Goal: Task Accomplishment & Management: Manage account settings

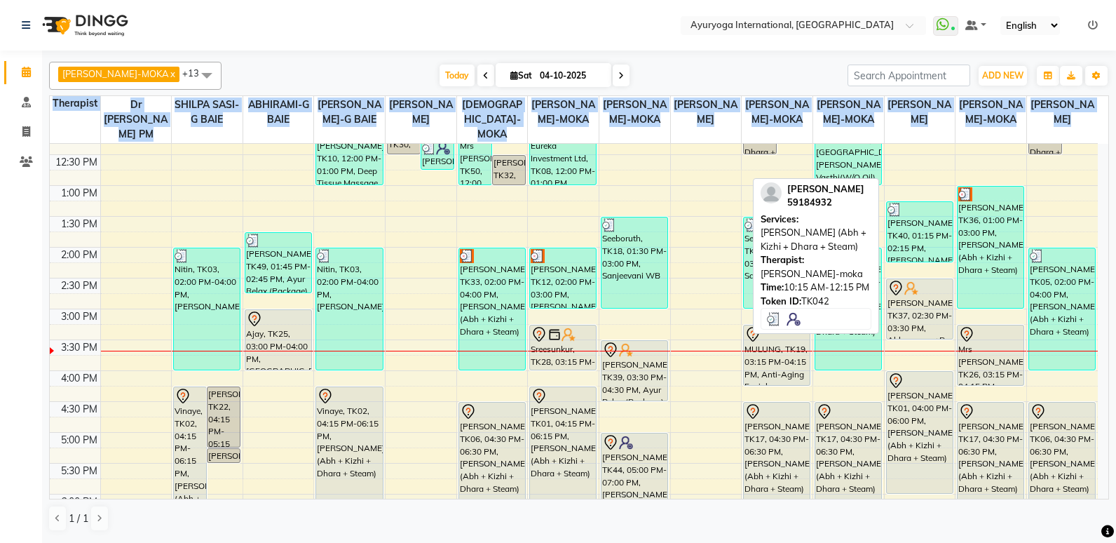
scroll to position [492, 0]
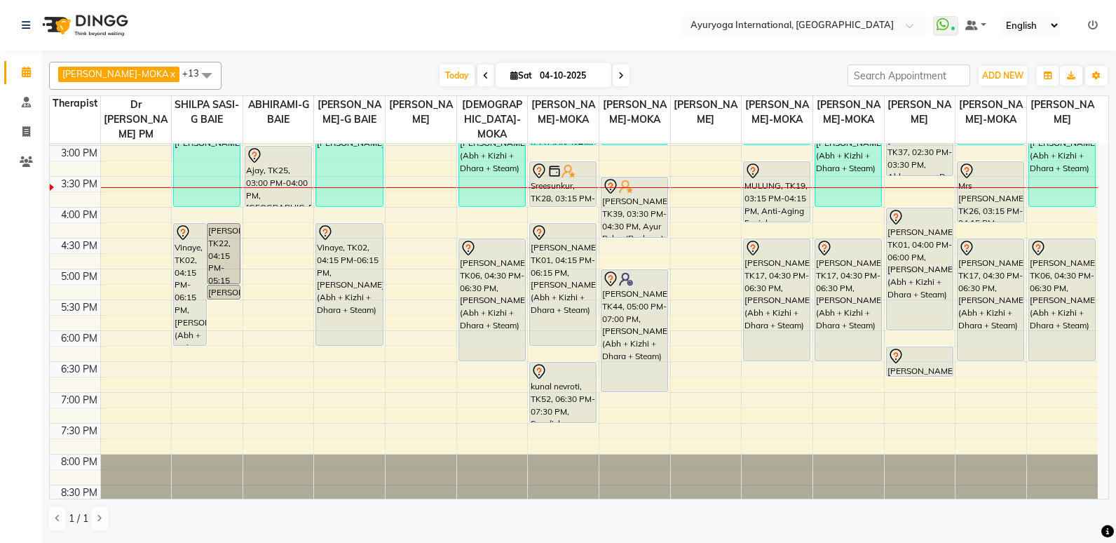
click at [197, 508] on div "1 / 1" at bounding box center [579, 518] width 1060 height 27
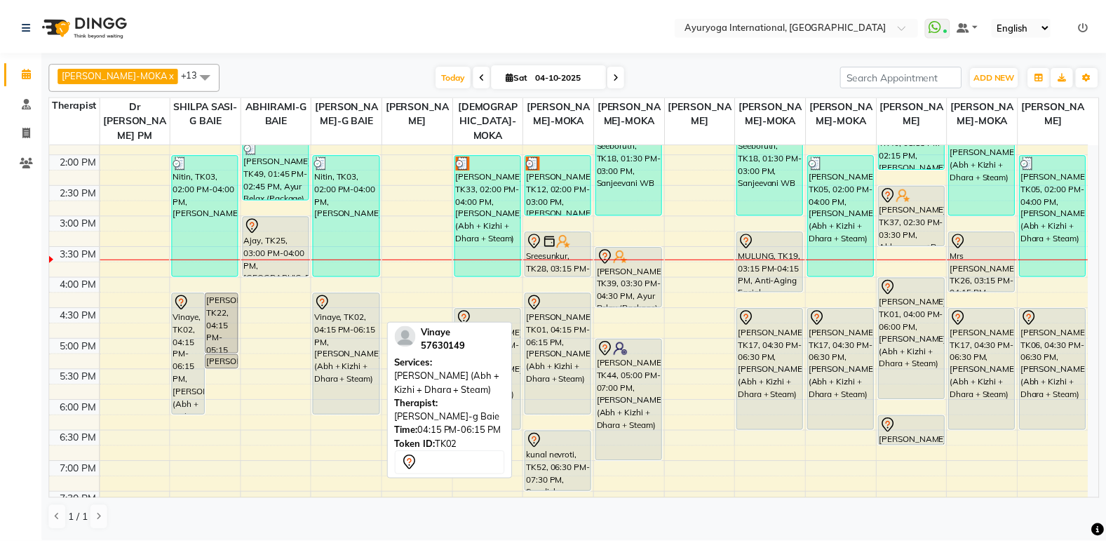
scroll to position [298, 0]
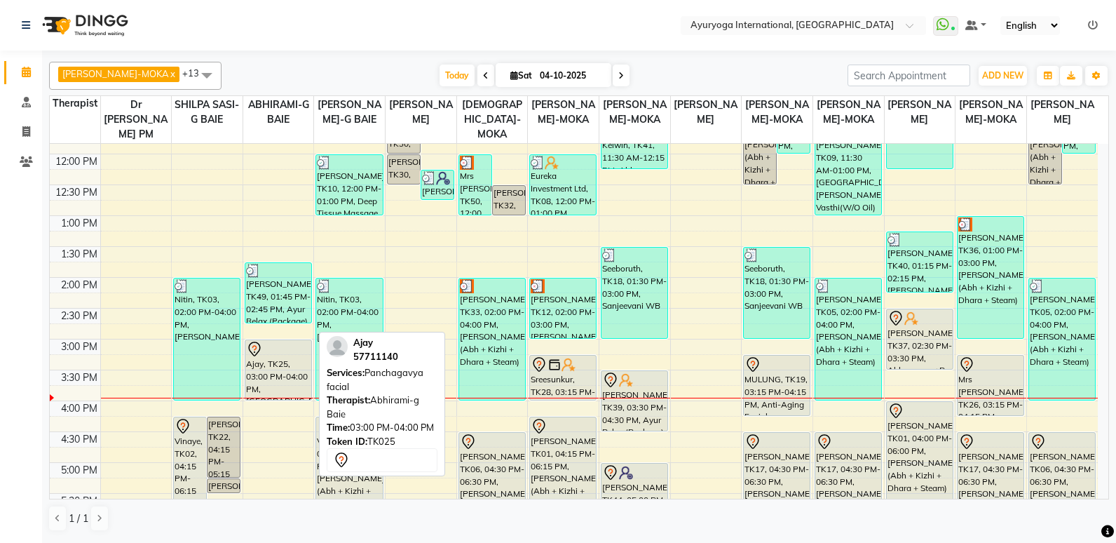
click at [252, 356] on icon at bounding box center [254, 349] width 17 height 17
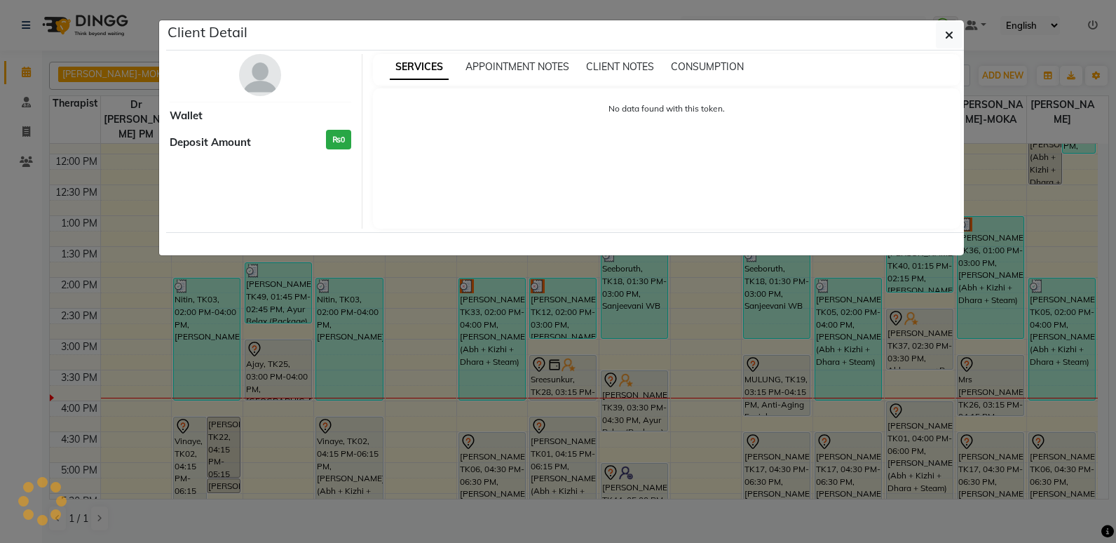
select select "7"
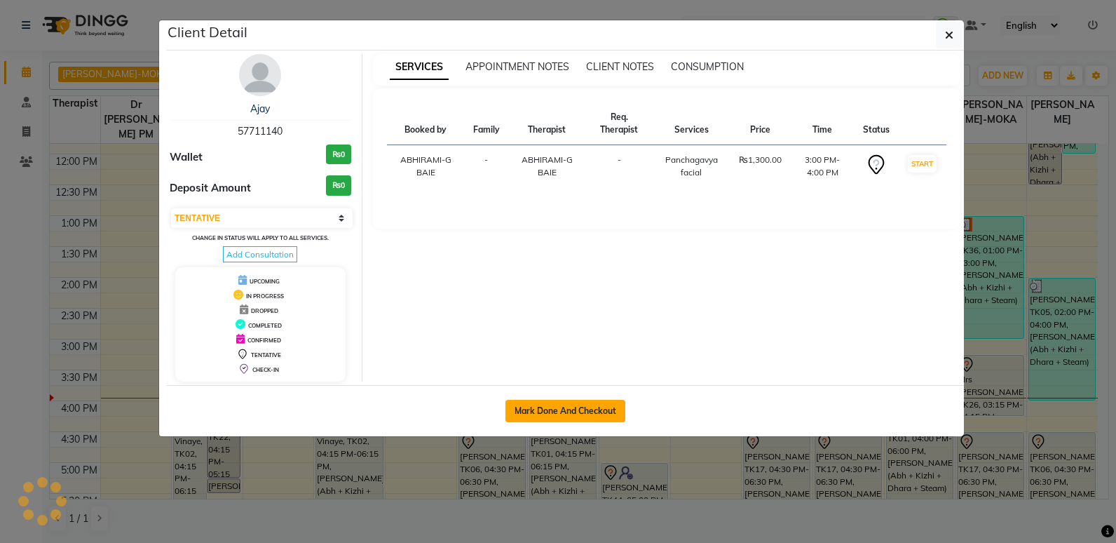
click at [564, 406] on button "Mark Done And Checkout" at bounding box center [566, 411] width 120 height 22
select select "service"
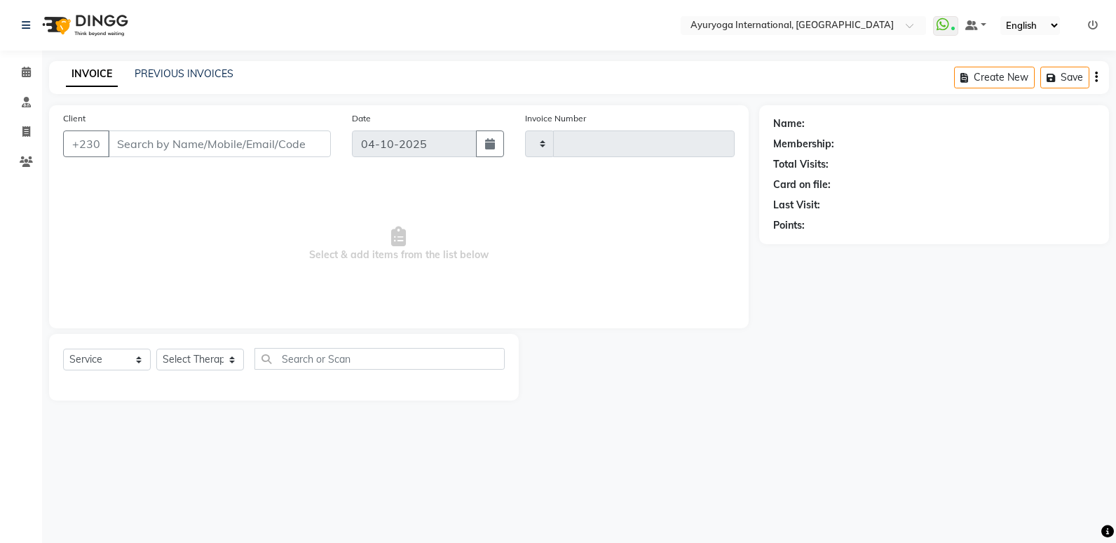
type input "6079"
select select "730"
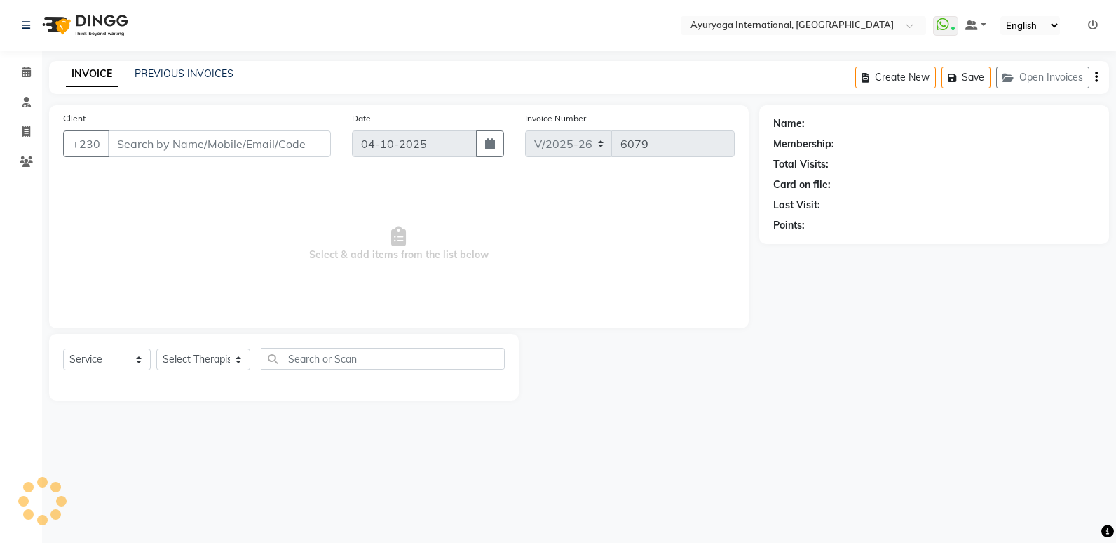
type input "57****40"
select select "70418"
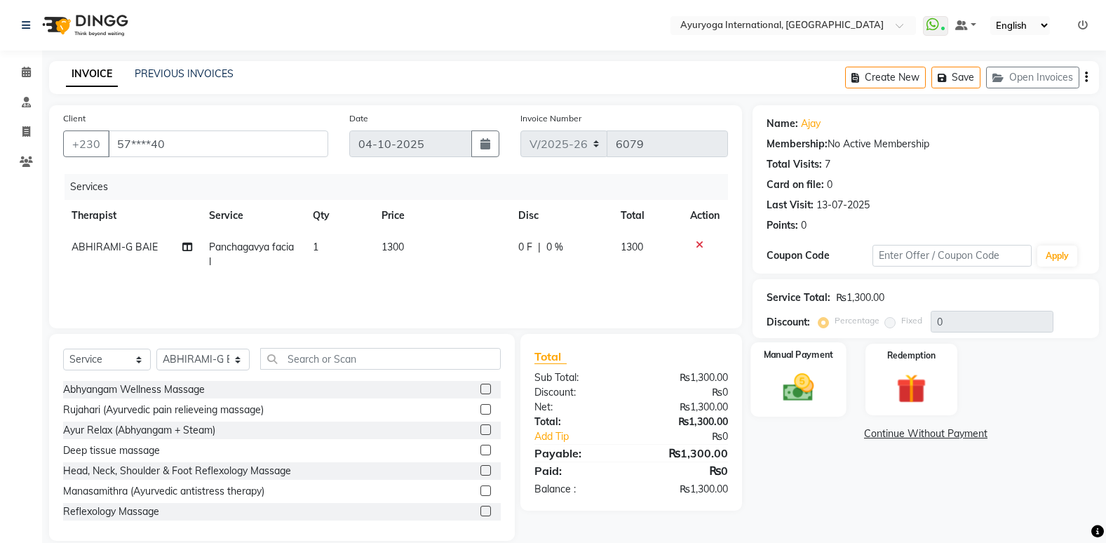
click at [790, 365] on div "Manual Payment" at bounding box center [797, 379] width 95 height 74
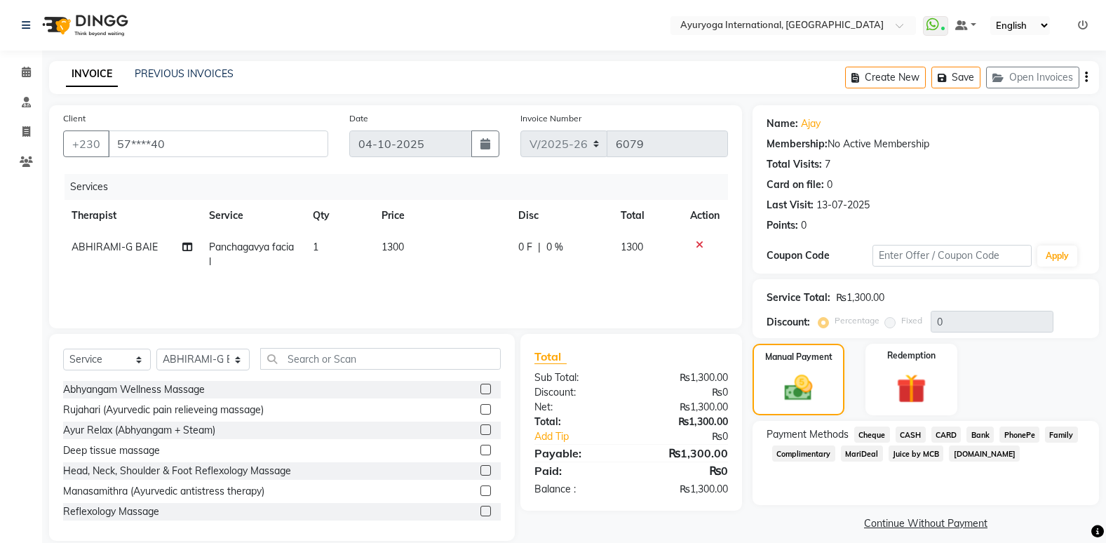
click at [946, 437] on span "CARD" at bounding box center [946, 434] width 30 height 16
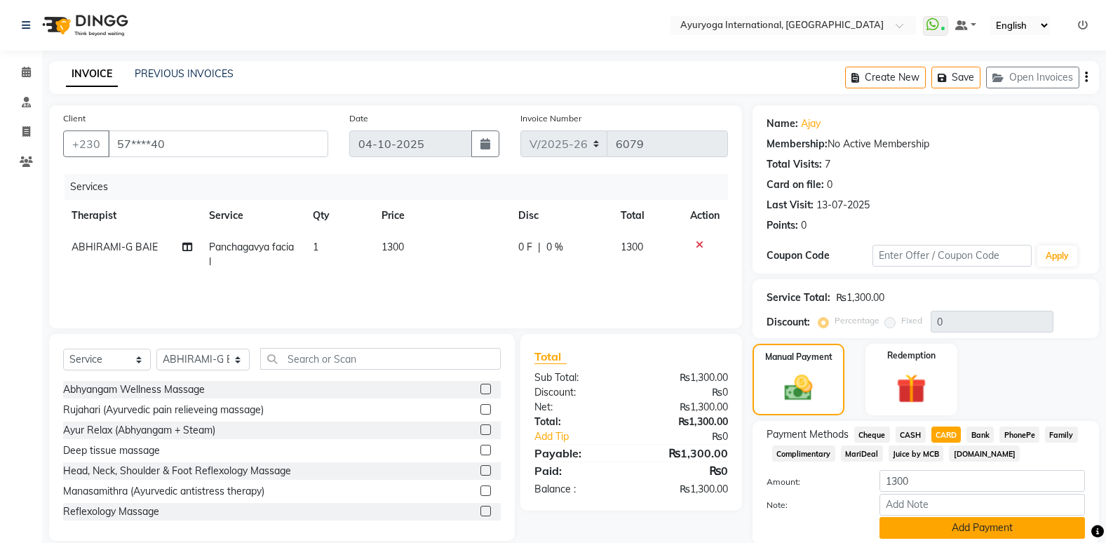
click at [947, 517] on button "Add Payment" at bounding box center [981, 528] width 205 height 22
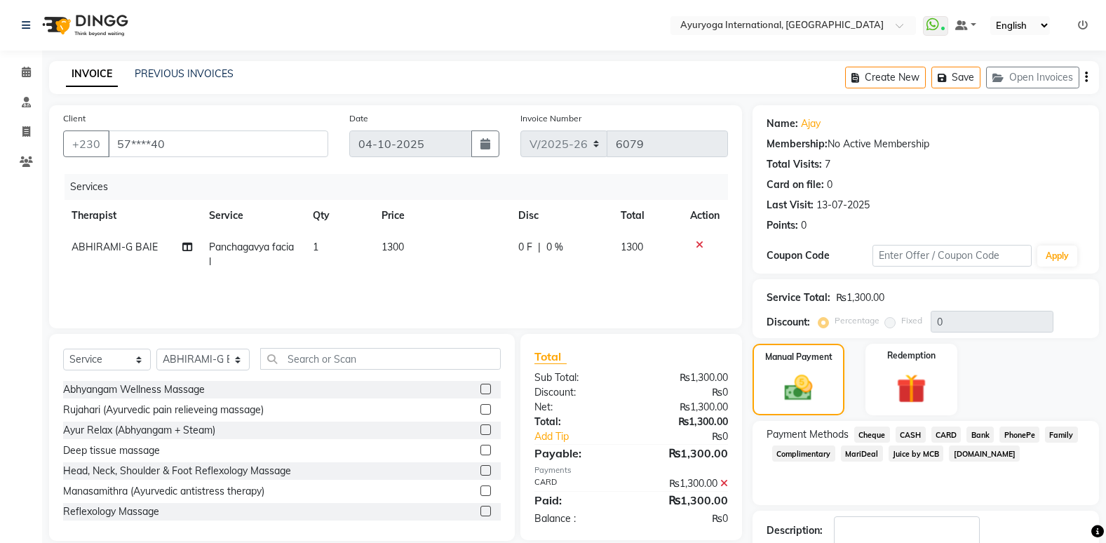
scroll to position [51, 0]
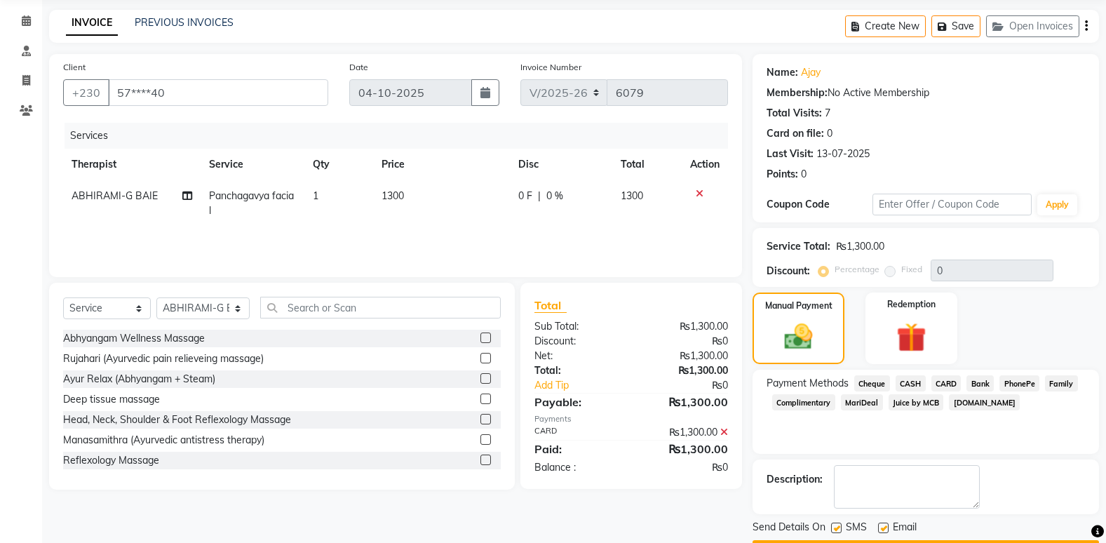
click at [924, 540] on button "Checkout" at bounding box center [925, 551] width 346 height 22
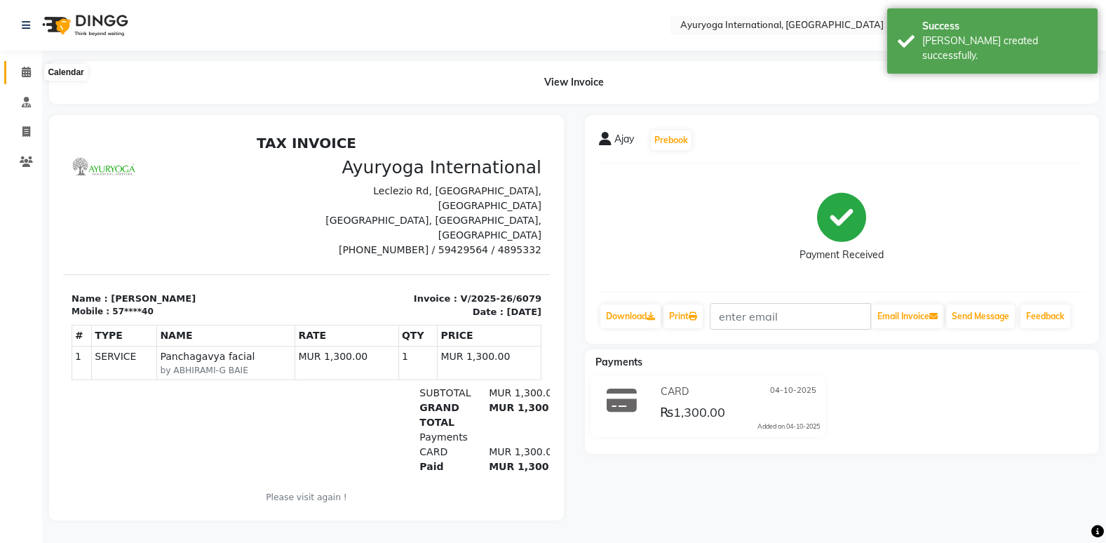
click at [32, 79] on span at bounding box center [26, 73] width 25 height 16
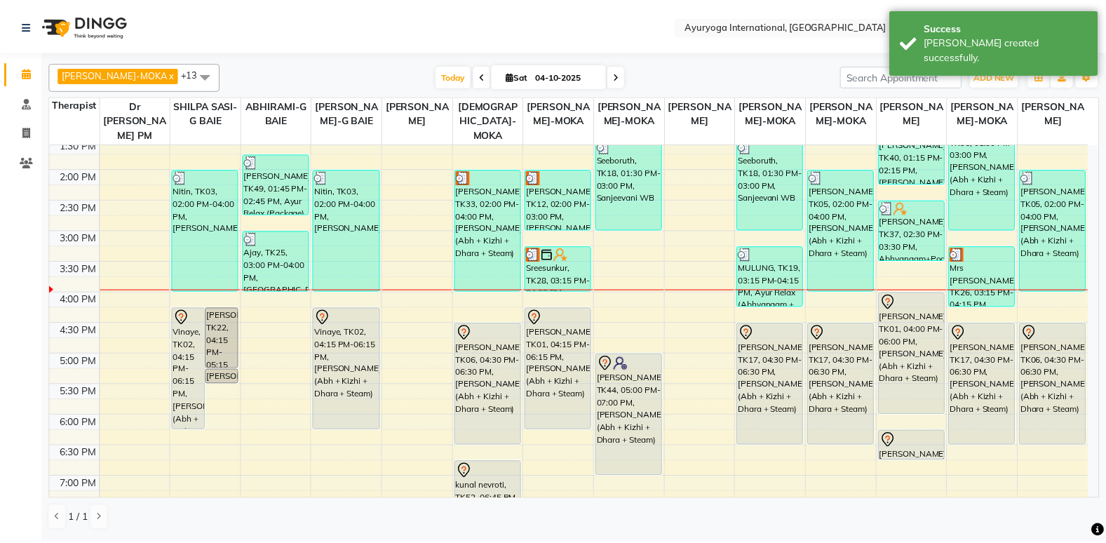
scroll to position [438, 0]
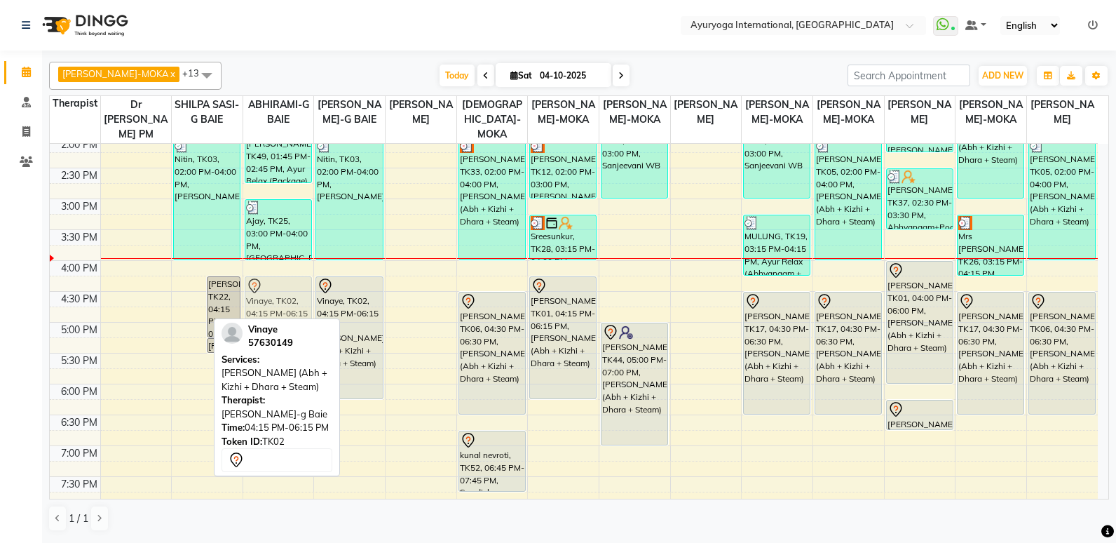
drag, startPoint x: 193, startPoint y: 325, endPoint x: 272, endPoint y: 327, distance: 79.3
click at [272, 327] on div "[PERSON_NAME]-MOKA x ABHIRAMI-G BAIE x [PERSON_NAME]-MOKA x ALEENA-MOKA x [PERS…" at bounding box center [579, 296] width 1060 height 481
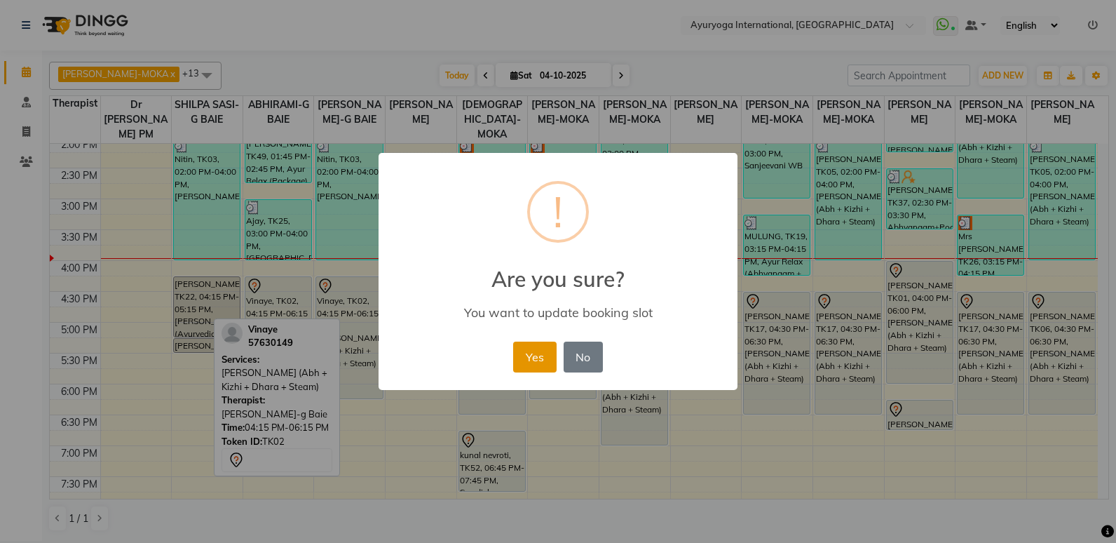
click at [540, 347] on button "Yes" at bounding box center [534, 356] width 43 height 31
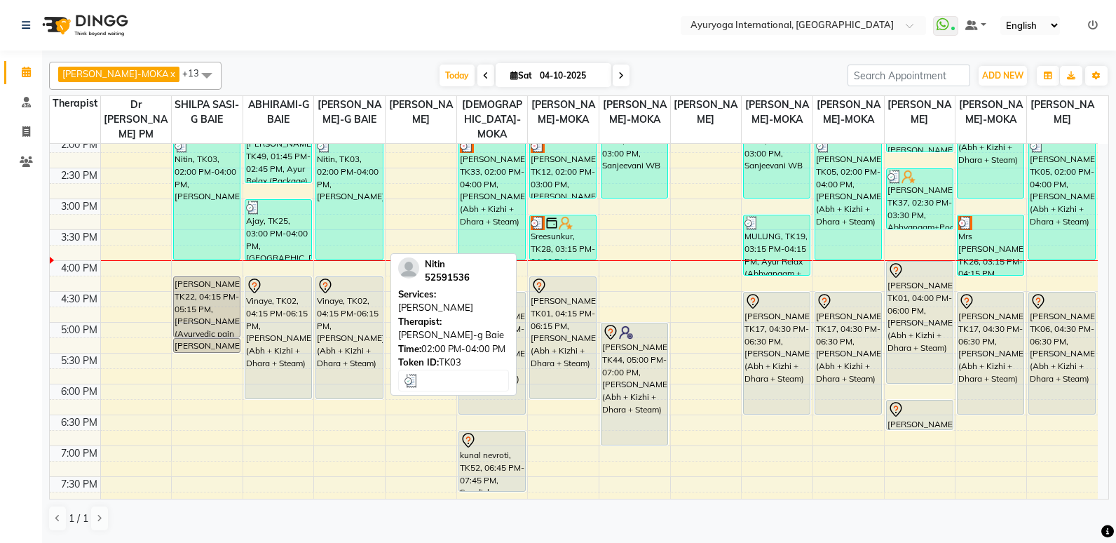
click at [361, 199] on div "Nitin, TK03, 02:00 PM-04:00 PM, [PERSON_NAME]" at bounding box center [349, 198] width 66 height 121
select select "3"
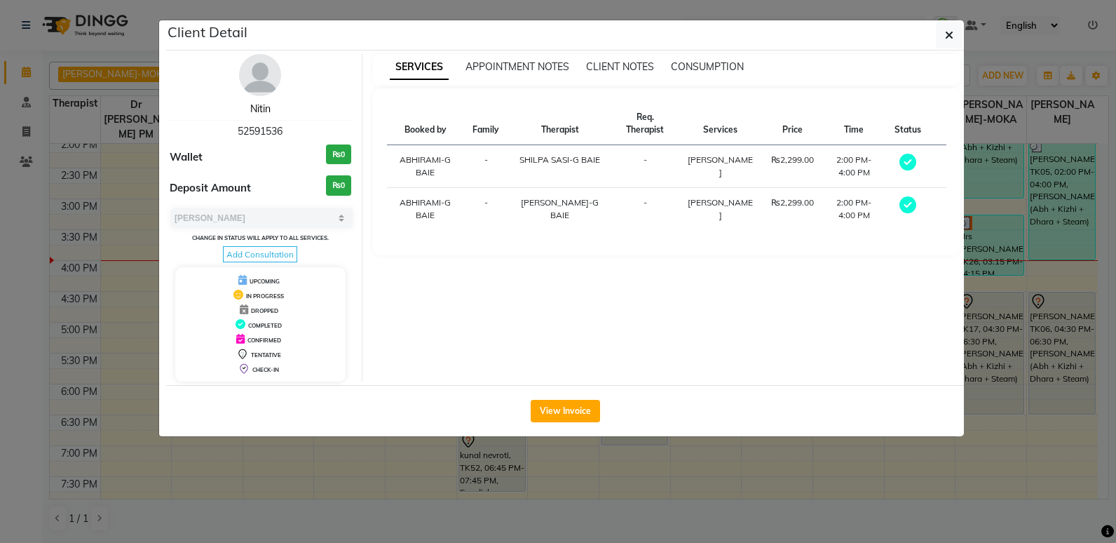
click at [262, 109] on link "Nitin" at bounding box center [260, 108] width 20 height 13
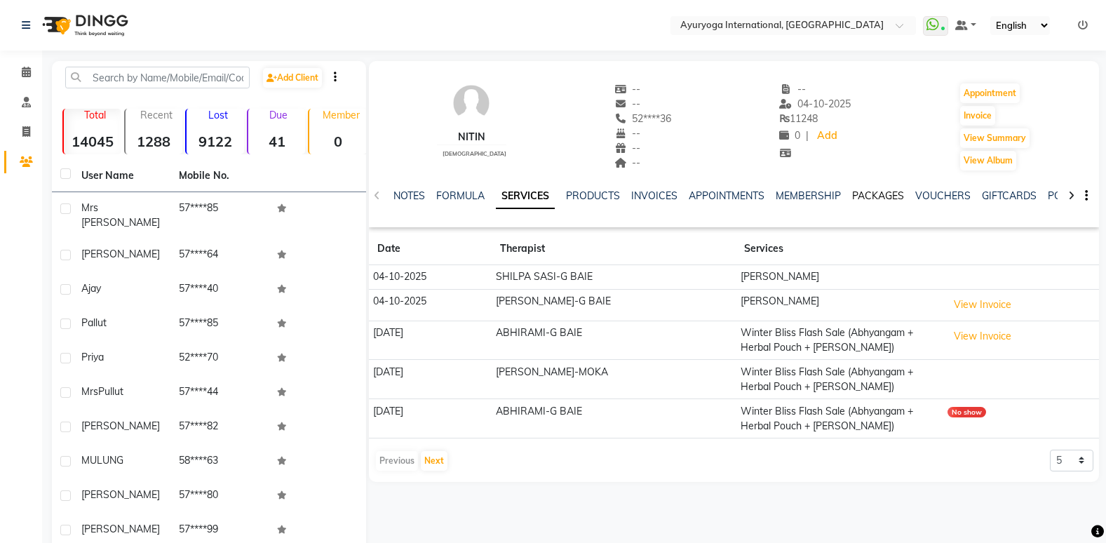
click at [884, 194] on link "PACKAGES" at bounding box center [878, 195] width 52 height 13
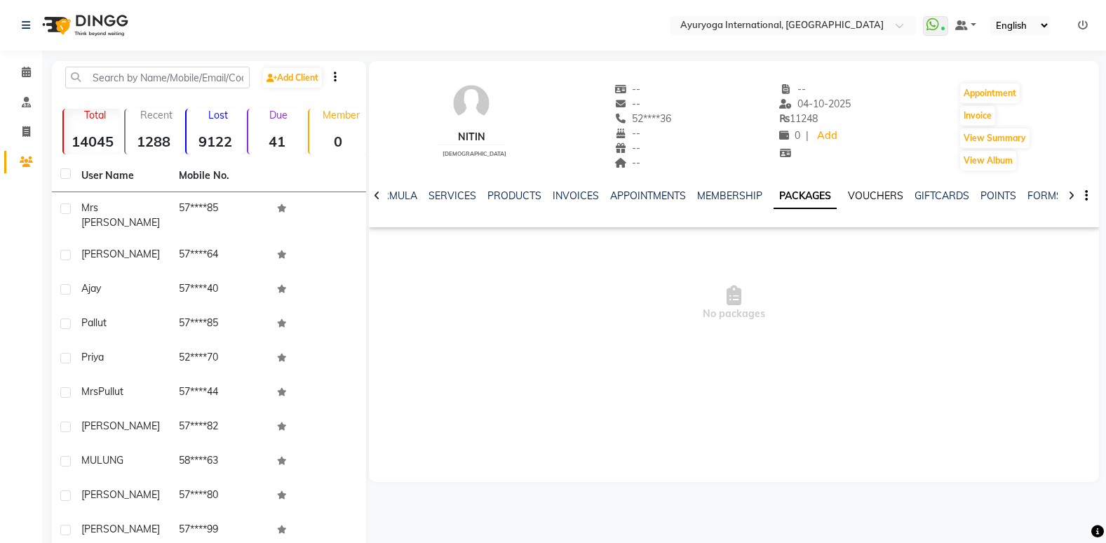
click at [884, 194] on link "VOUCHERS" at bounding box center [875, 195] width 55 height 13
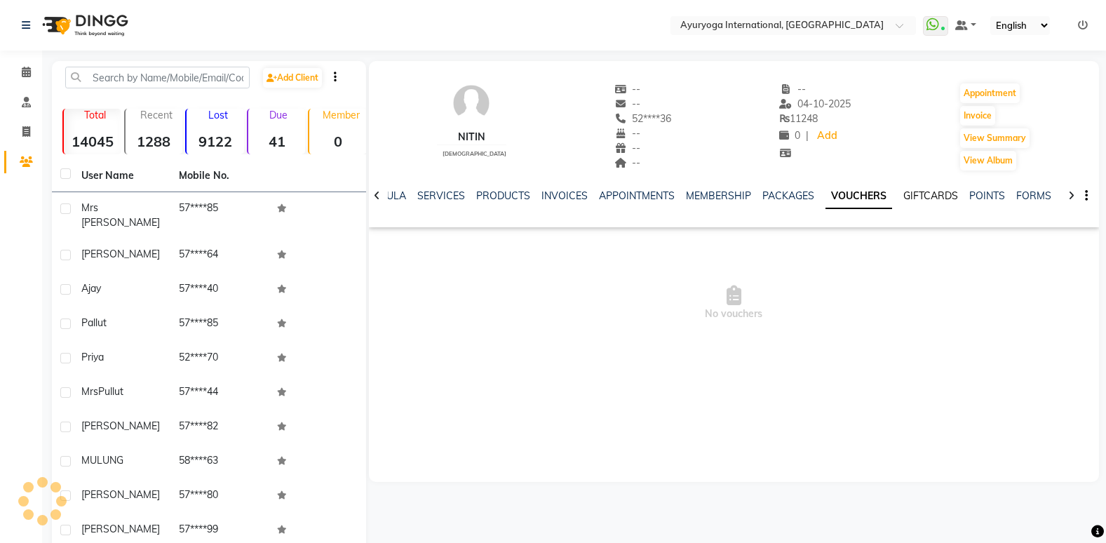
click at [903, 194] on link "GIFTCARDS" at bounding box center [930, 195] width 55 height 13
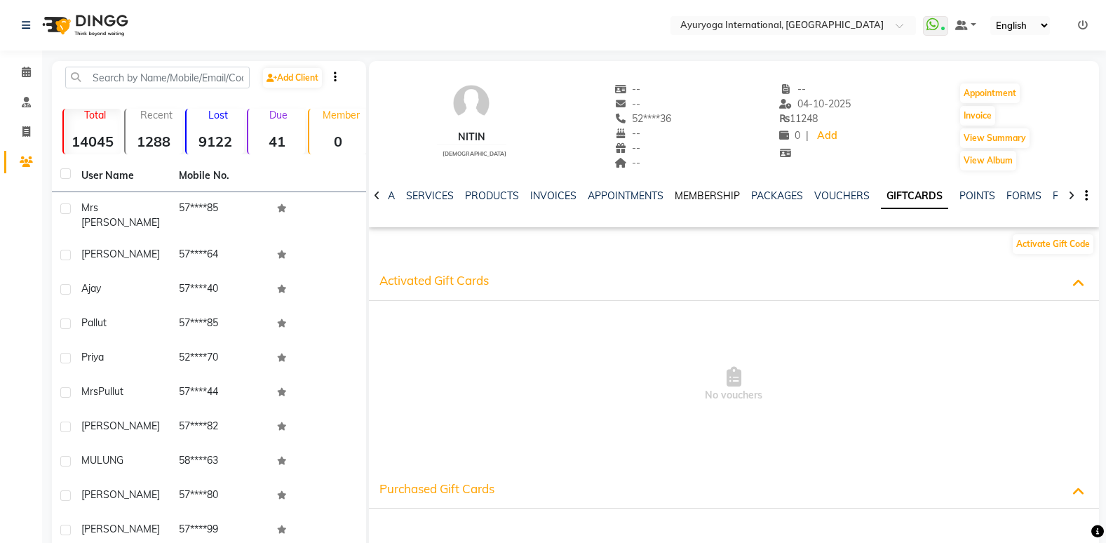
click at [726, 198] on link "MEMBERSHIP" at bounding box center [707, 195] width 65 height 13
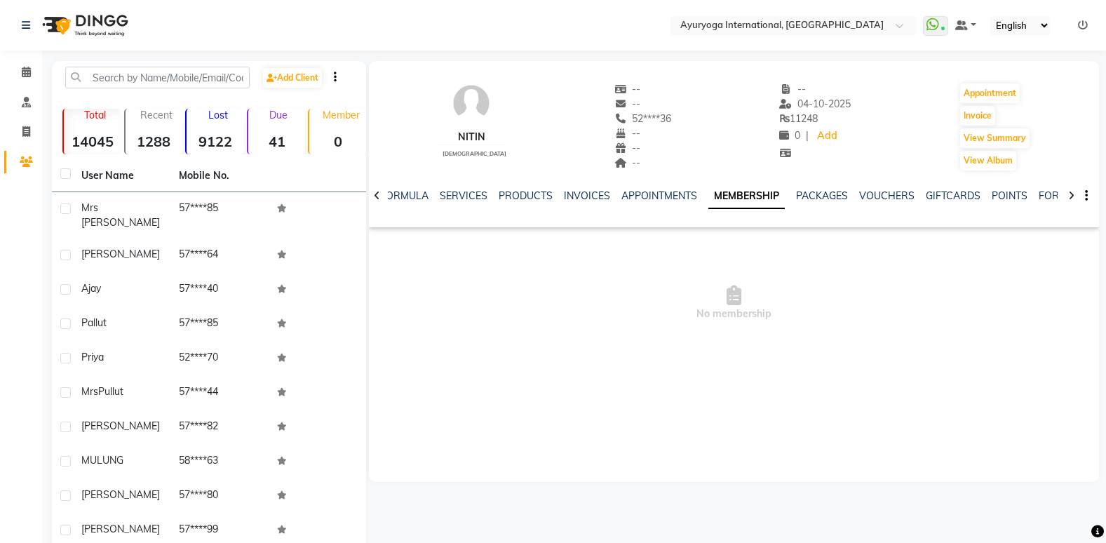
drag, startPoint x: 395, startPoint y: 140, endPoint x: 377, endPoint y: 150, distance: 20.7
click at [377, 150] on div "Nitin [DEMOGRAPHIC_DATA] -- -- 52****36 -- -- -- -- [DATE] ₨ 11248 0 | Add Appo…" at bounding box center [734, 120] width 730 height 104
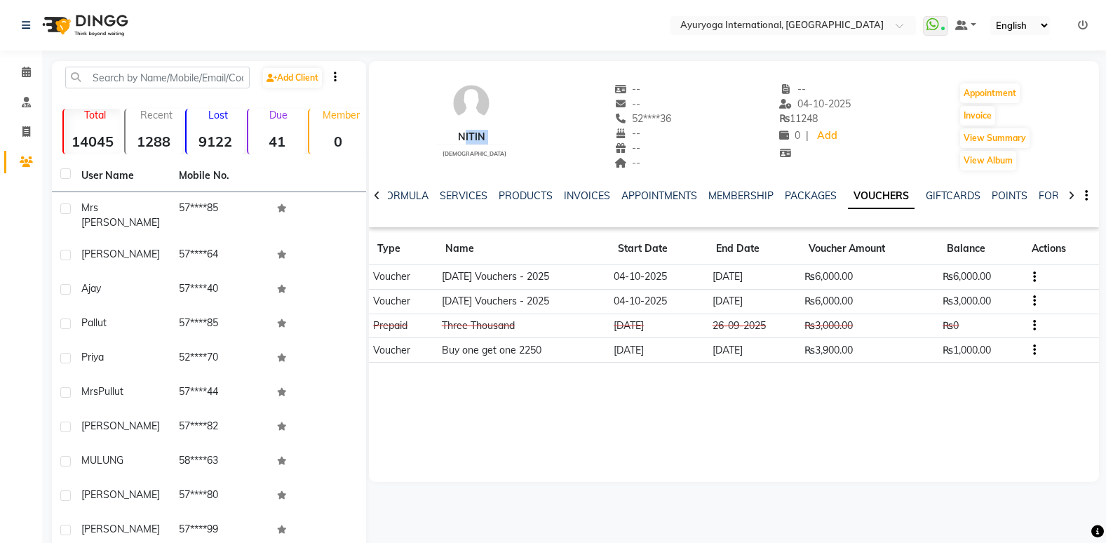
click at [71, 34] on img at bounding box center [84, 25] width 96 height 39
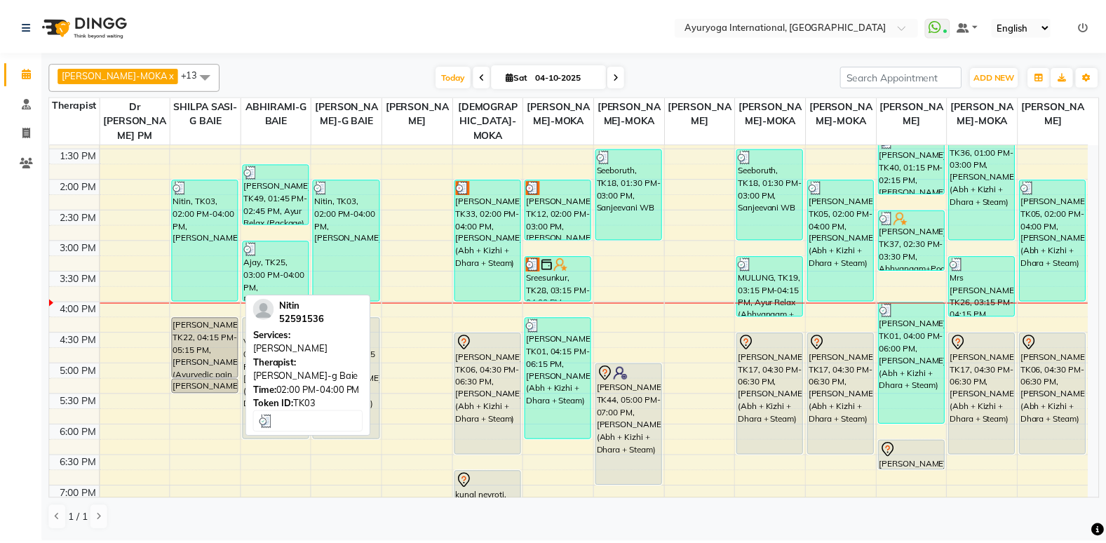
scroll to position [421, 0]
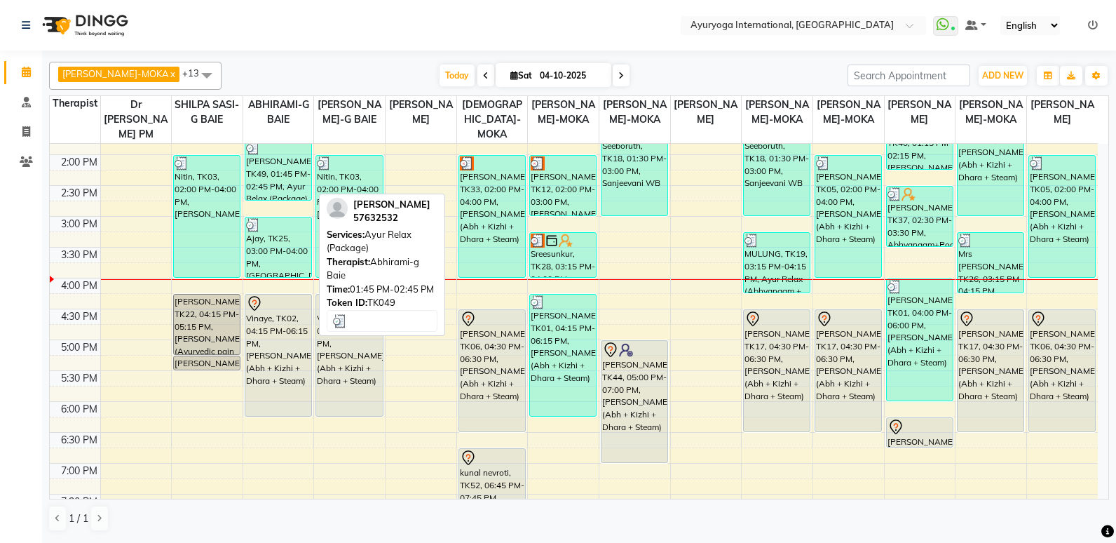
click at [292, 180] on div "[PERSON_NAME], TK49, 01:45 PM-02:45 PM, Ayur Relax (Package)" at bounding box center [278, 170] width 66 height 60
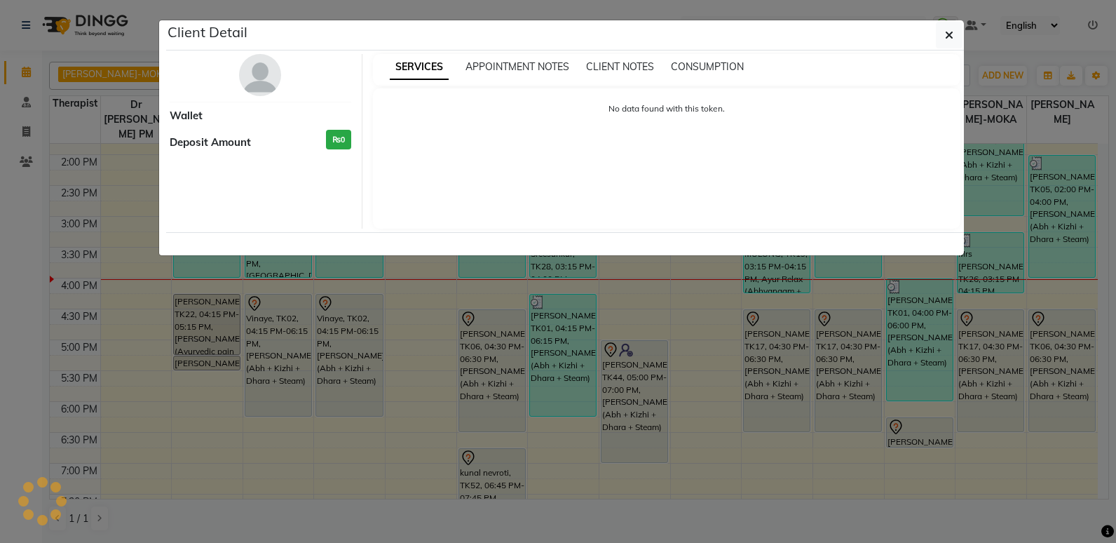
select select "3"
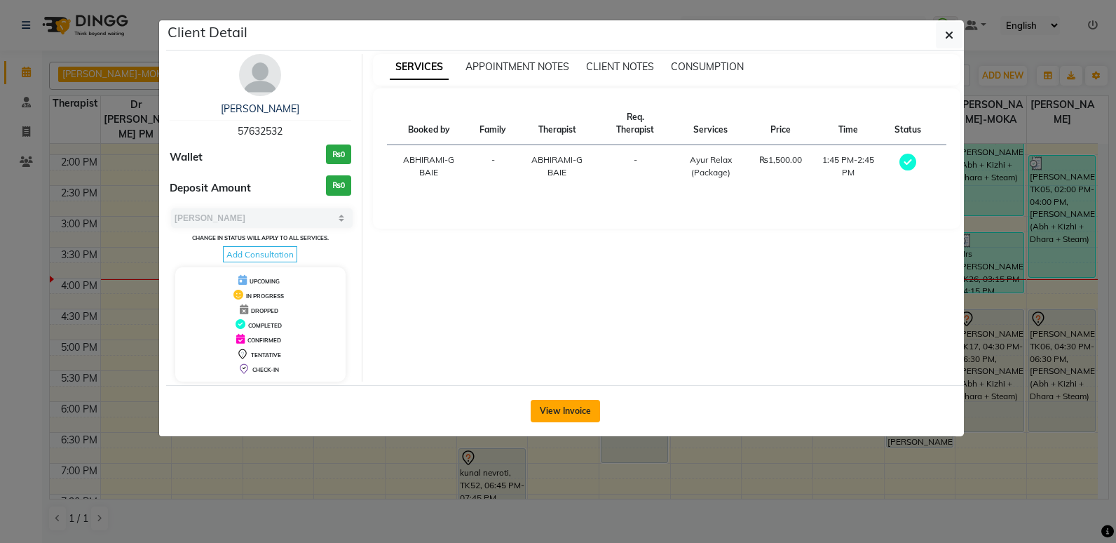
click at [582, 412] on button "View Invoice" at bounding box center [565, 411] width 69 height 22
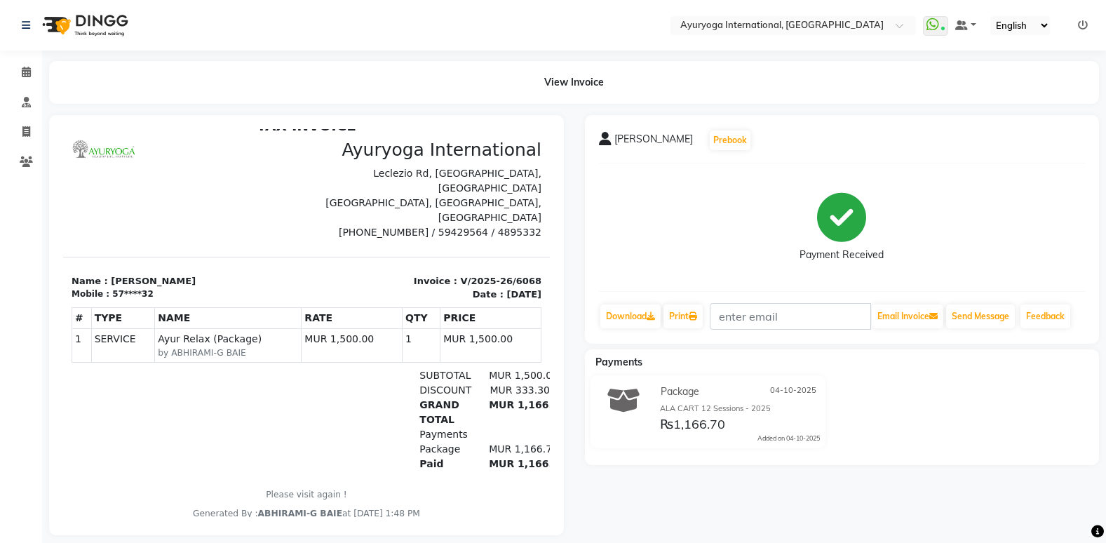
scroll to position [22, 0]
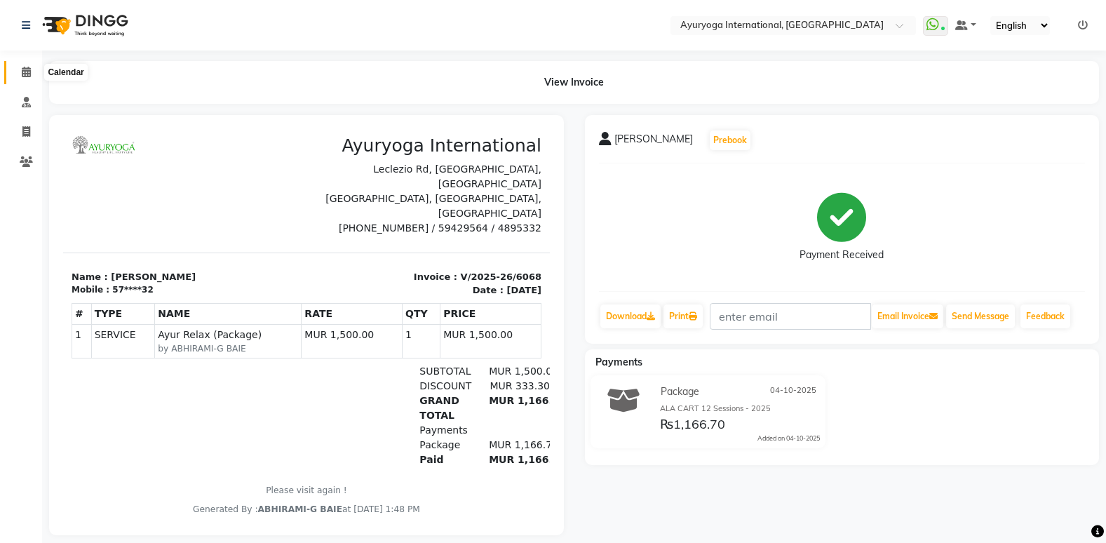
click at [27, 76] on icon at bounding box center [26, 72] width 9 height 11
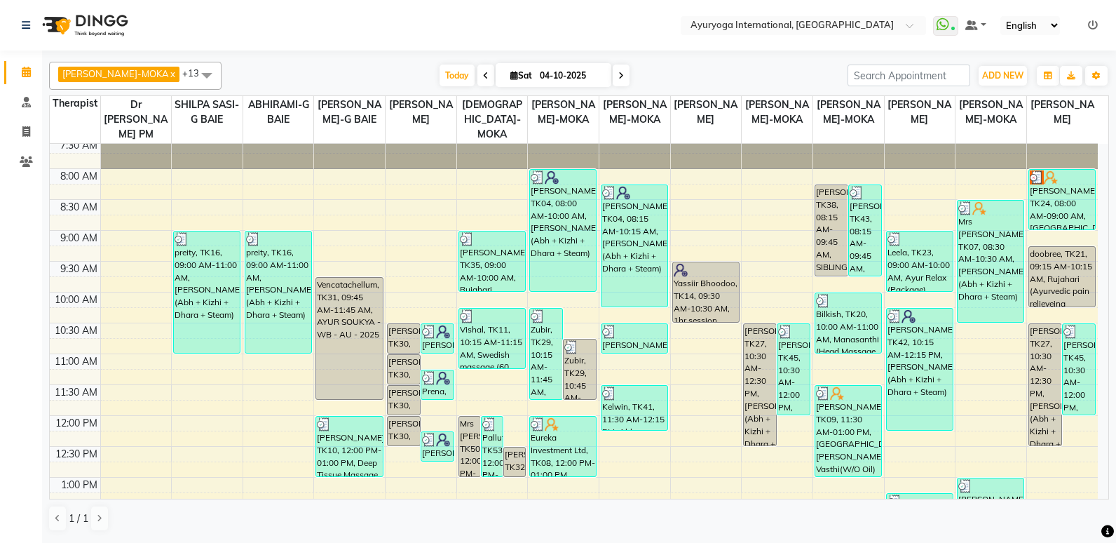
scroll to position [70, 0]
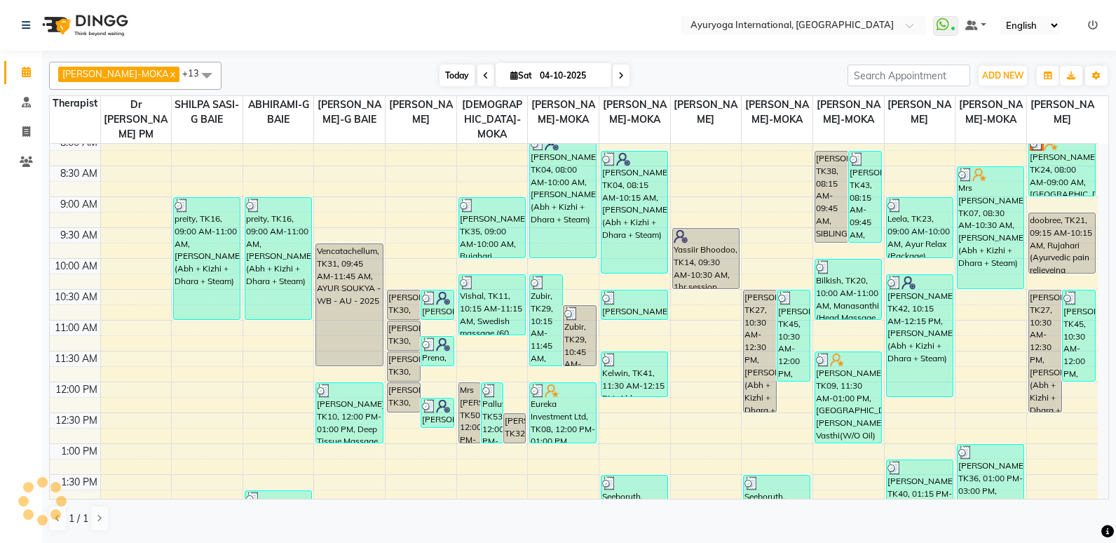
click at [440, 73] on span "Today" at bounding box center [457, 76] width 35 height 22
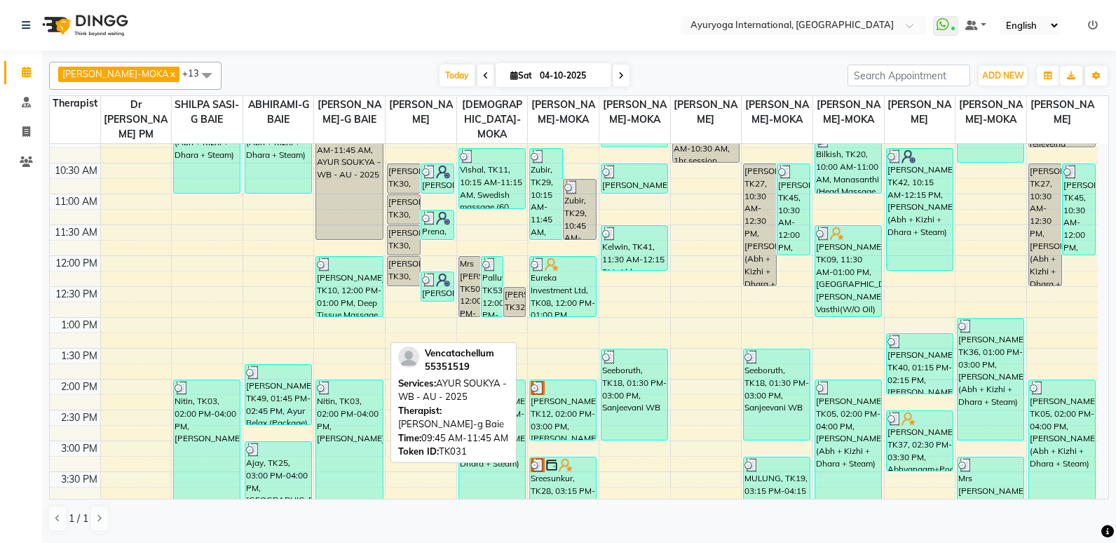
scroll to position [210, 0]
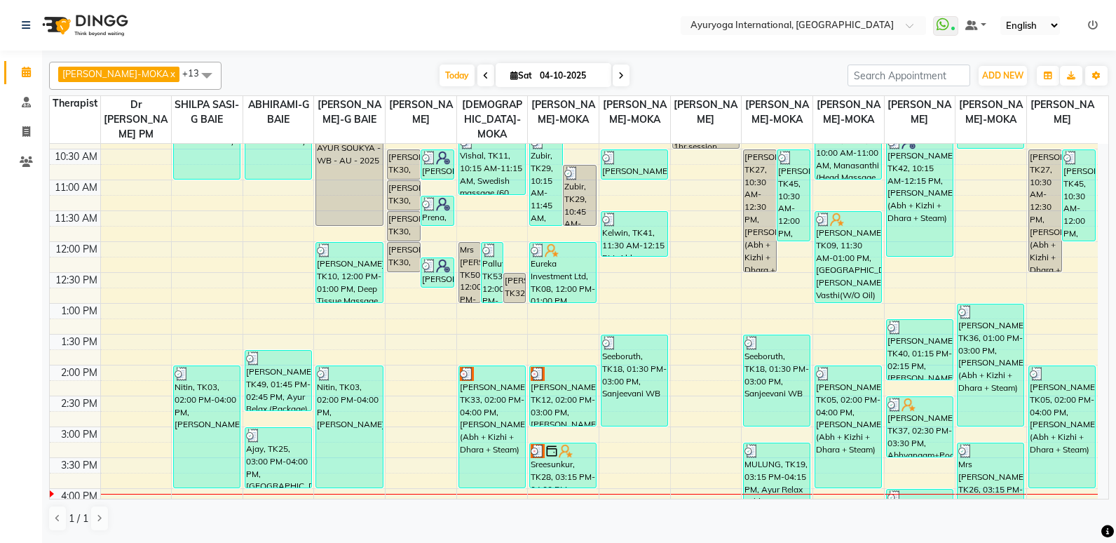
click at [613, 74] on span at bounding box center [621, 76] width 17 height 22
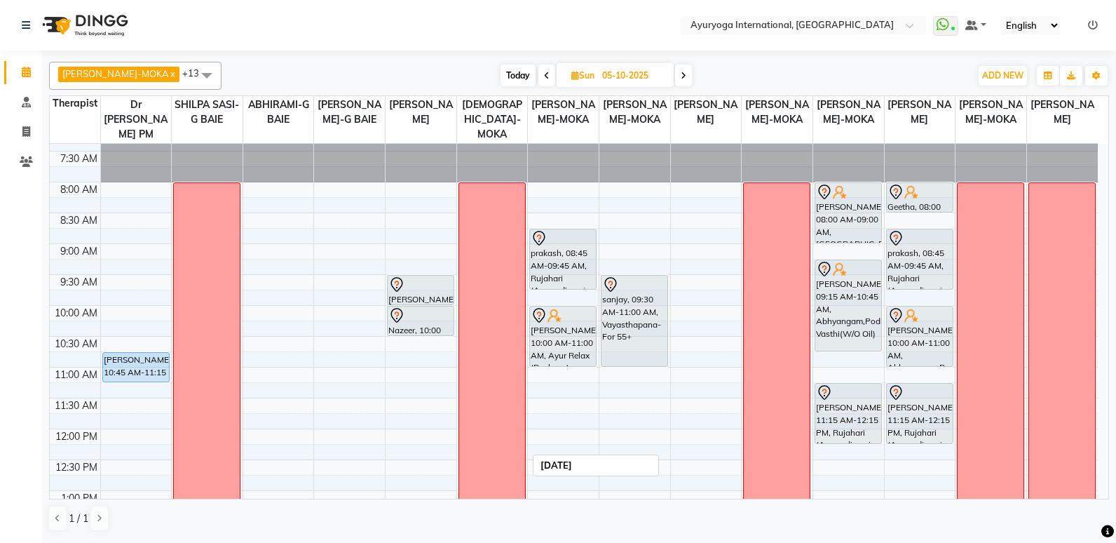
scroll to position [18, 0]
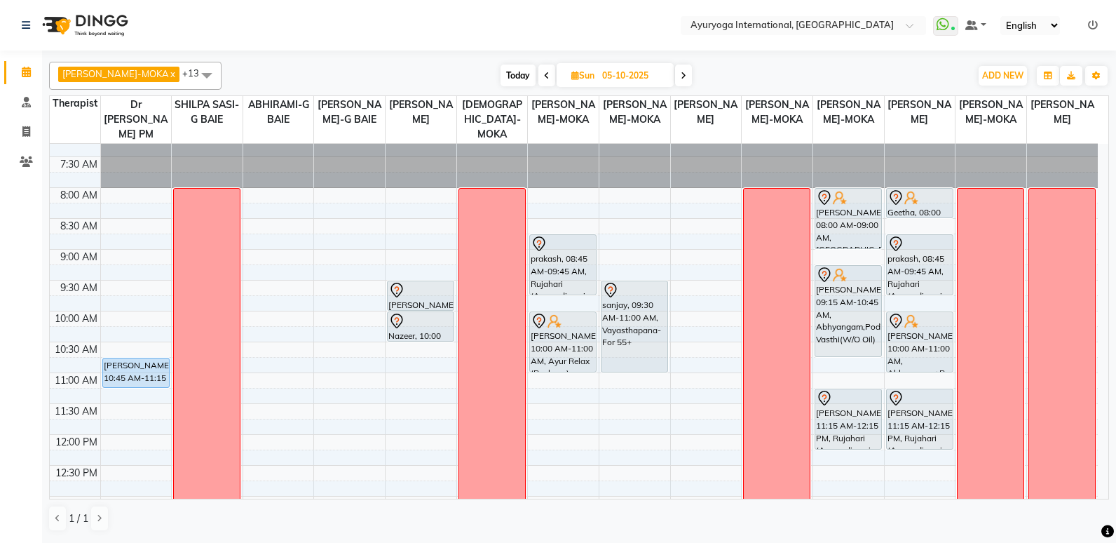
click at [508, 72] on span "Today" at bounding box center [518, 76] width 35 height 22
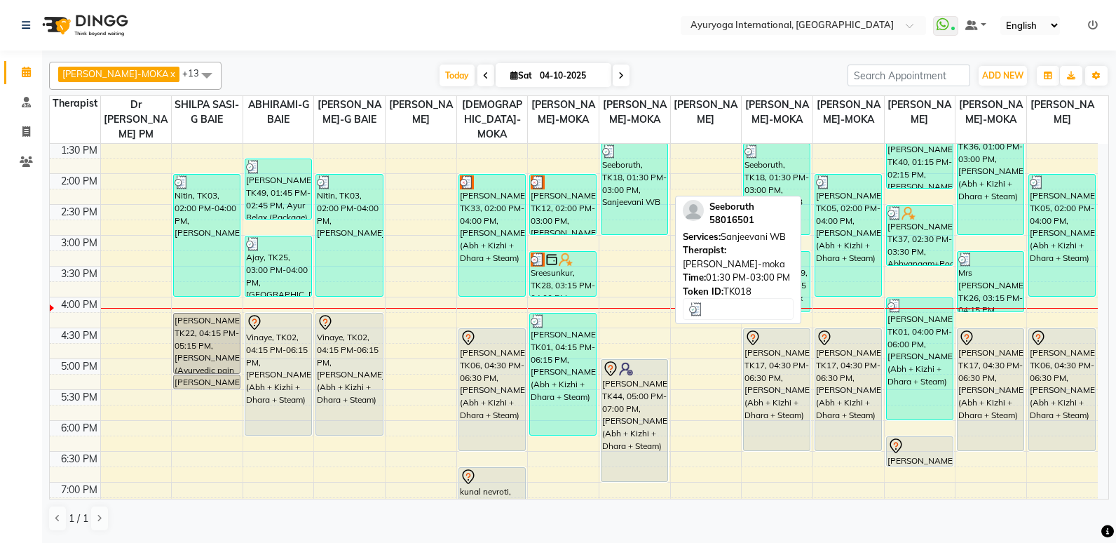
scroll to position [368, 0]
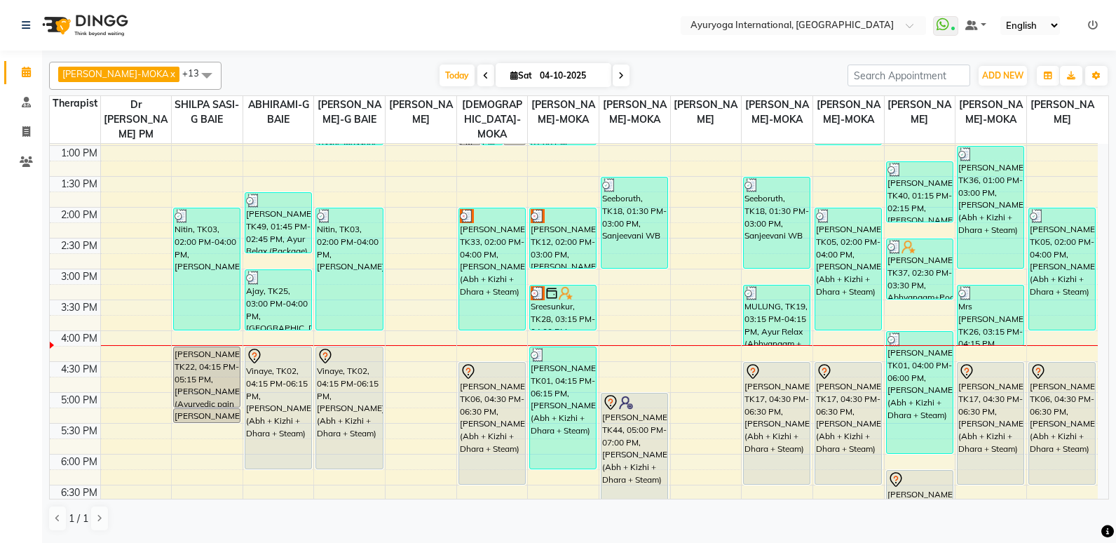
click at [613, 72] on span at bounding box center [621, 76] width 17 height 22
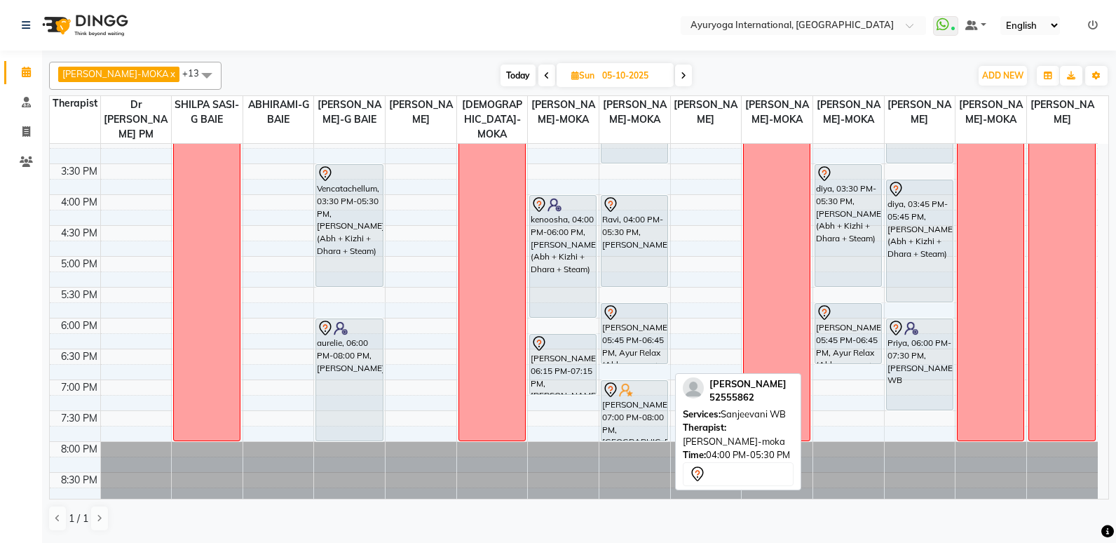
scroll to position [508, 0]
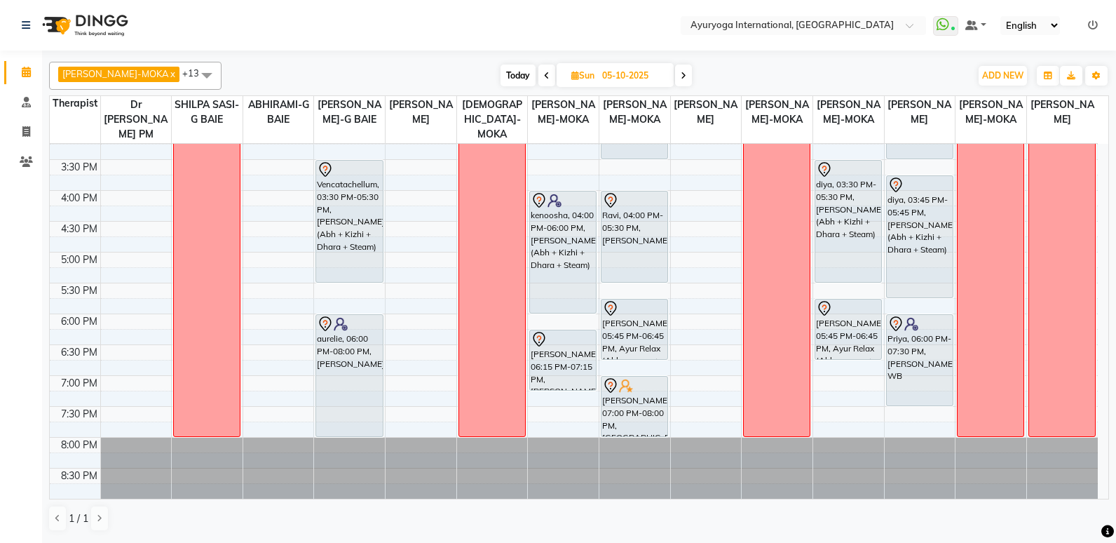
click at [544, 76] on icon at bounding box center [547, 76] width 6 height 8
type input "04-10-2025"
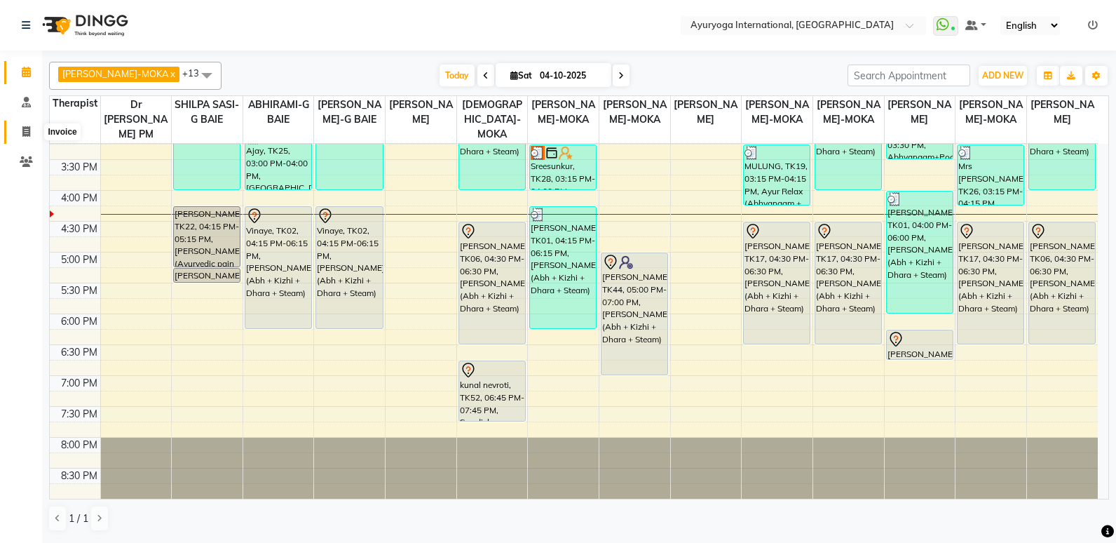
click at [20, 128] on span at bounding box center [26, 132] width 25 height 16
select select "service"
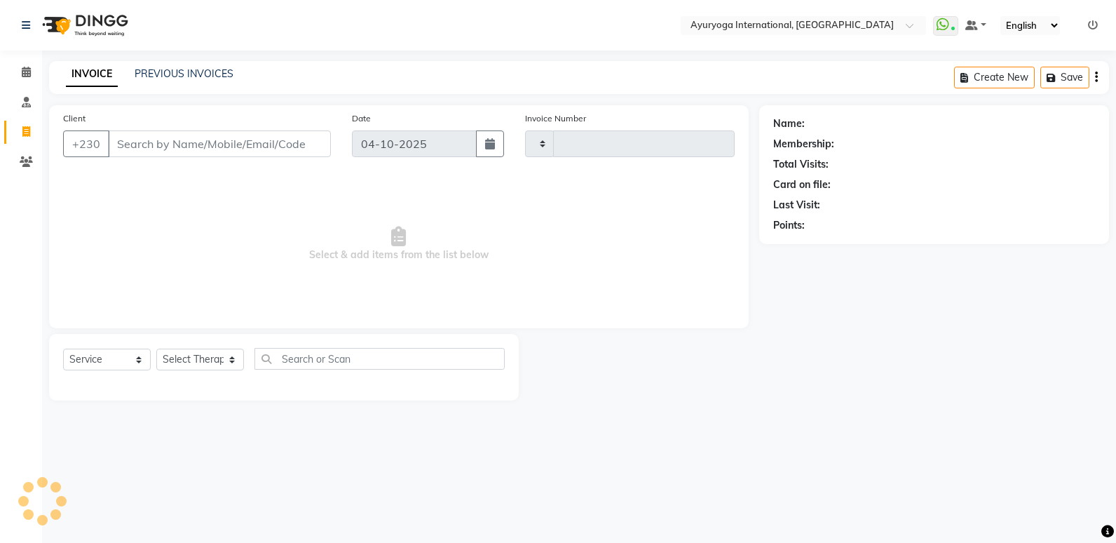
type input "6085"
select select "730"
click at [26, 71] on icon at bounding box center [26, 72] width 9 height 11
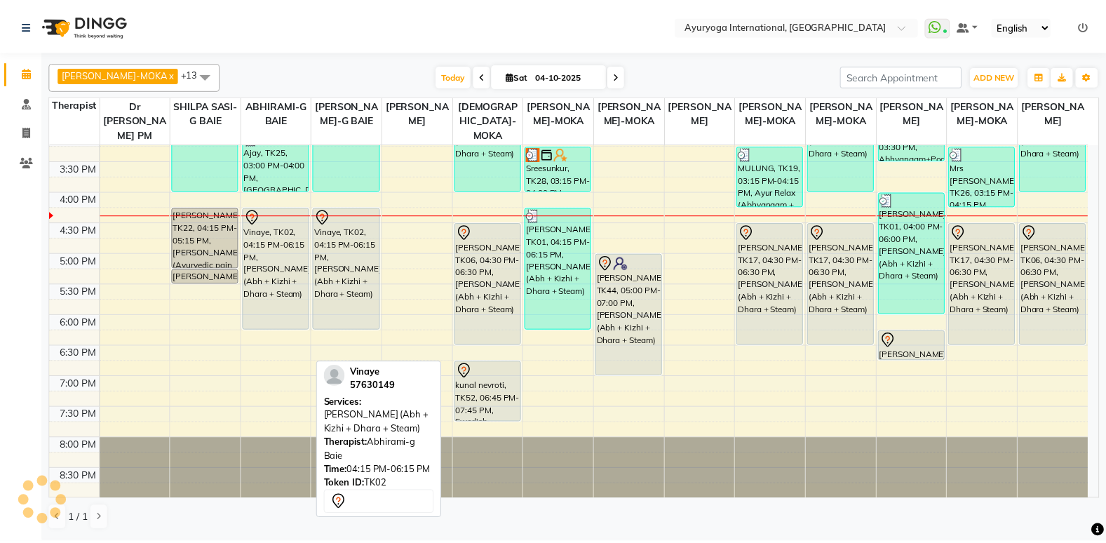
scroll to position [508, 0]
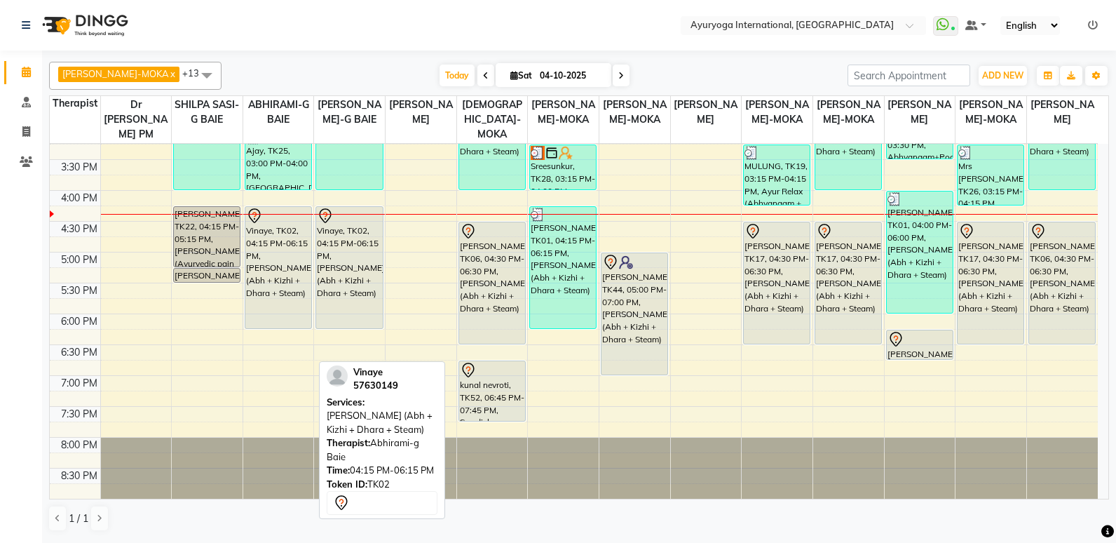
click at [289, 284] on div "Vinaye, TK02, 04:15 PM-06:15 PM, [PERSON_NAME] (Abh + Kizhi + Dhara + Steam)" at bounding box center [278, 267] width 66 height 121
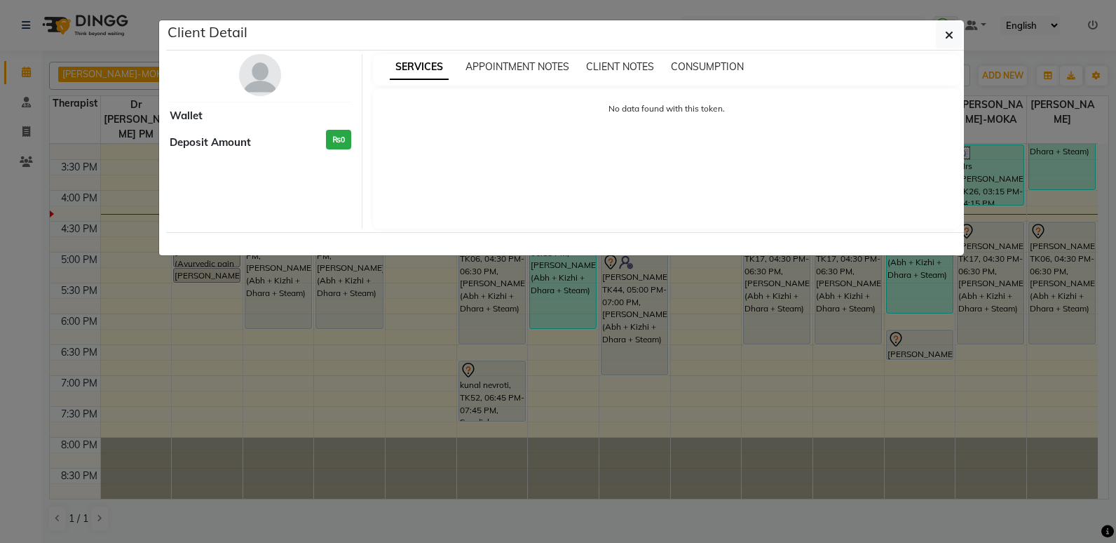
select select "7"
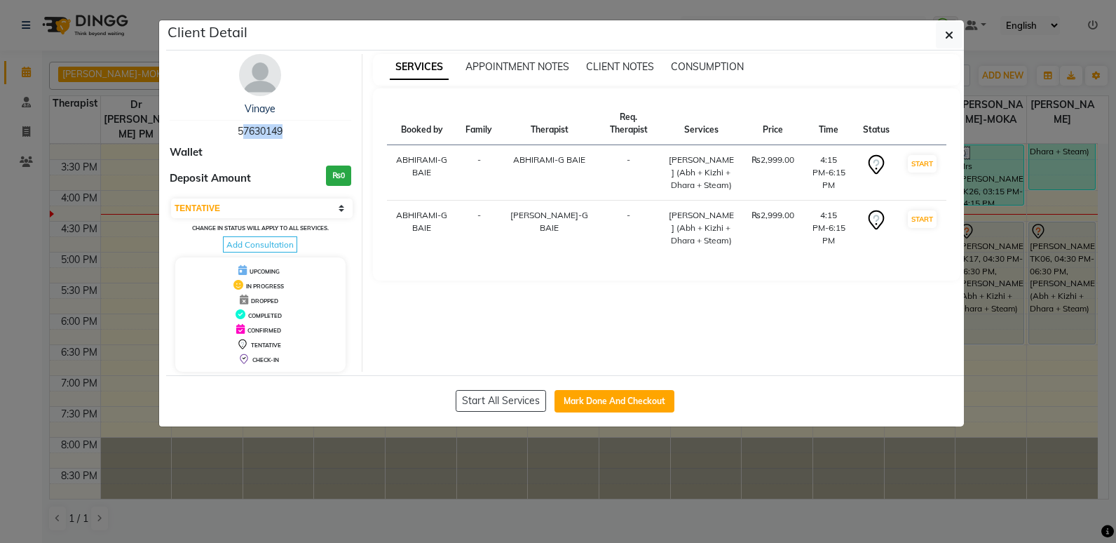
drag, startPoint x: 280, startPoint y: 130, endPoint x: 221, endPoint y: 127, distance: 59.7
click at [221, 127] on div "Vinaye 57630149" at bounding box center [261, 120] width 182 height 37
drag, startPoint x: 221, startPoint y: 127, endPoint x: 235, endPoint y: 133, distance: 15.4
click at [235, 133] on div "Vinaye 57630149" at bounding box center [261, 120] width 182 height 37
drag, startPoint x: 239, startPoint y: 128, endPoint x: 321, endPoint y: 135, distance: 82.4
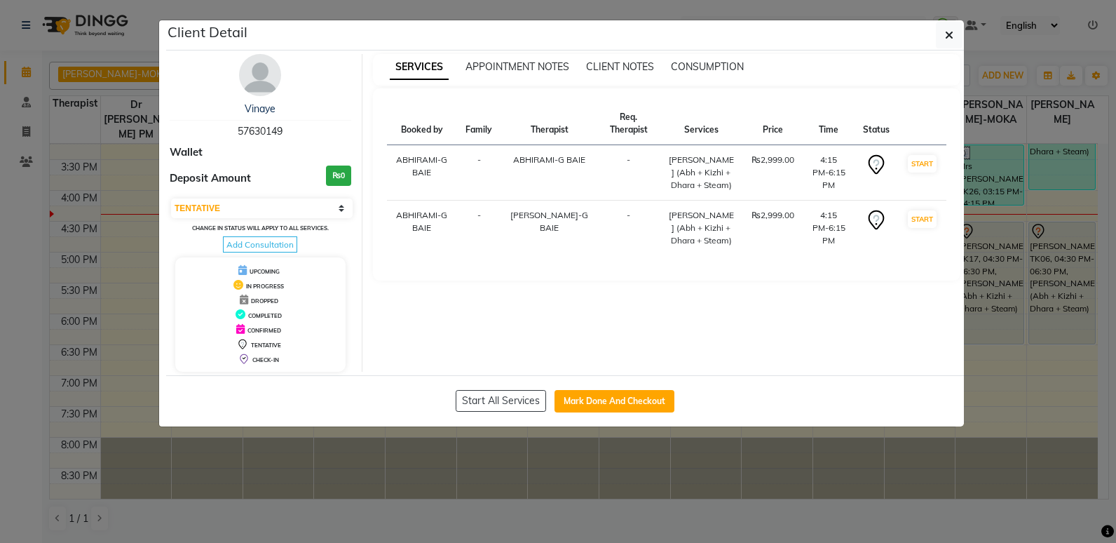
click at [321, 135] on div "Vinaye 57630149" at bounding box center [261, 120] width 182 height 37
drag, startPoint x: 321, startPoint y: 135, endPoint x: 270, endPoint y: 126, distance: 52.0
copy span "57630149"
click at [954, 27] on button "button" at bounding box center [949, 35] width 27 height 27
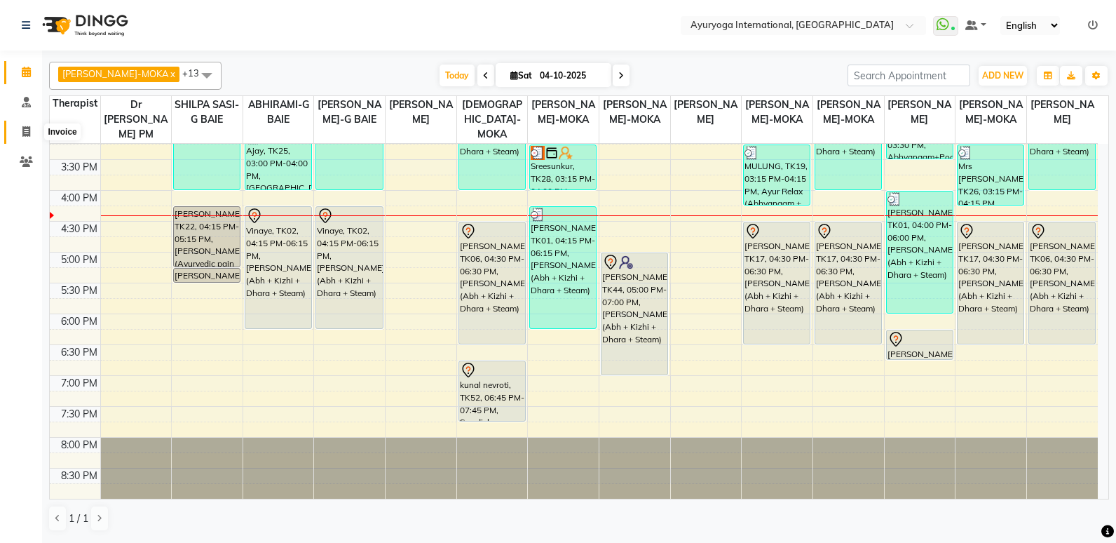
click at [29, 129] on icon at bounding box center [26, 131] width 8 height 11
select select "service"
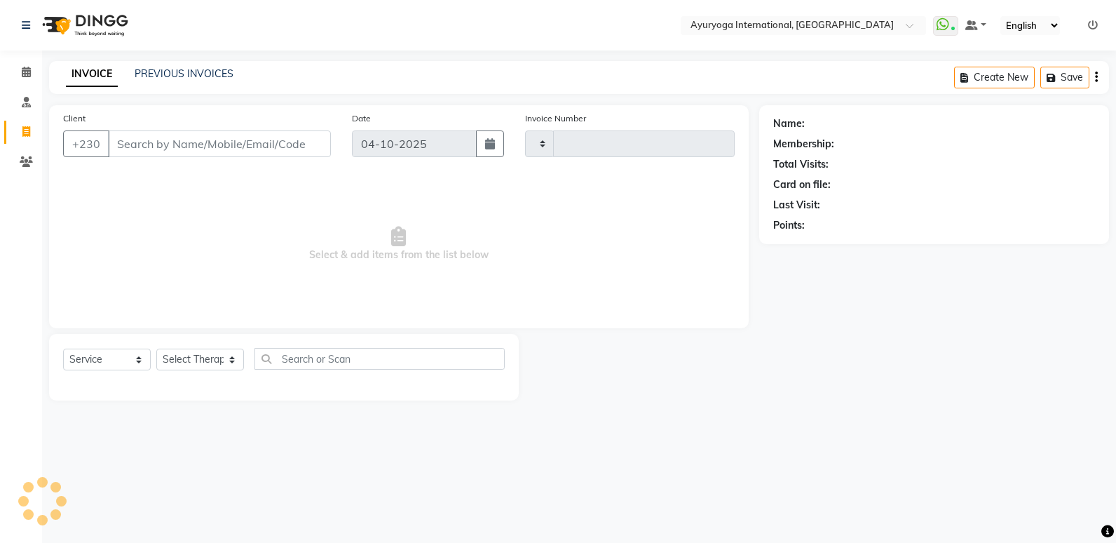
type input "6085"
select select "730"
drag, startPoint x: 233, startPoint y: 131, endPoint x: 199, endPoint y: 132, distance: 33.7
drag, startPoint x: 199, startPoint y: 132, endPoint x: 196, endPoint y: 142, distance: 10.2
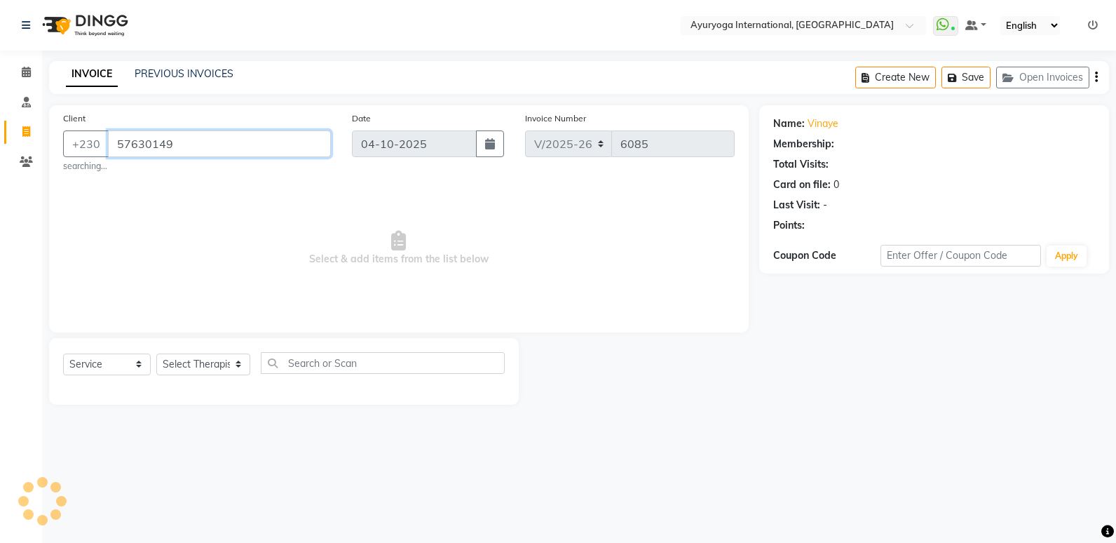
click at [231, 147] on input "57630149" at bounding box center [219, 143] width 223 height 27
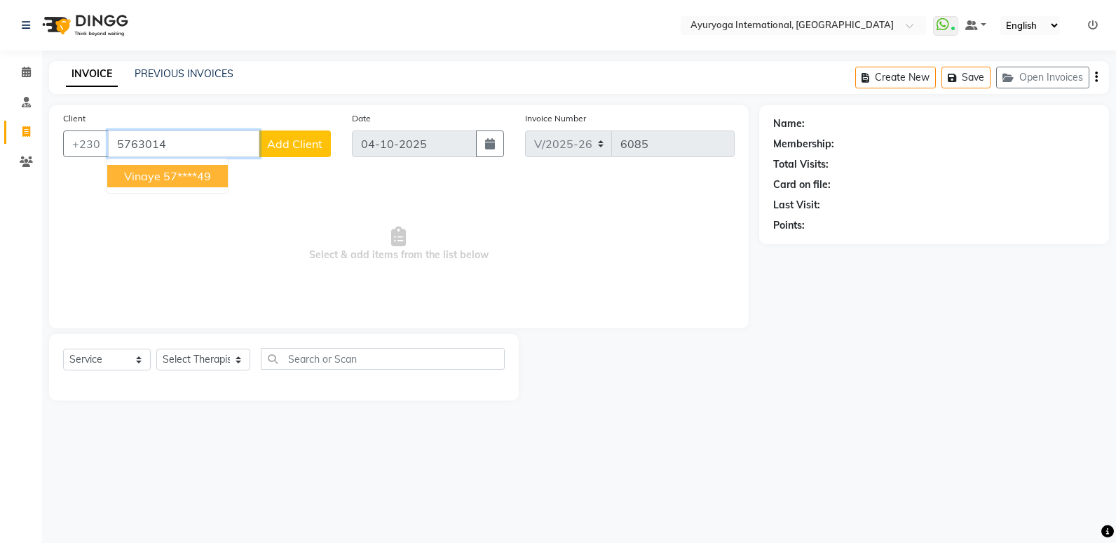
click at [186, 173] on ngb-highlight "57****49" at bounding box center [187, 176] width 48 height 14
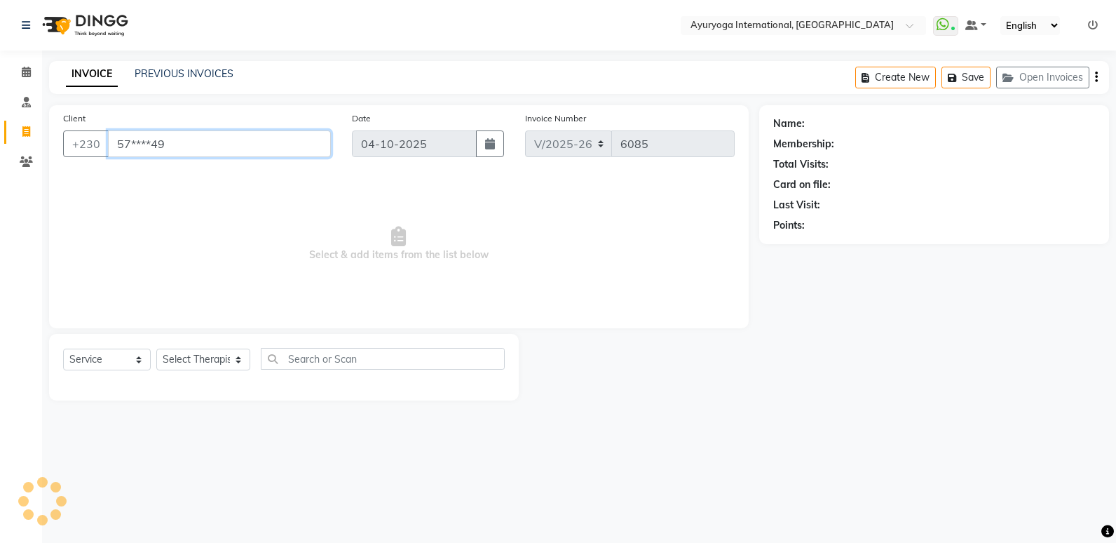
type input "57****49"
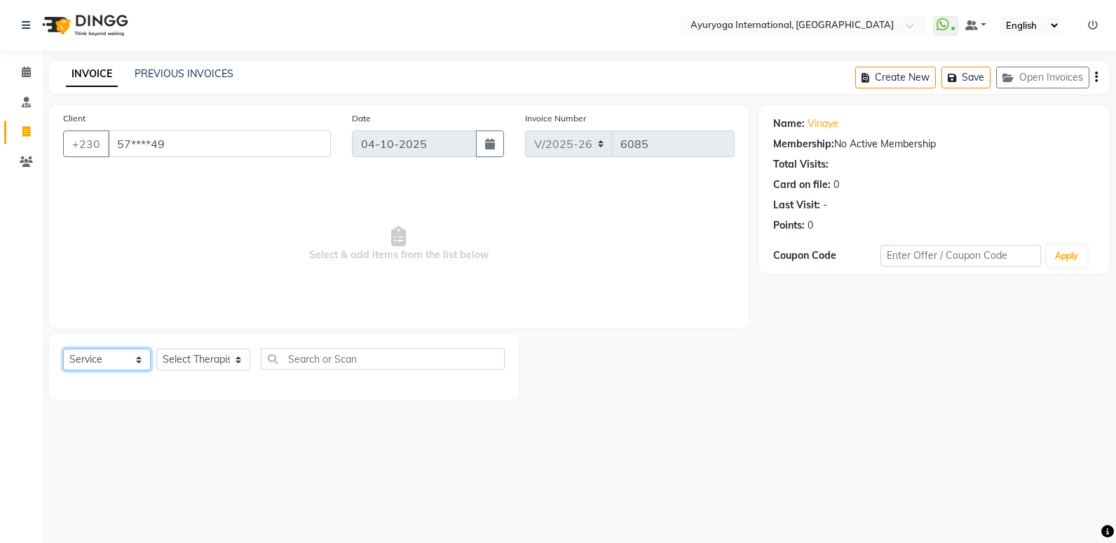
click at [121, 361] on select "Select Service Product Membership Package Voucher Prepaid Gift Card" at bounding box center [107, 360] width 88 height 22
select select "V"
click at [63, 349] on select "Select Service Product Membership Package Voucher Prepaid Gift Card" at bounding box center [107, 360] width 88 height 22
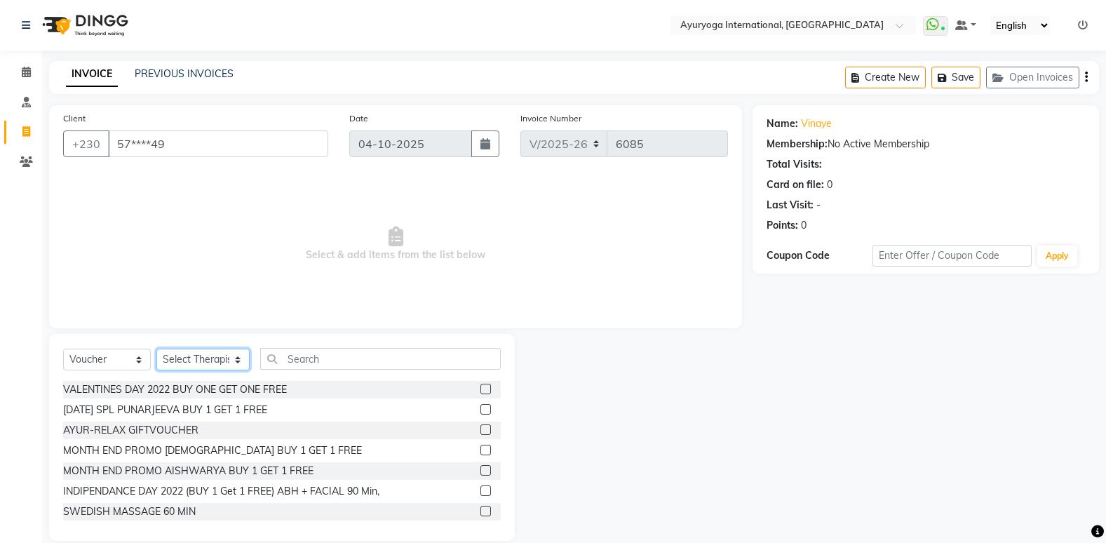
click at [175, 358] on select "Select Therapist ABHIRAMI-G BAIE [PERSON_NAME]-MOKA [PERSON_NAME]-MOKA ALEENA-M…" at bounding box center [202, 360] width 93 height 22
select select "92659"
click at [156, 349] on select "Select Therapist ABHIRAMI-G BAIE [PERSON_NAME]-MOKA [PERSON_NAME]-MOKA ALEENA-M…" at bounding box center [202, 360] width 93 height 22
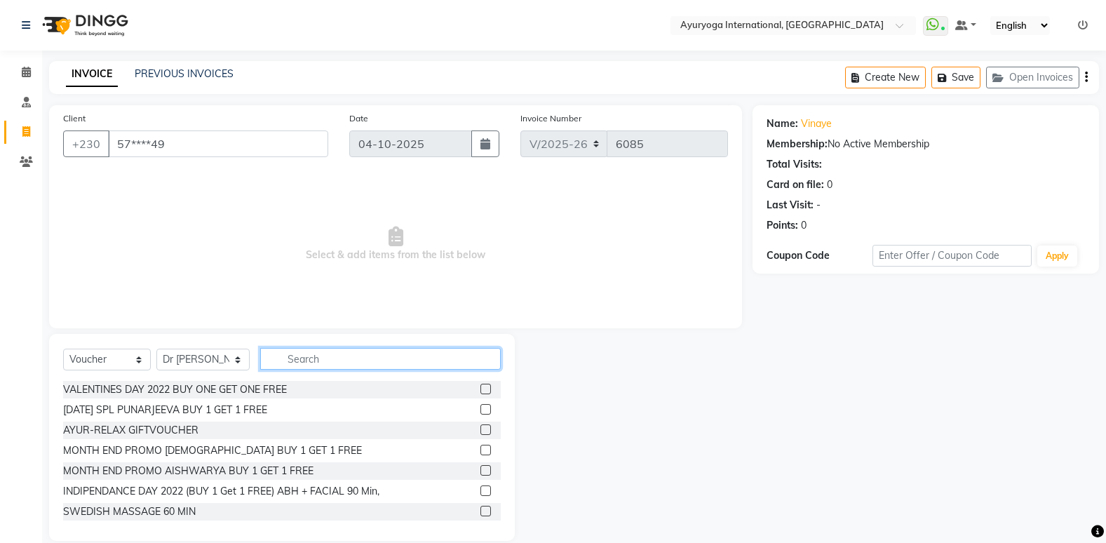
click at [287, 360] on input "text" at bounding box center [380, 359] width 241 height 22
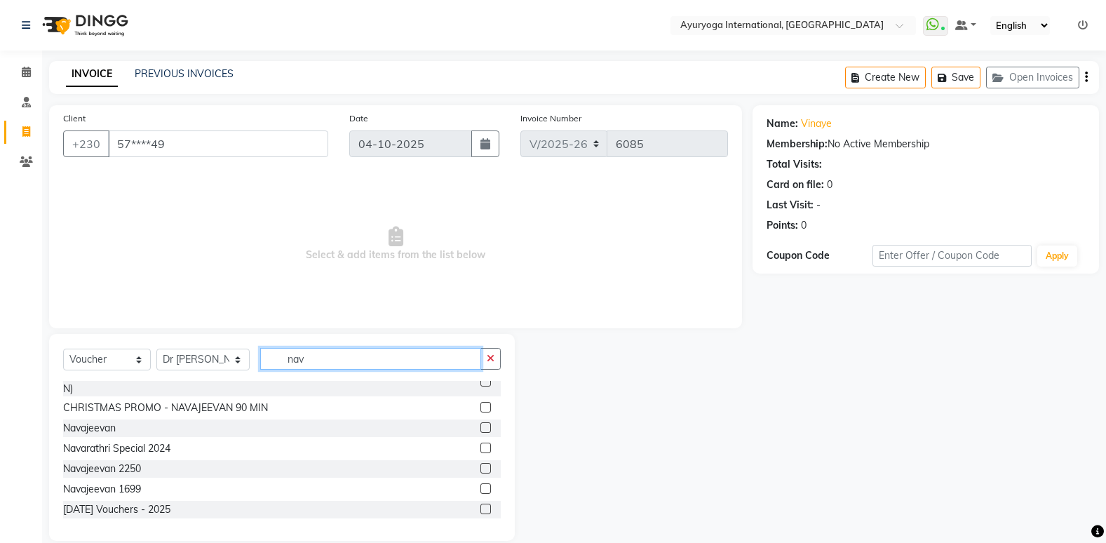
scroll to position [19, 0]
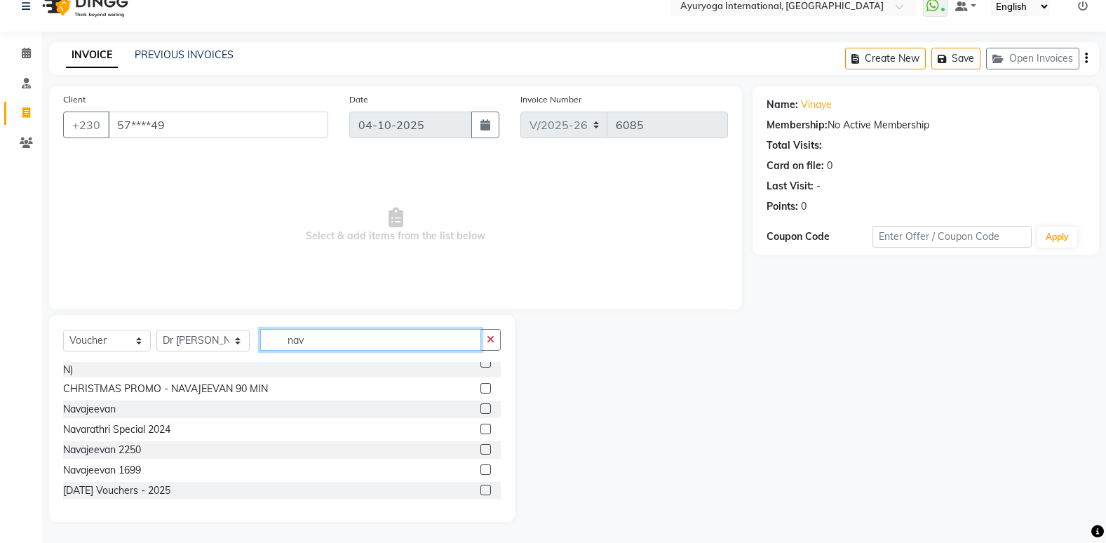
type input "nav"
click at [480, 490] on label at bounding box center [485, 490] width 11 height 11
click at [480, 490] on input "checkbox" at bounding box center [484, 490] width 9 height 9
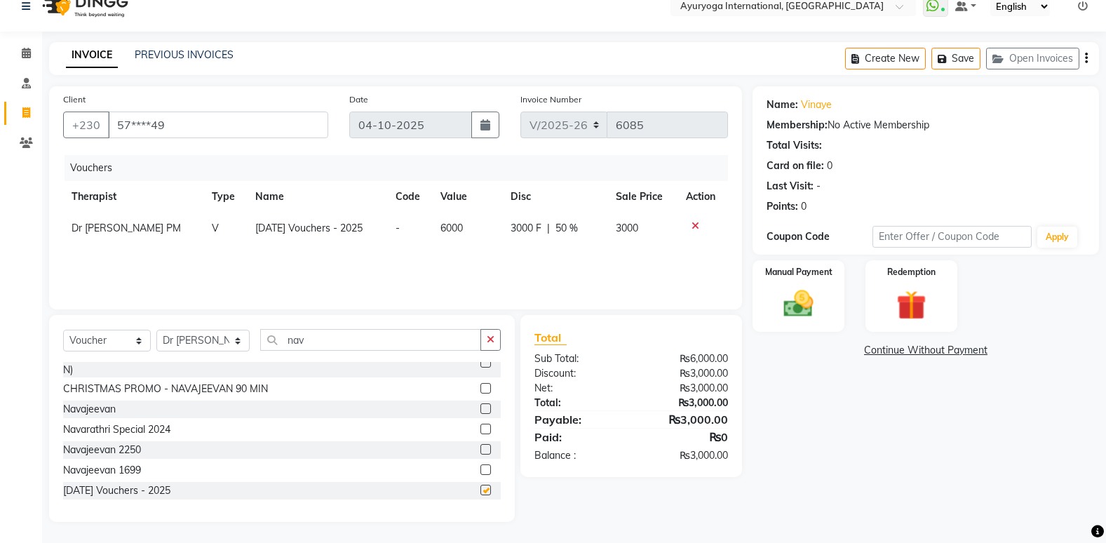
checkbox input "false"
click at [799, 318] on img at bounding box center [798, 303] width 50 height 35
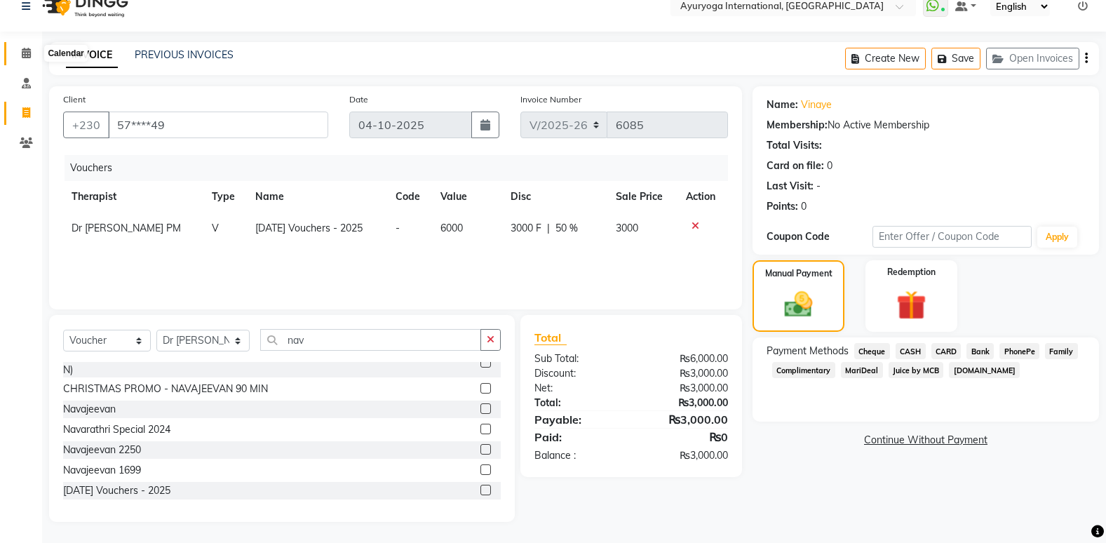
click at [22, 58] on icon at bounding box center [26, 53] width 9 height 11
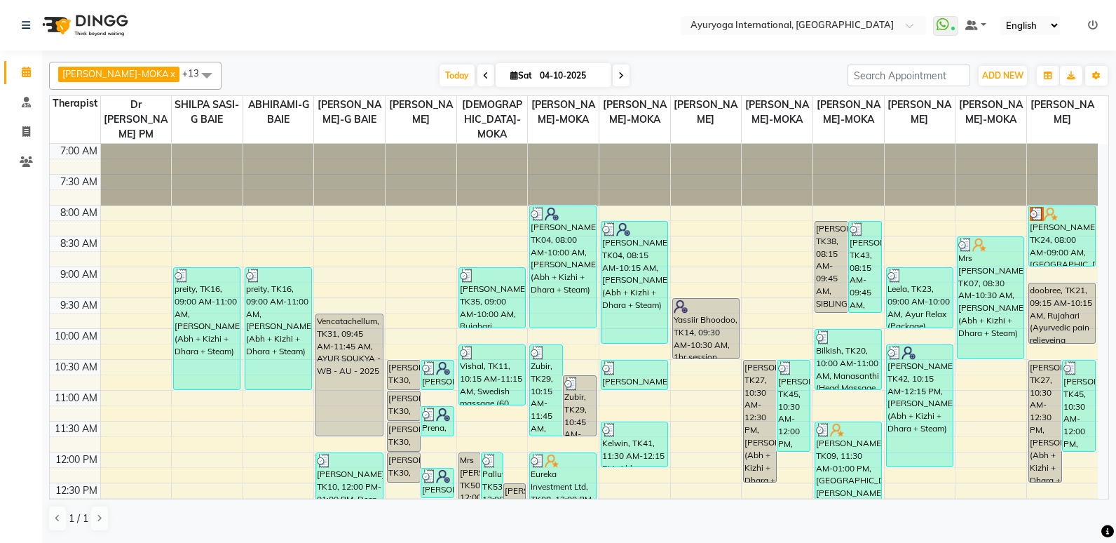
click at [536, 78] on input "04-10-2025" at bounding box center [571, 75] width 70 height 21
select select "10"
select select "2025"
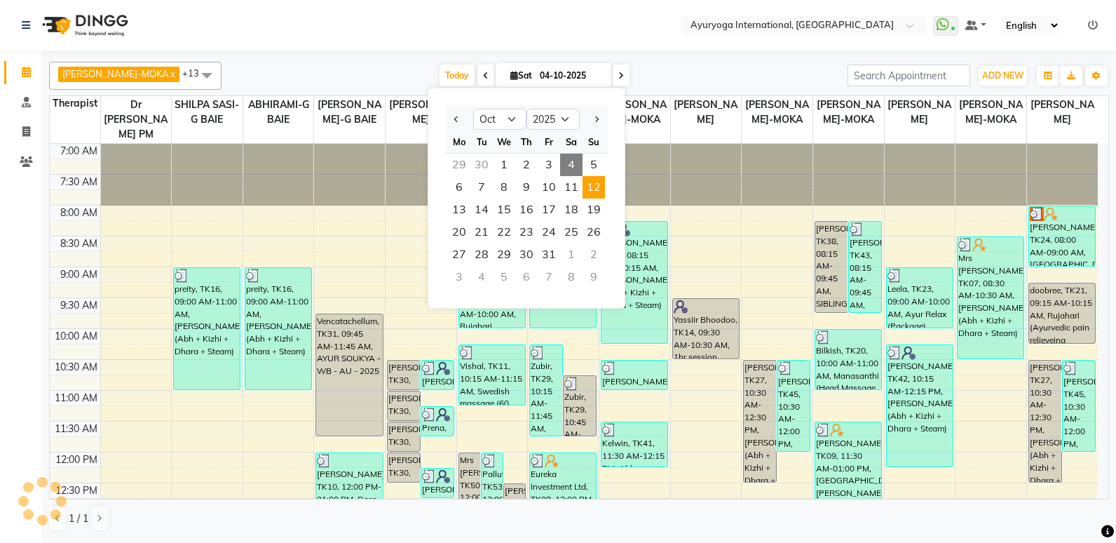
click at [598, 184] on span "12" at bounding box center [594, 187] width 22 height 22
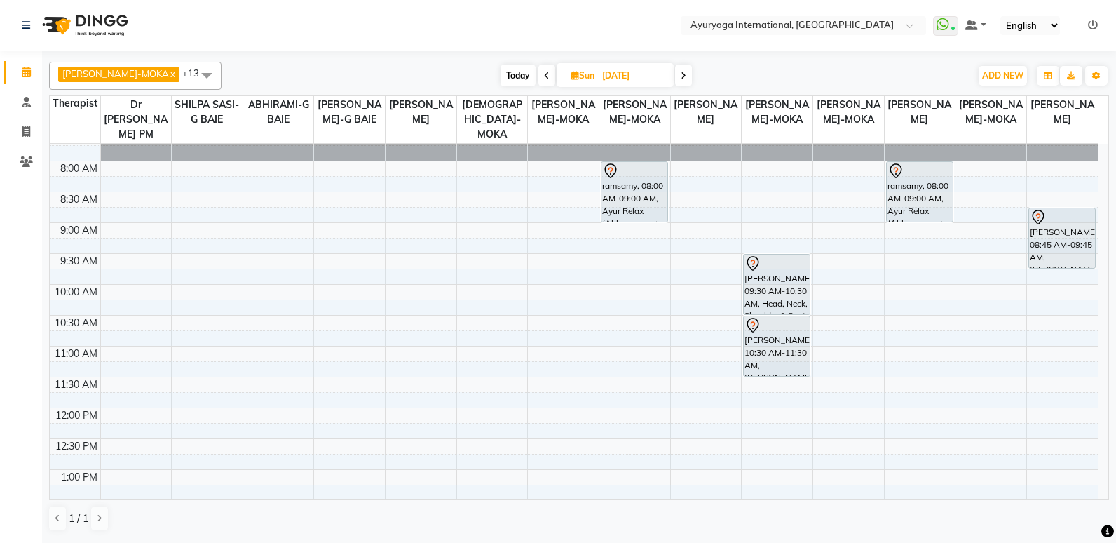
scroll to position [280, 0]
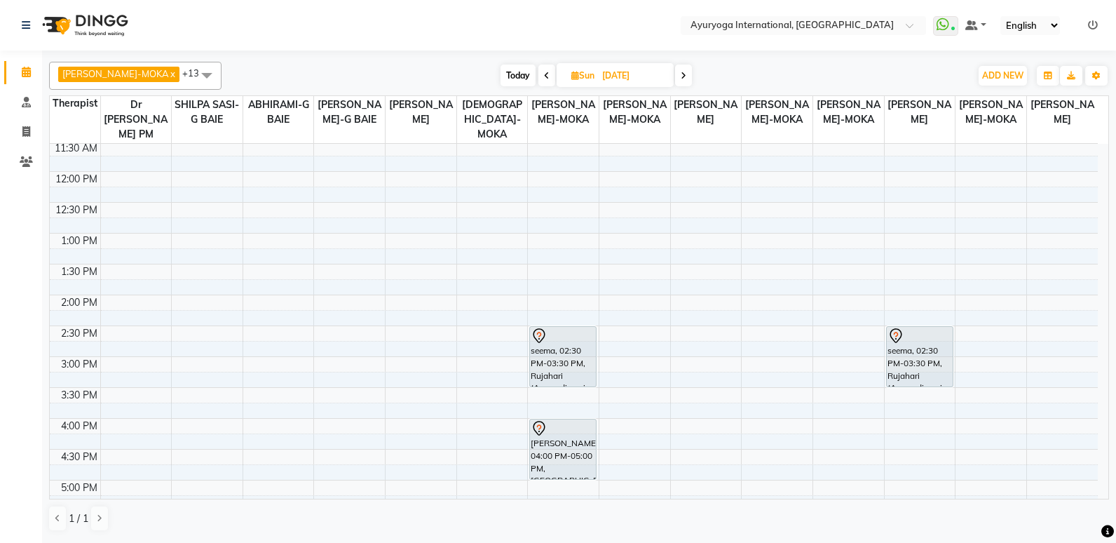
click at [503, 72] on span "Today" at bounding box center [518, 76] width 35 height 22
type input "04-10-2025"
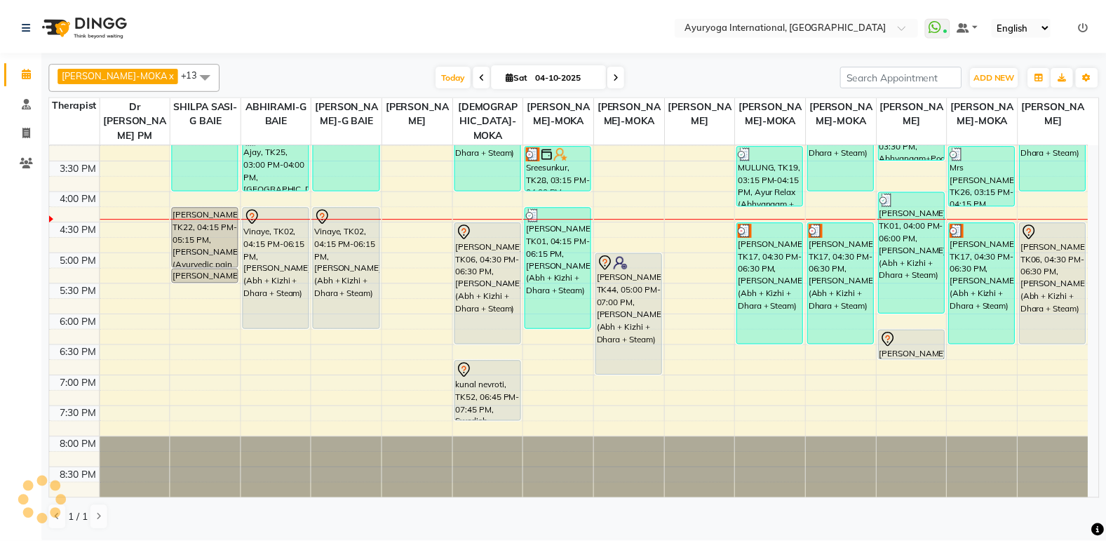
scroll to position [368, 0]
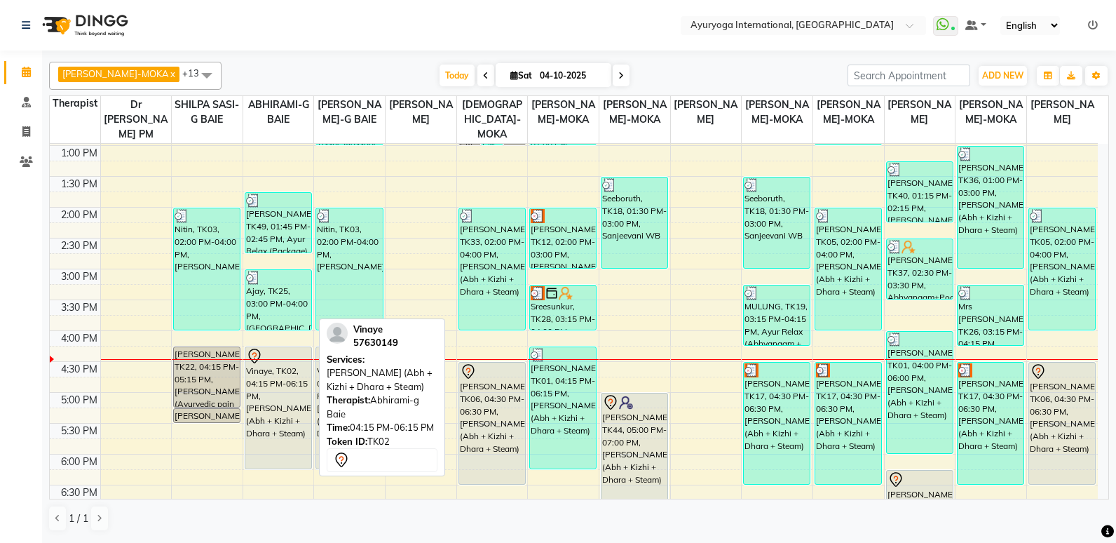
click at [290, 387] on div "Vinaye, TK02, 04:15 PM-06:15 PM, [PERSON_NAME] (Abh + Kizhi + Dhara + Steam)" at bounding box center [278, 407] width 66 height 121
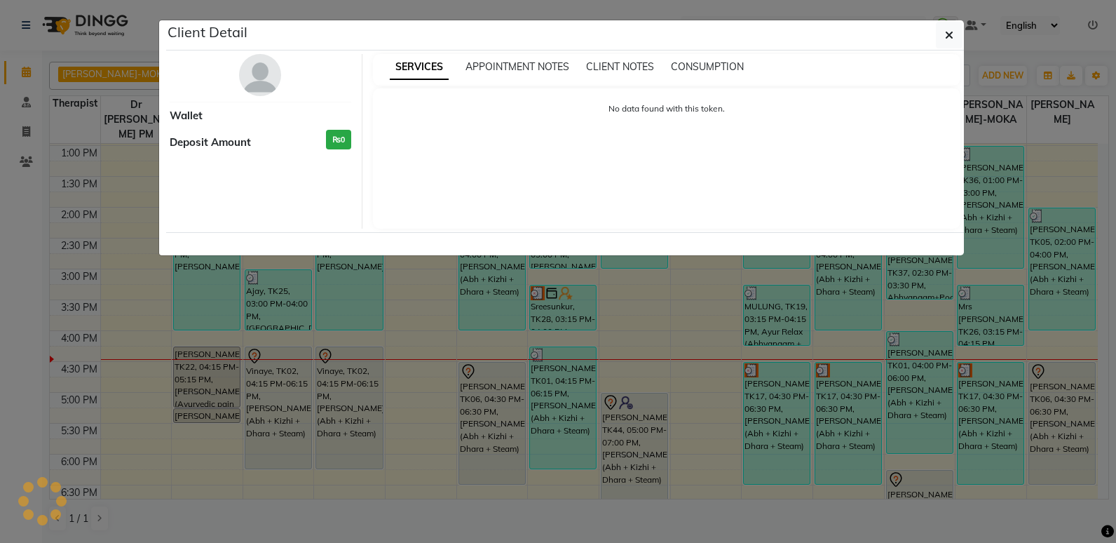
select select "7"
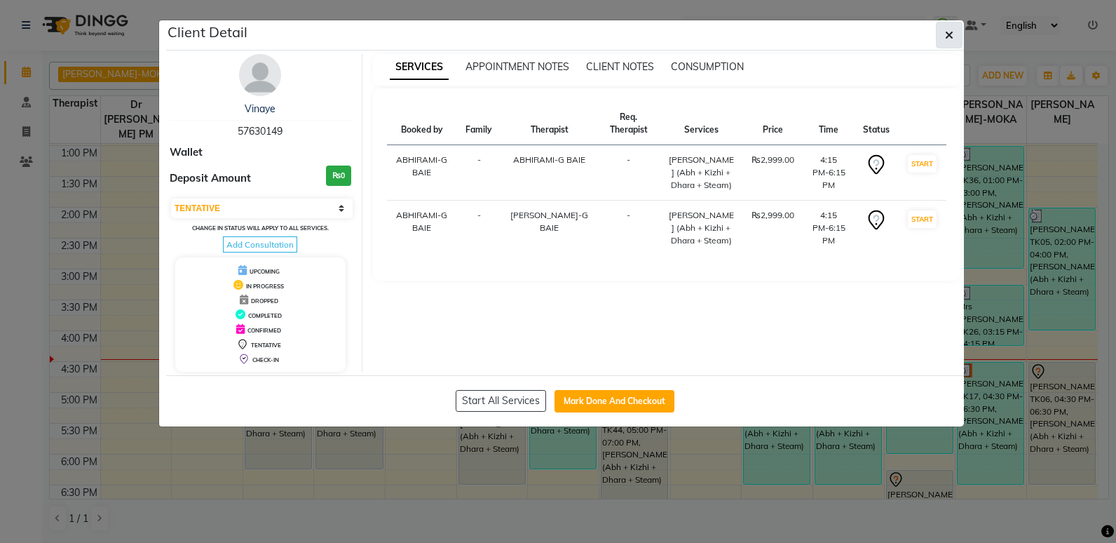
click at [957, 27] on button "button" at bounding box center [949, 35] width 27 height 27
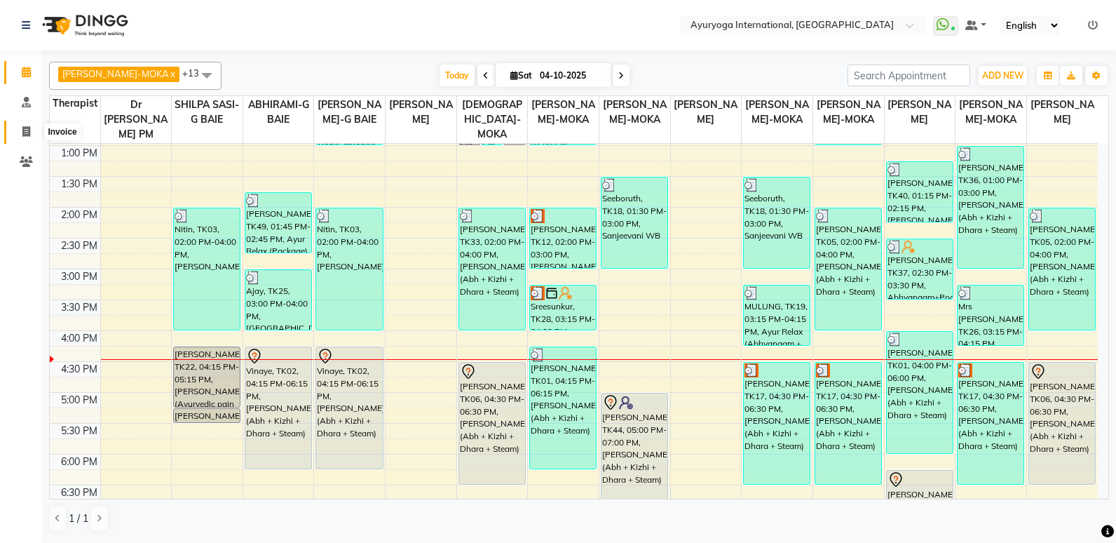
click at [25, 137] on span at bounding box center [26, 132] width 25 height 16
select select "service"
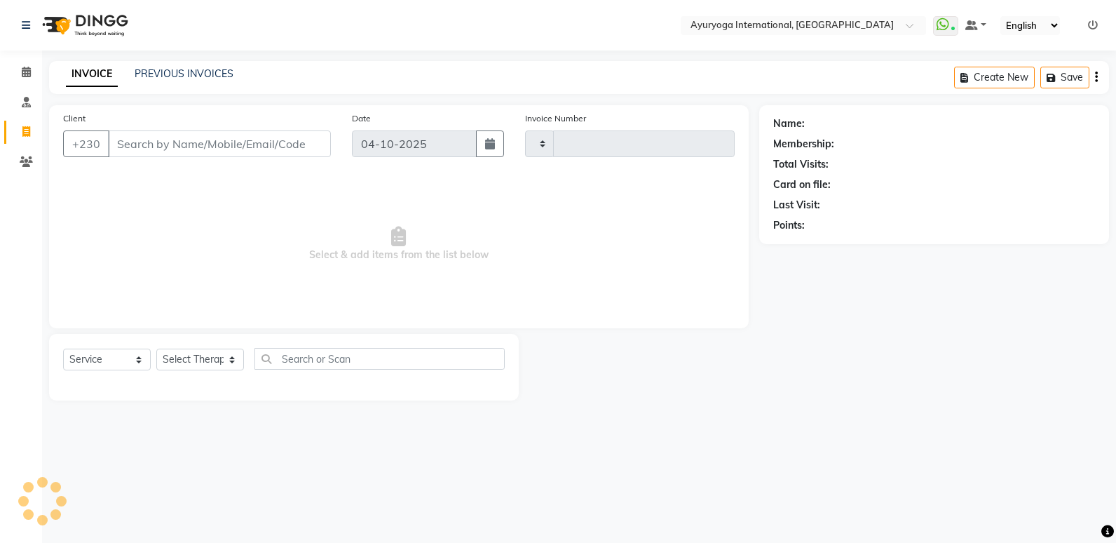
type input "6085"
select select "730"
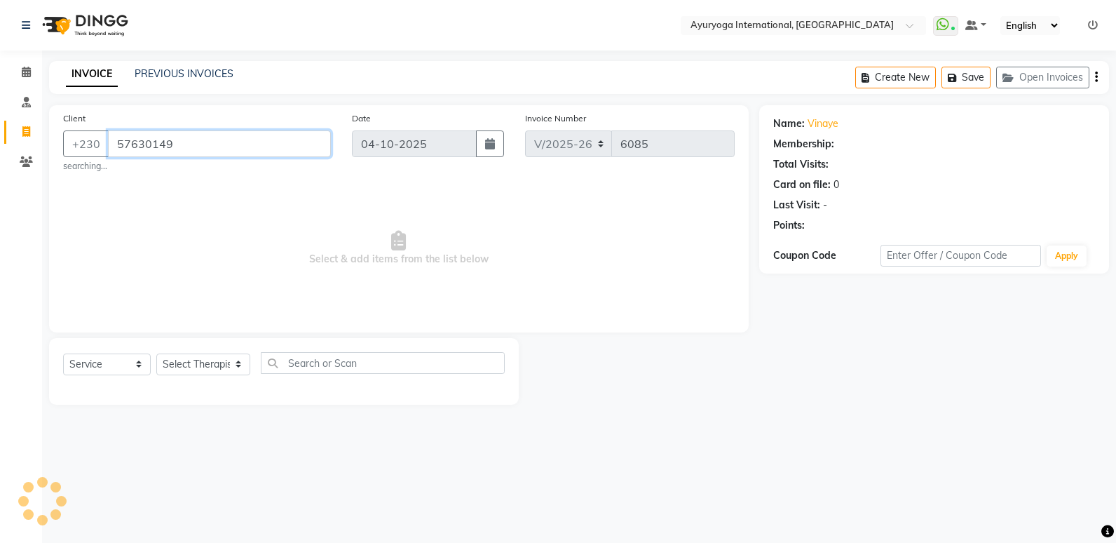
click at [214, 147] on input "57630149" at bounding box center [219, 143] width 223 height 27
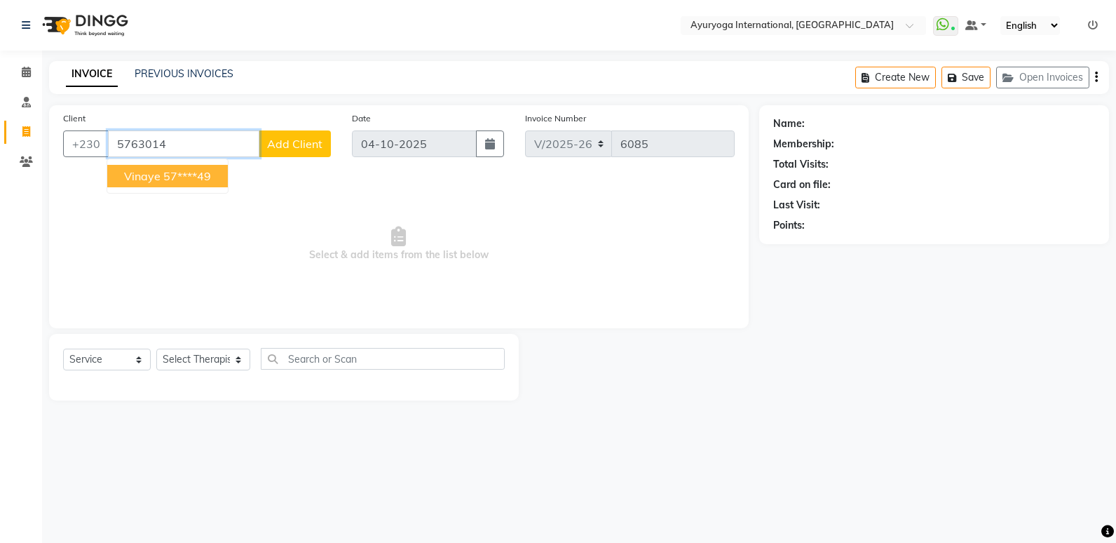
click at [185, 175] on ngb-highlight "57****49" at bounding box center [187, 176] width 48 height 14
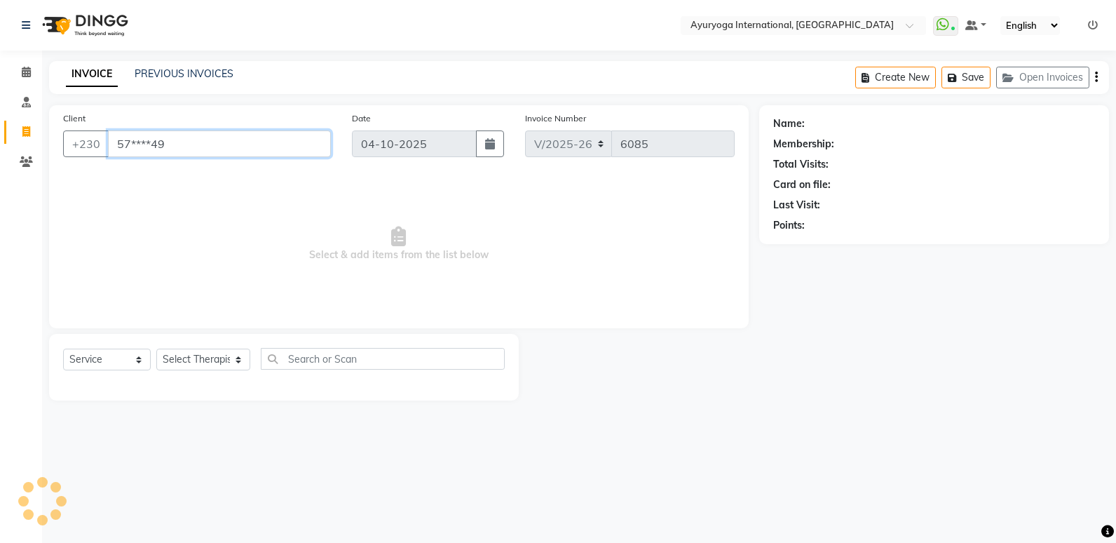
type input "57****49"
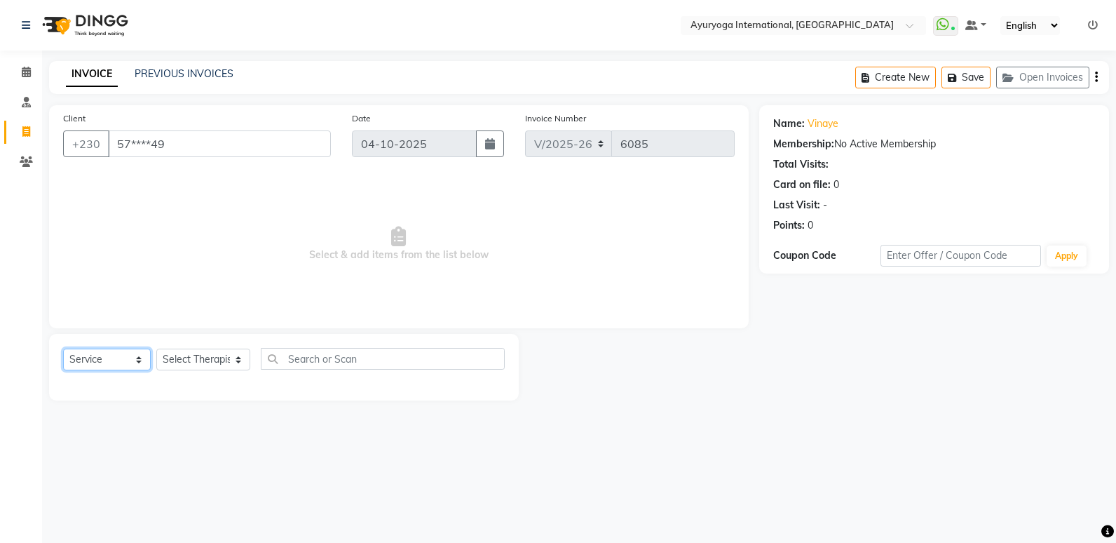
click at [104, 354] on select "Select Service Product Membership Package Voucher Prepaid Gift Card" at bounding box center [107, 360] width 88 height 22
select select "V"
click at [63, 349] on select "Select Service Product Membership Package Voucher Prepaid Gift Card" at bounding box center [107, 360] width 88 height 22
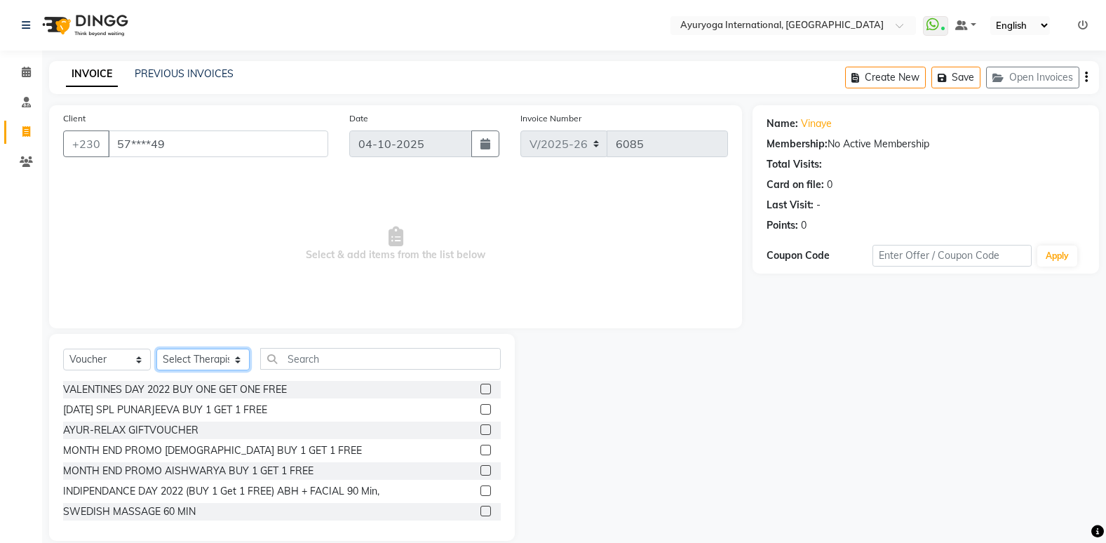
click at [200, 353] on select "Select Therapist ABHIRAMI-G BAIE [PERSON_NAME]-MOKA [PERSON_NAME]-MOKA ALEENA-M…" at bounding box center [202, 360] width 93 height 22
select select "92659"
click at [156, 349] on select "Select Therapist ABHIRAMI-G BAIE [PERSON_NAME]-MOKA [PERSON_NAME]-MOKA ALEENA-M…" at bounding box center [202, 360] width 93 height 22
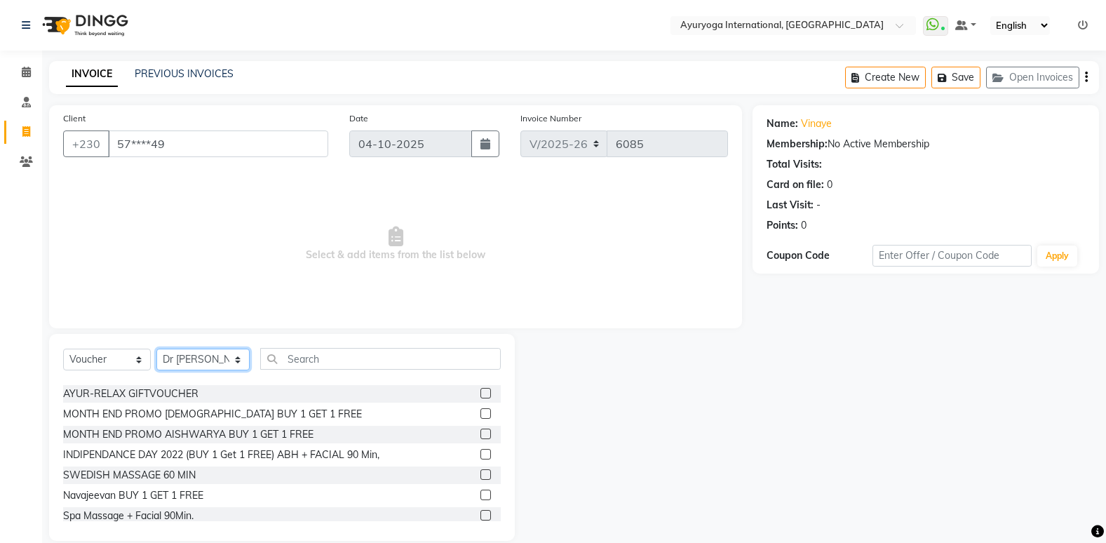
scroll to position [70, 0]
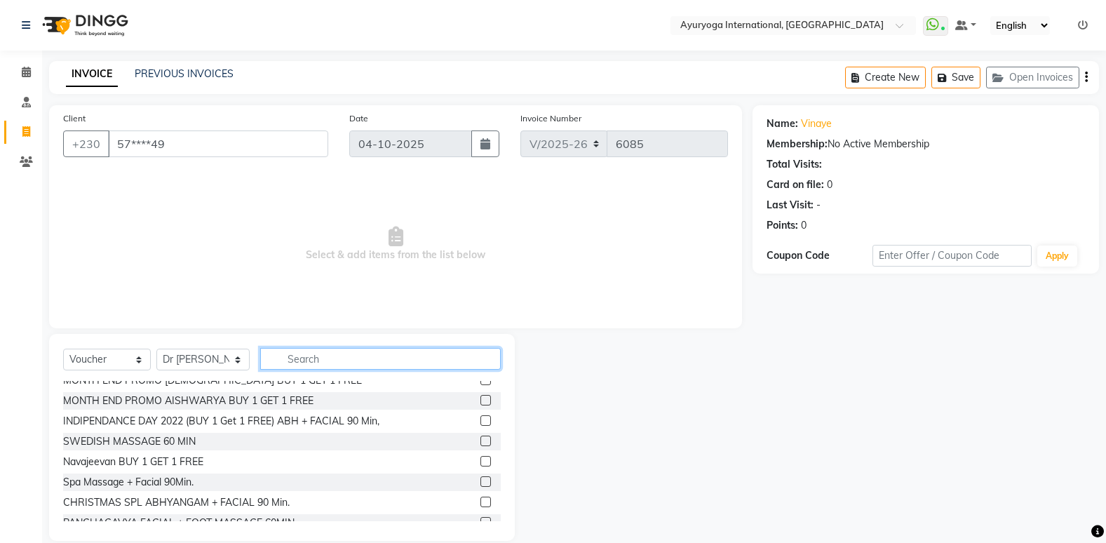
click at [334, 348] on input "text" at bounding box center [380, 359] width 241 height 22
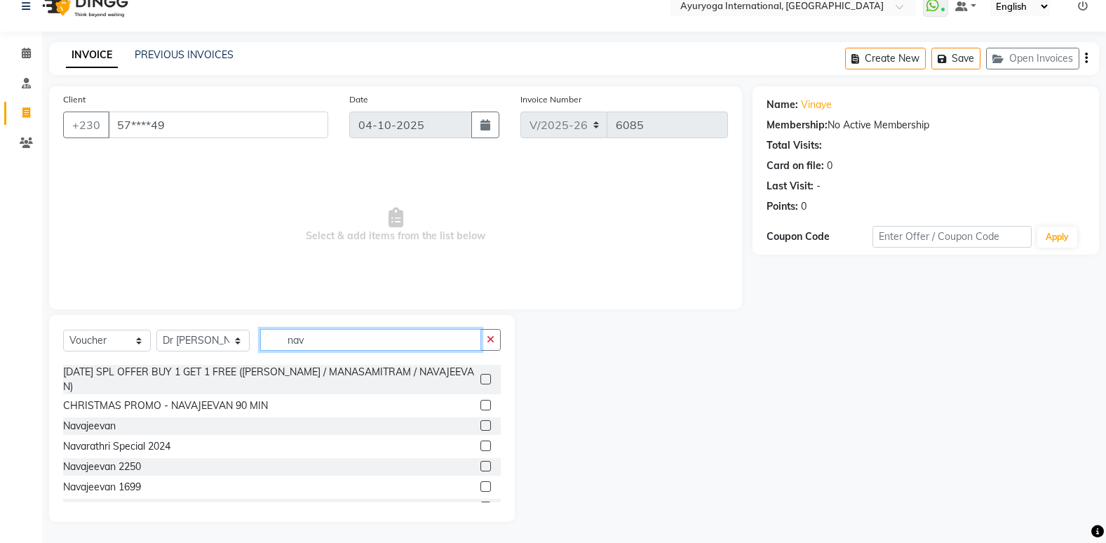
scroll to position [55, 0]
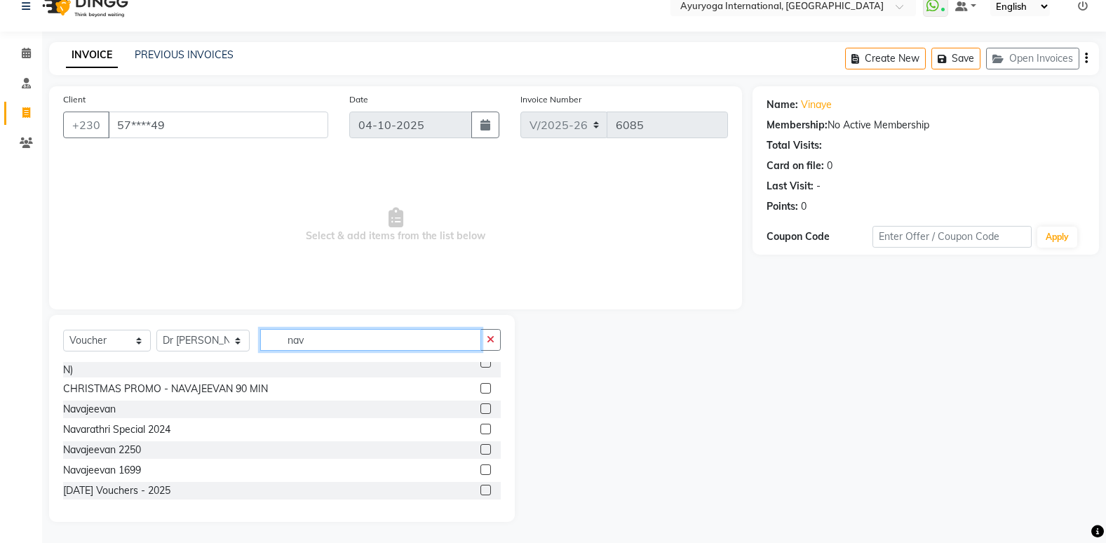
type input "nav"
click at [480, 489] on label at bounding box center [485, 490] width 11 height 11
click at [480, 489] on input "checkbox" at bounding box center [484, 490] width 9 height 9
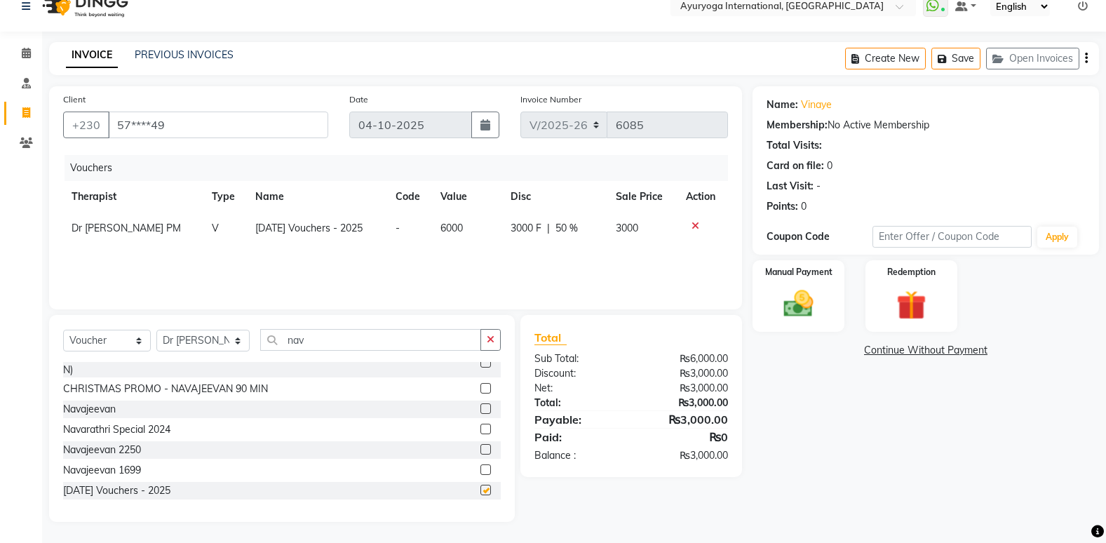
checkbox input "false"
click at [815, 302] on img at bounding box center [798, 303] width 50 height 35
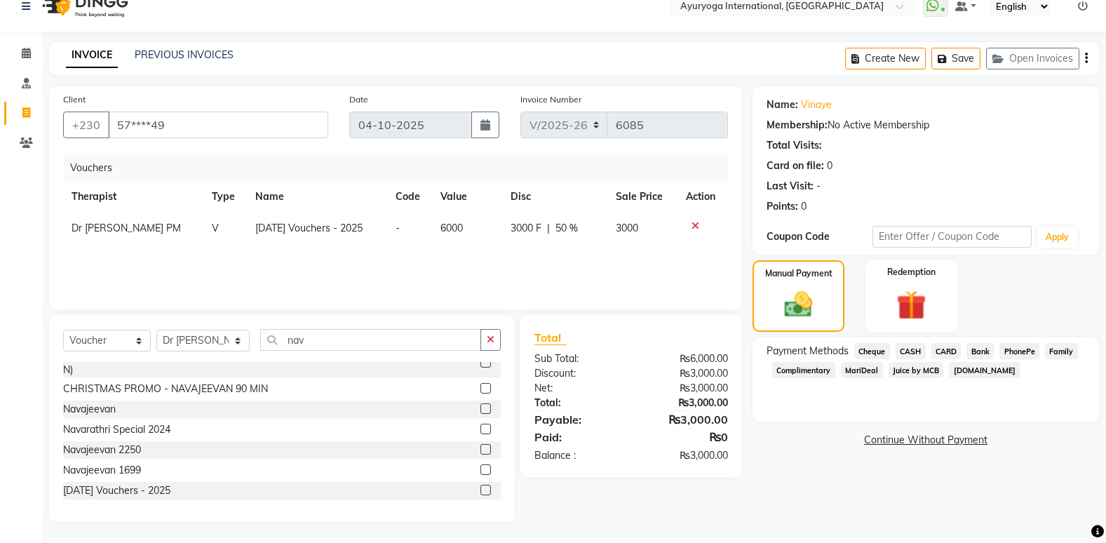
click at [926, 370] on span "Juice by MCB" at bounding box center [915, 370] width 55 height 16
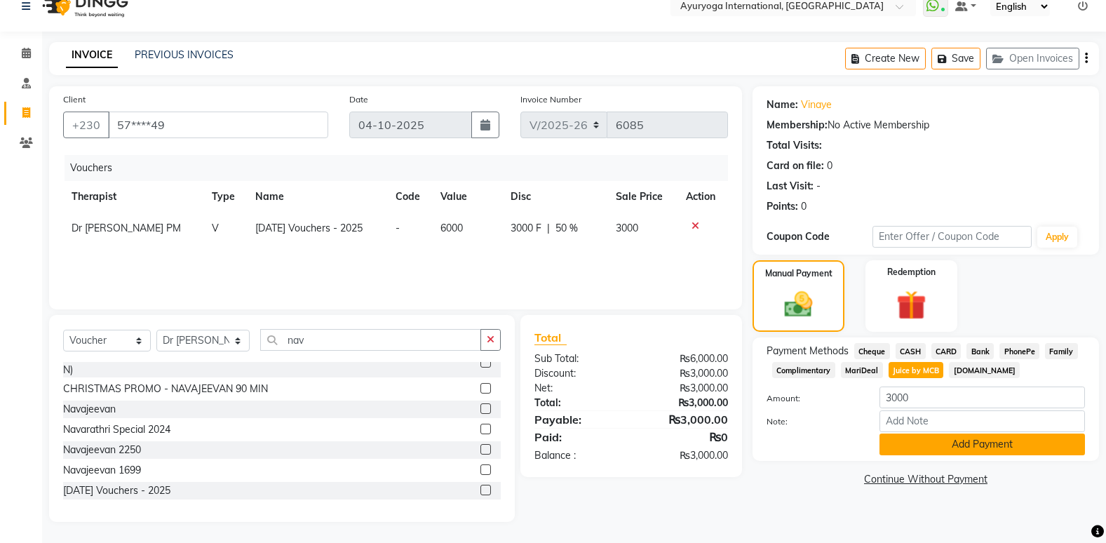
click at [957, 452] on button "Add Payment" at bounding box center [981, 444] width 205 height 22
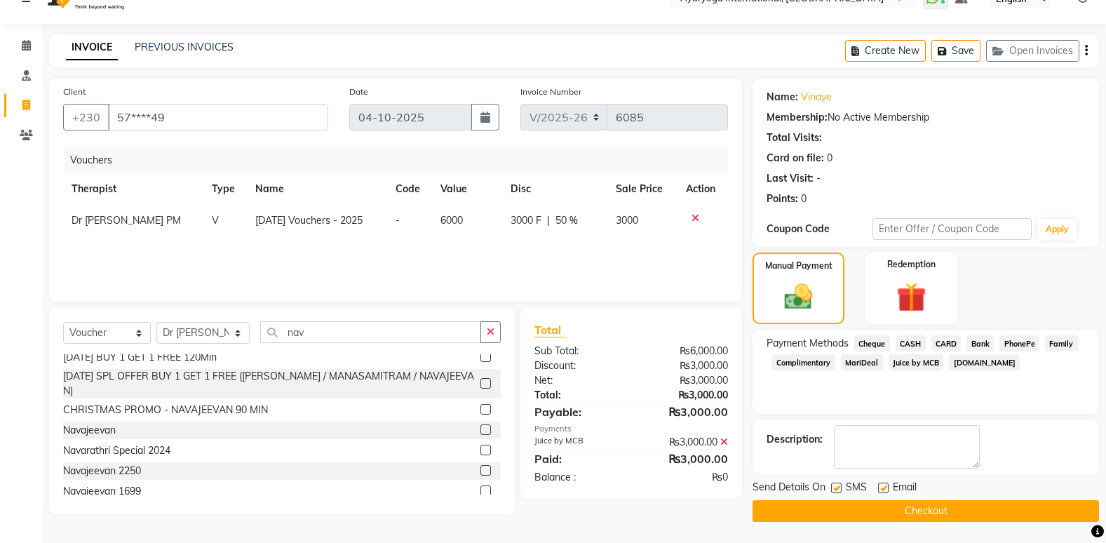
scroll to position [0, 0]
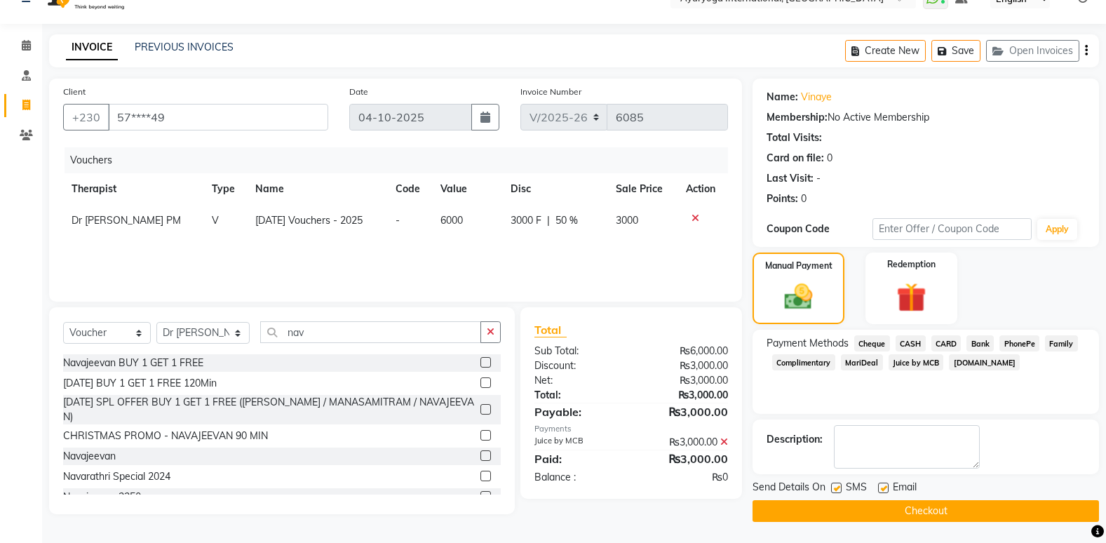
click at [952, 507] on button "Checkout" at bounding box center [925, 511] width 346 height 22
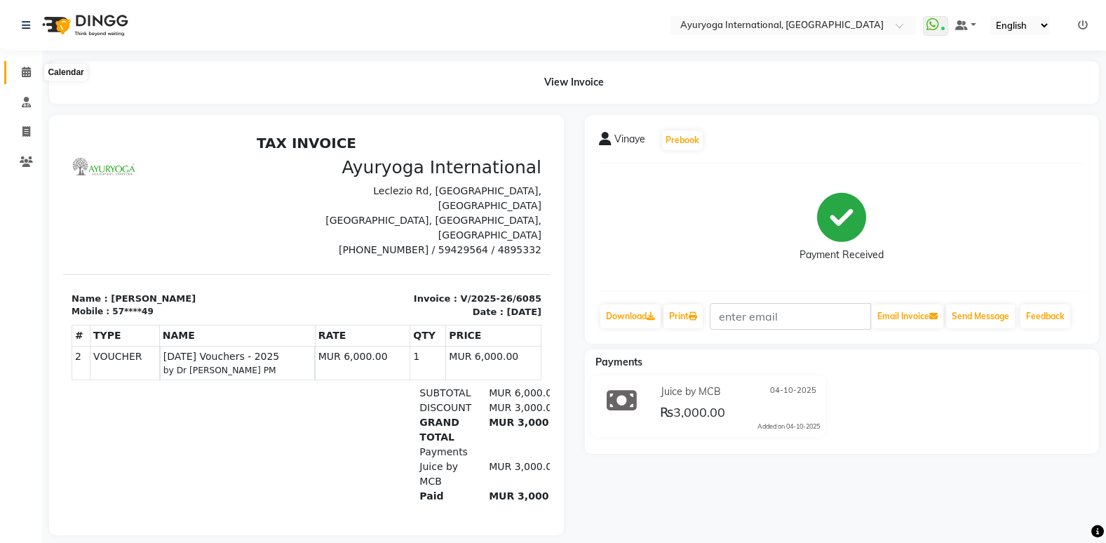
click at [17, 69] on span at bounding box center [26, 73] width 25 height 16
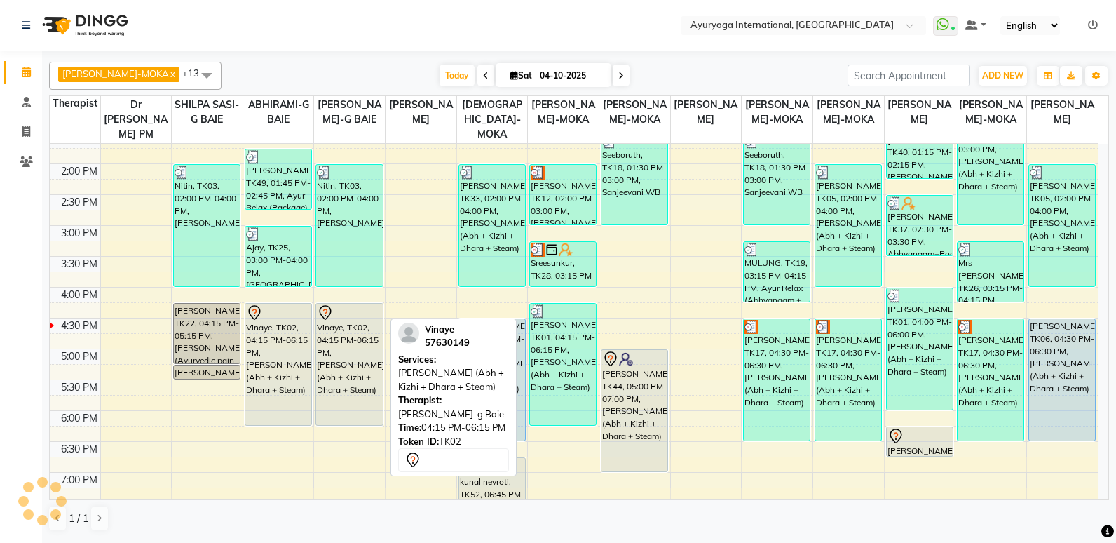
scroll to position [368, 0]
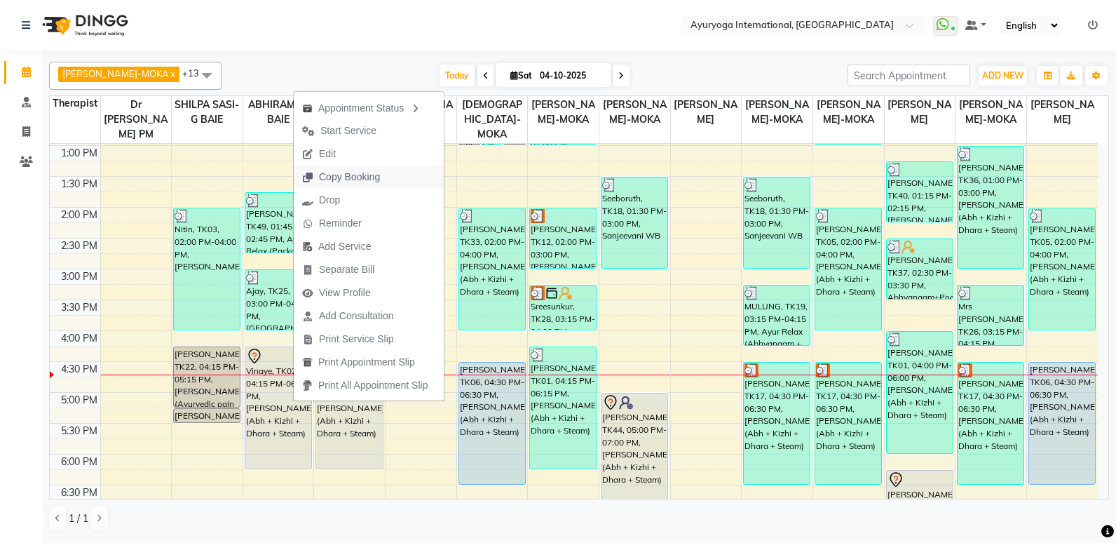
click at [341, 178] on span "Copy Booking" at bounding box center [349, 177] width 61 height 15
type textarea "JTdCJTIydXNlciUyMiUzQSU3QiUyMmlkJTIyJTNBODM0NDc2NiUyQyUyMmZuYW1lJTIyJTNBJTIyVml…"
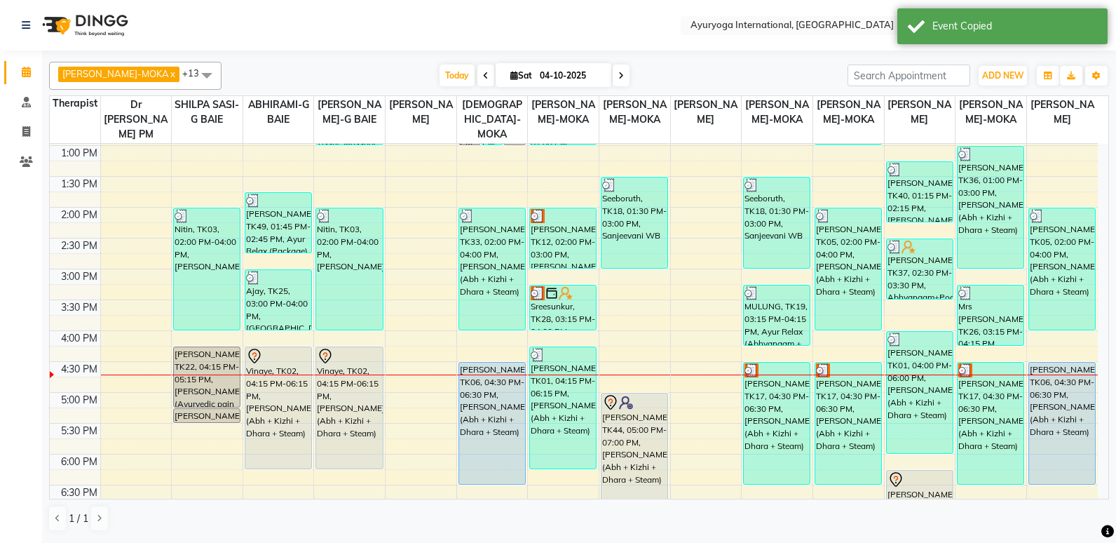
click at [618, 73] on icon at bounding box center [621, 76] width 6 height 8
type input "05-10-2025"
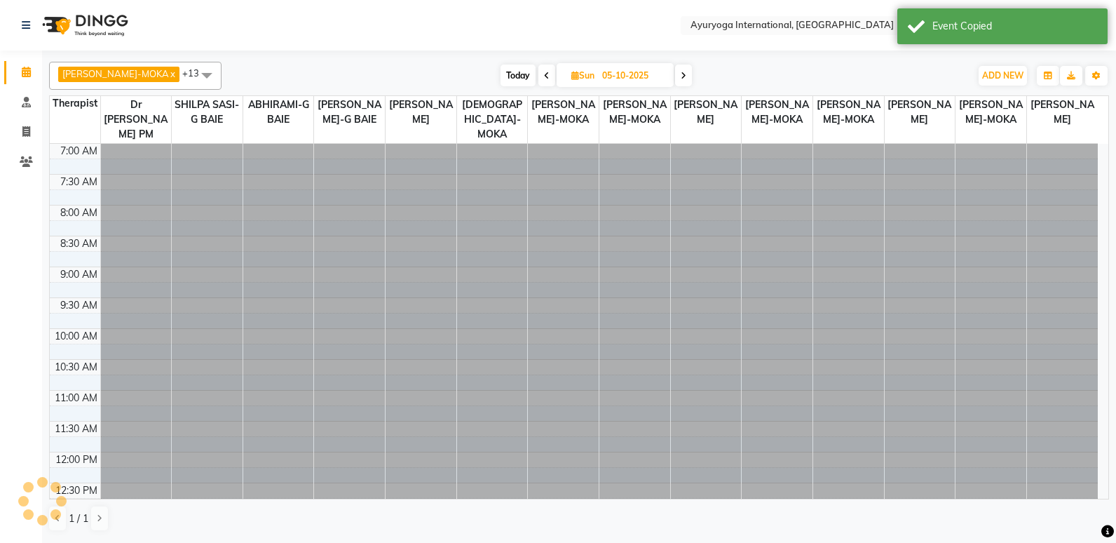
scroll to position [508, 0]
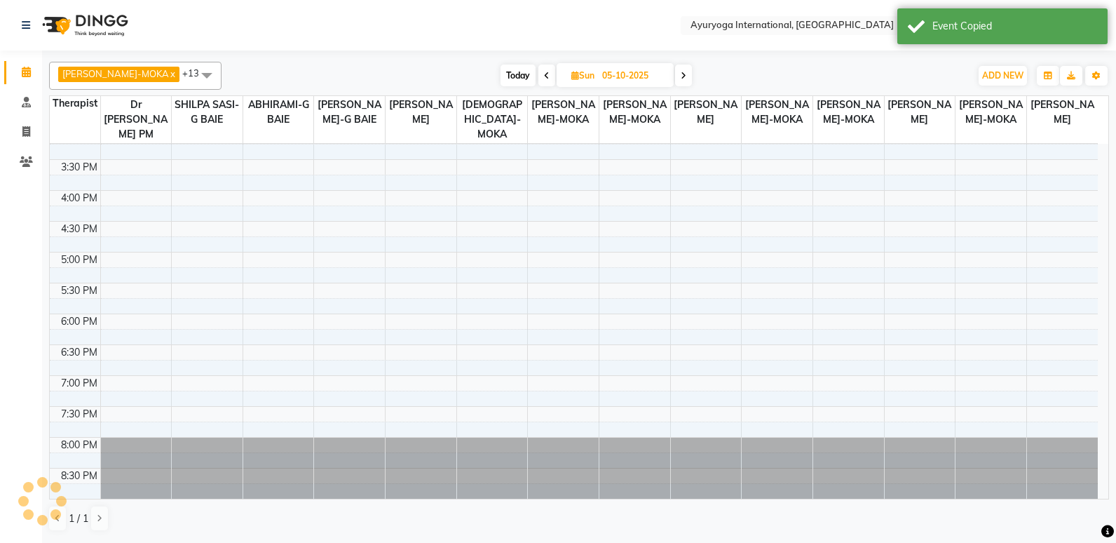
click at [600, 73] on input "05-10-2025" at bounding box center [633, 75] width 70 height 21
select select "10"
select select "2025"
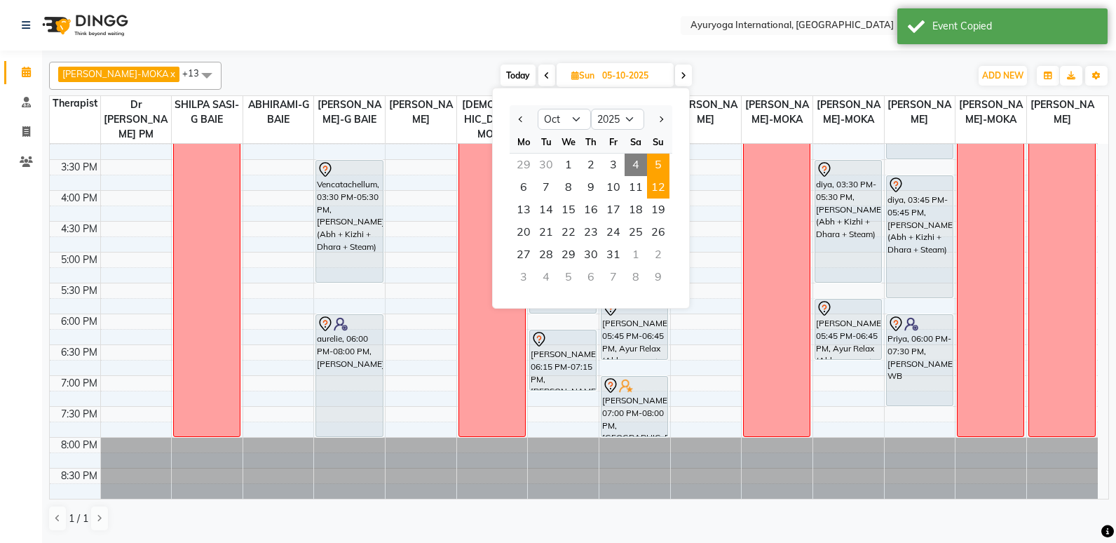
click at [653, 184] on span "12" at bounding box center [658, 187] width 22 height 22
type input "[DATE]"
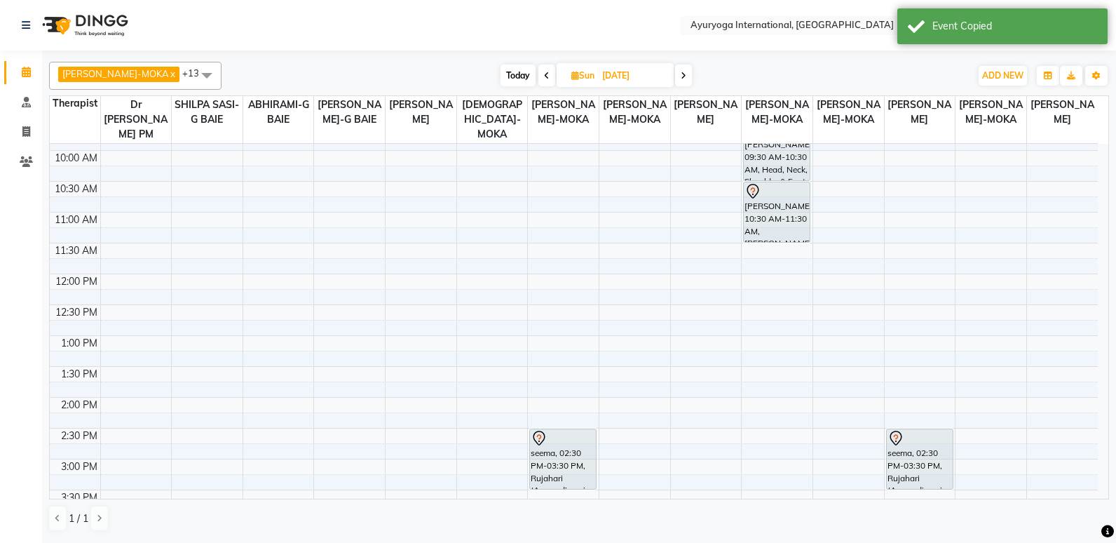
scroll to position [228, 0]
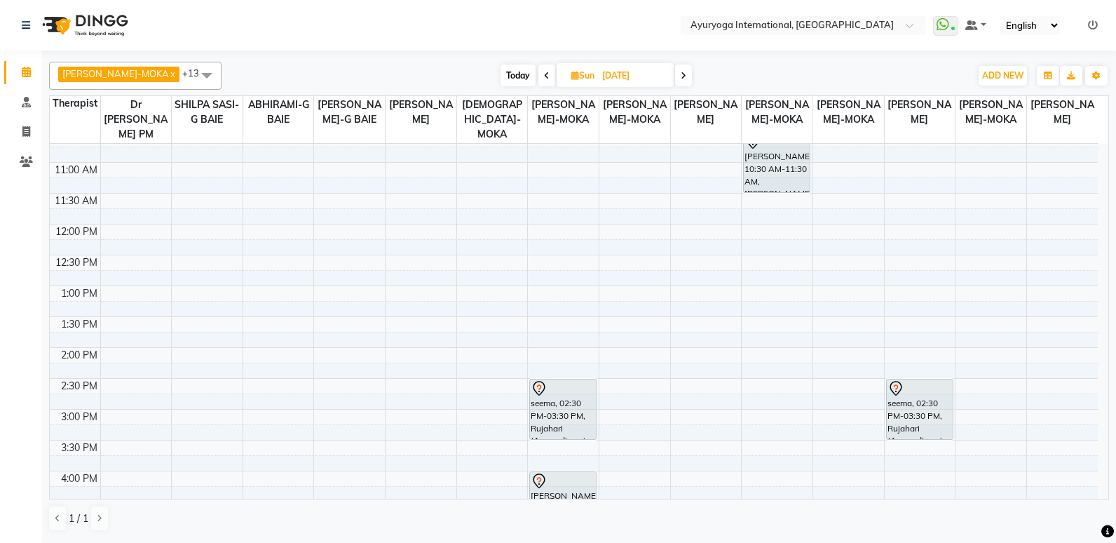
click at [360, 291] on div "7:00 AM 7:30 AM 8:00 AM 8:30 AM 9:00 AM 9:30 AM 10:00 AM 10:30 AM 11:00 AM 11:3…" at bounding box center [574, 347] width 1048 height 863
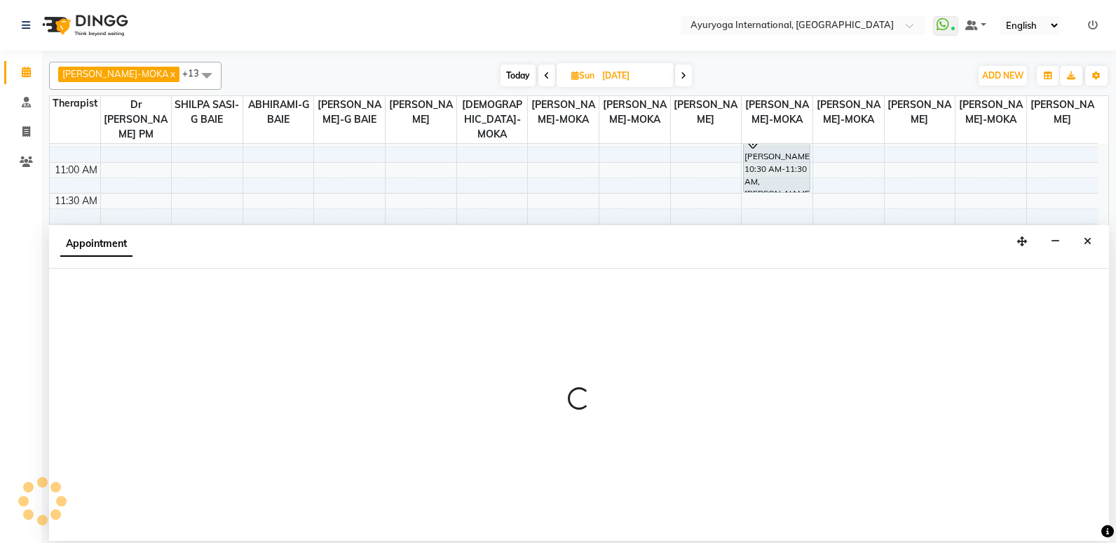
select select "50740"
select select "tentative"
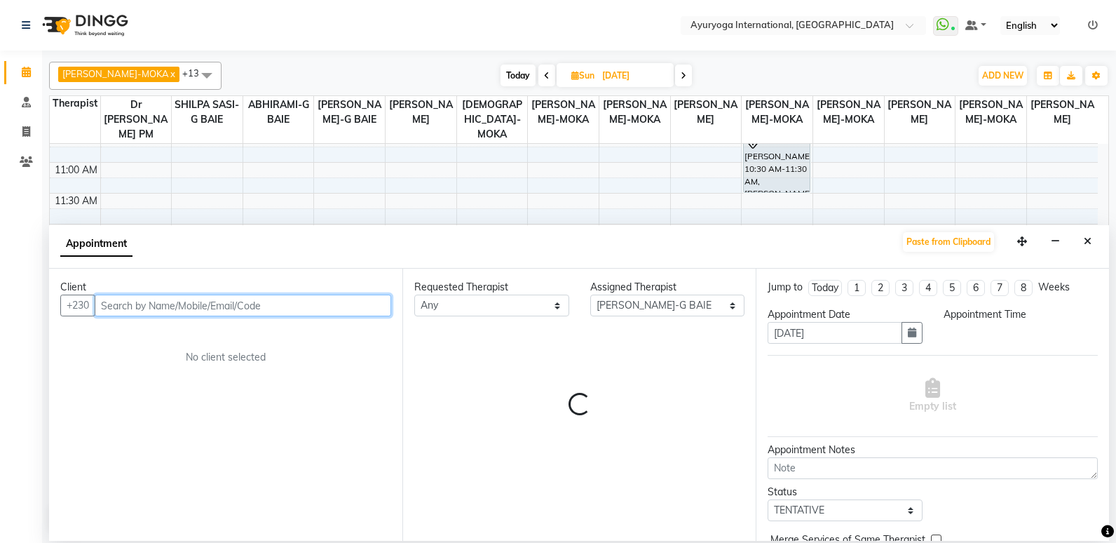
select select "780"
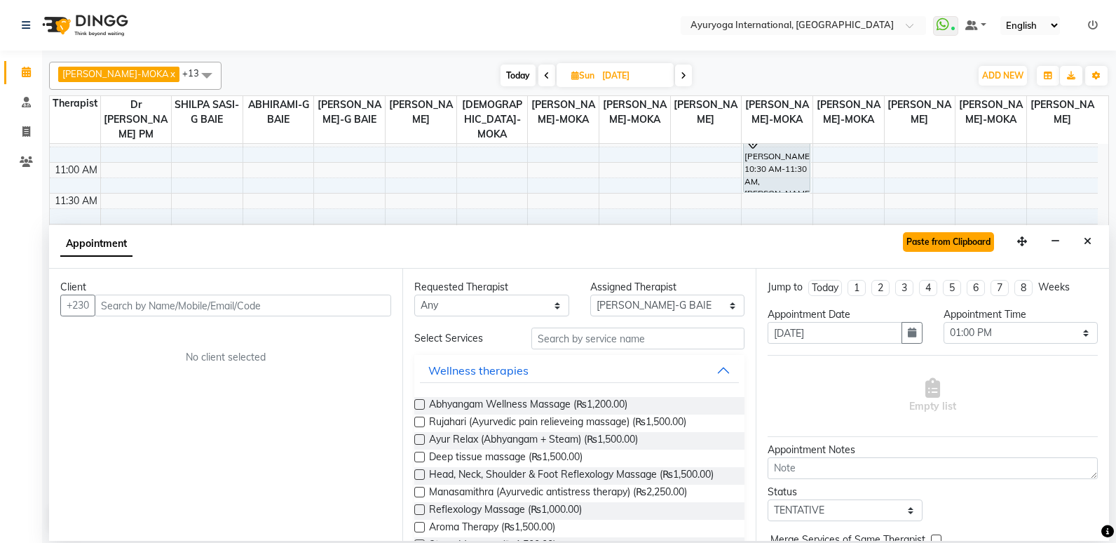
click at [974, 235] on button "Paste from Clipboard" at bounding box center [948, 242] width 91 height 20
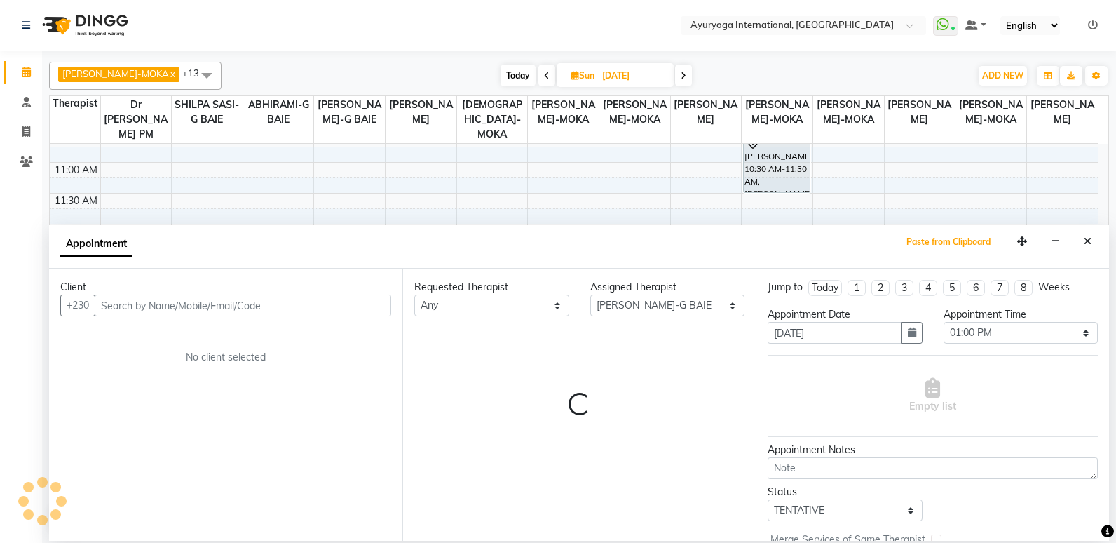
select select "1141"
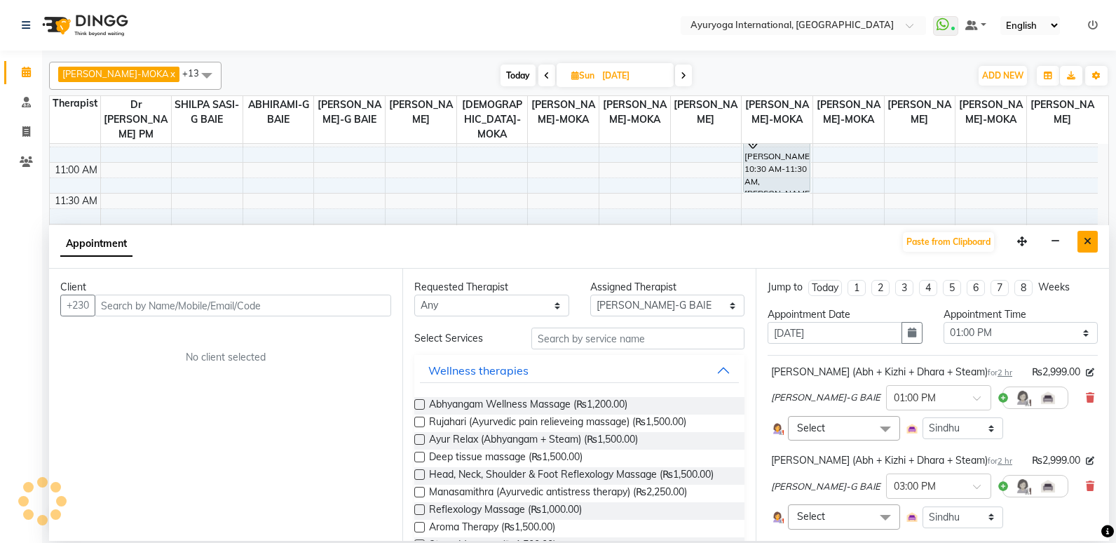
click at [1083, 243] on button "Close" at bounding box center [1088, 242] width 20 height 22
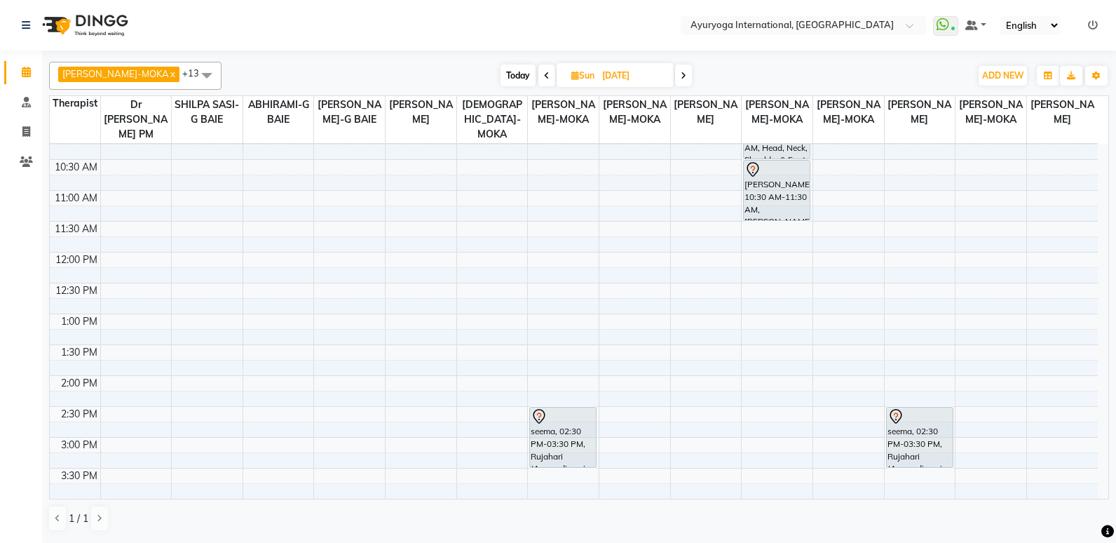
scroll to position [210, 0]
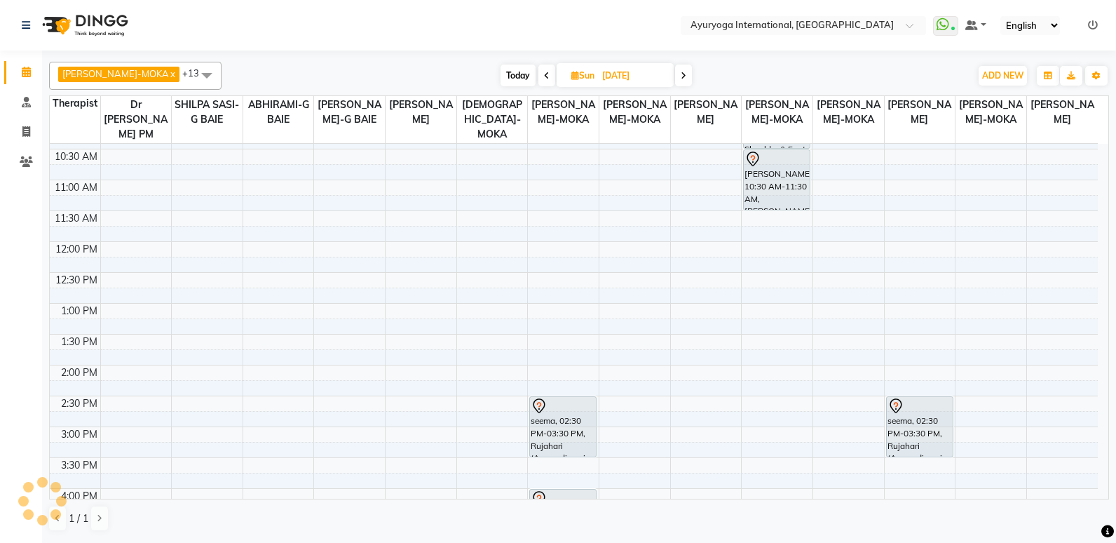
click at [350, 314] on div "7:00 AM 7:30 AM 8:00 AM 8:30 AM 9:00 AM 9:30 AM 10:00 AM 10:30 AM 11:00 AM 11:3…" at bounding box center [574, 364] width 1048 height 863
select select "50740"
select select "tentative"
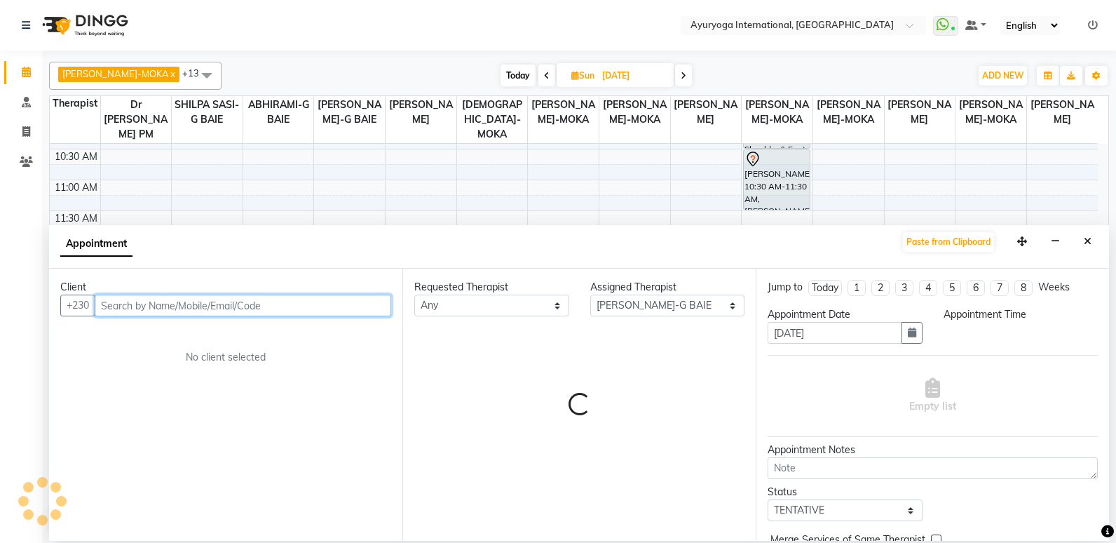
select select "780"
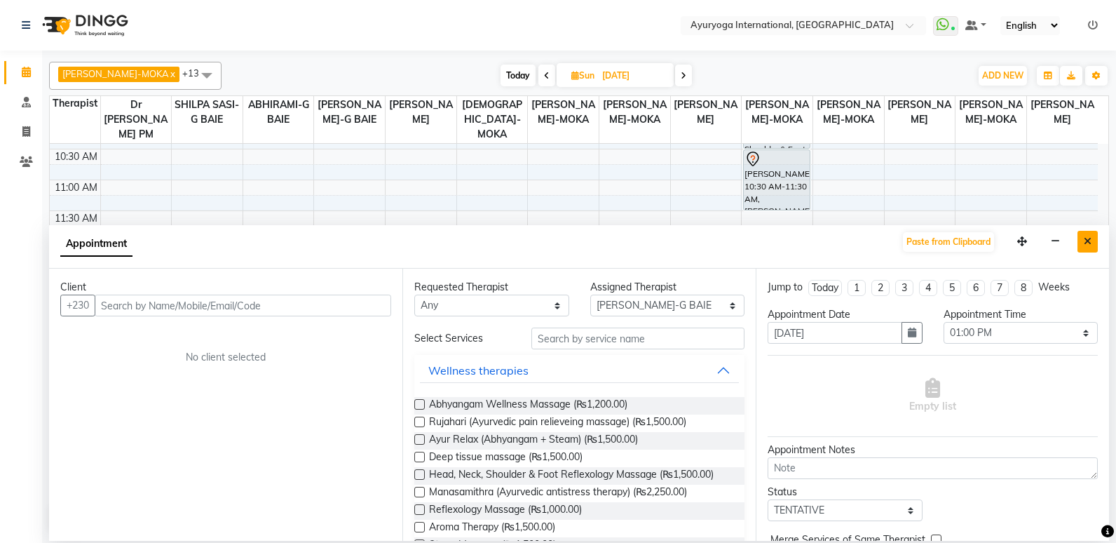
click at [1093, 242] on button "Close" at bounding box center [1088, 242] width 20 height 22
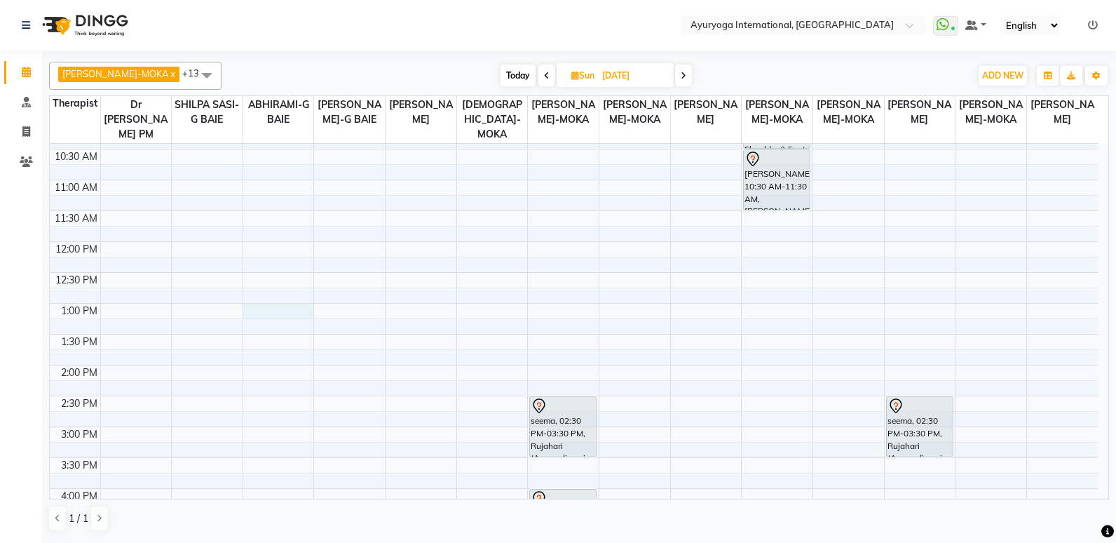
click at [276, 316] on div "7:00 AM 7:30 AM 8:00 AM 8:30 AM 9:00 AM 9:30 AM 10:00 AM 10:30 AM 11:00 AM 11:3…" at bounding box center [574, 364] width 1048 height 863
select select "70418"
select select "tentative"
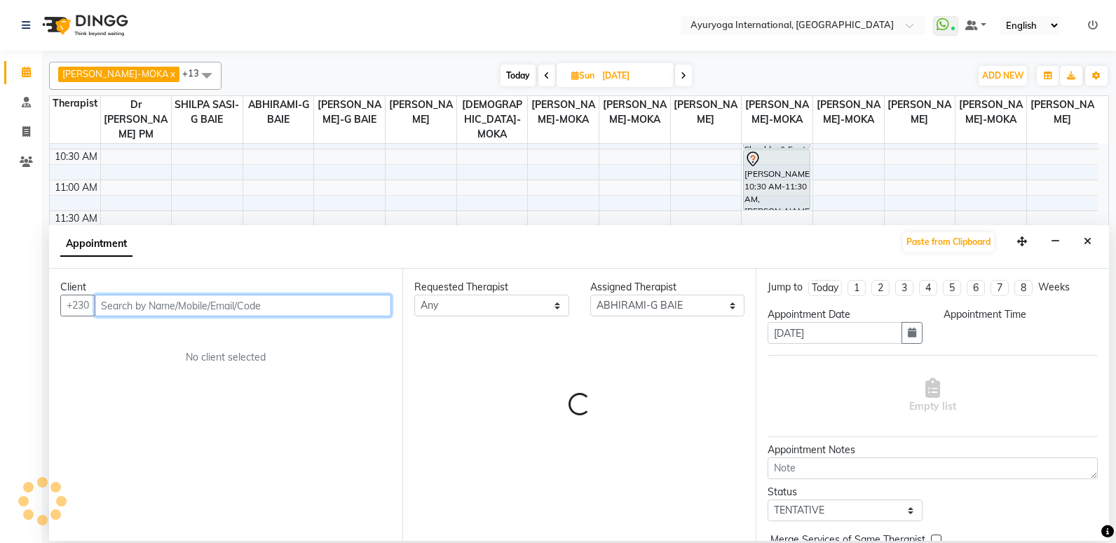
select select "780"
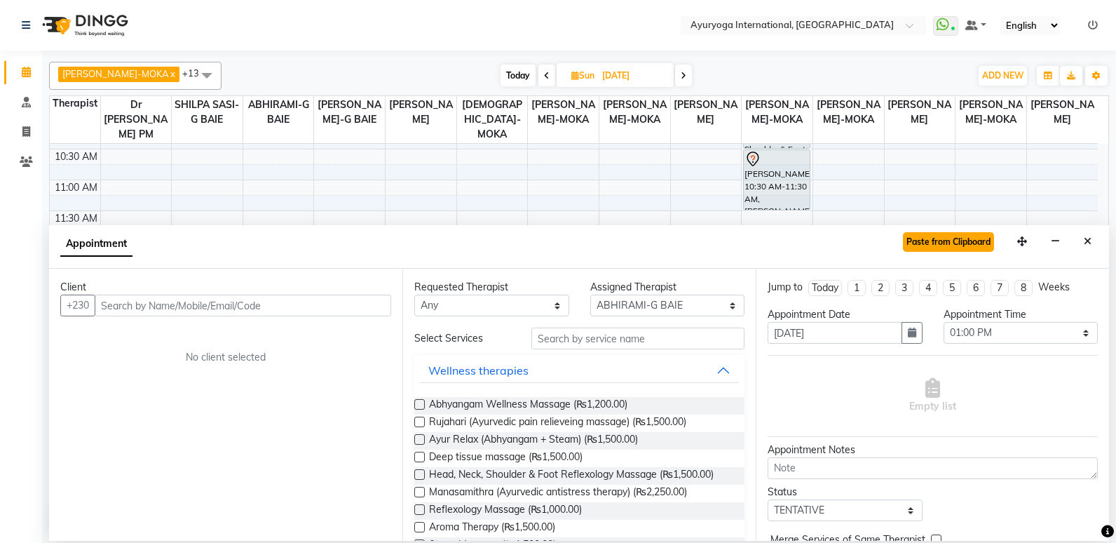
click at [952, 243] on button "Paste from Clipboard" at bounding box center [948, 242] width 91 height 20
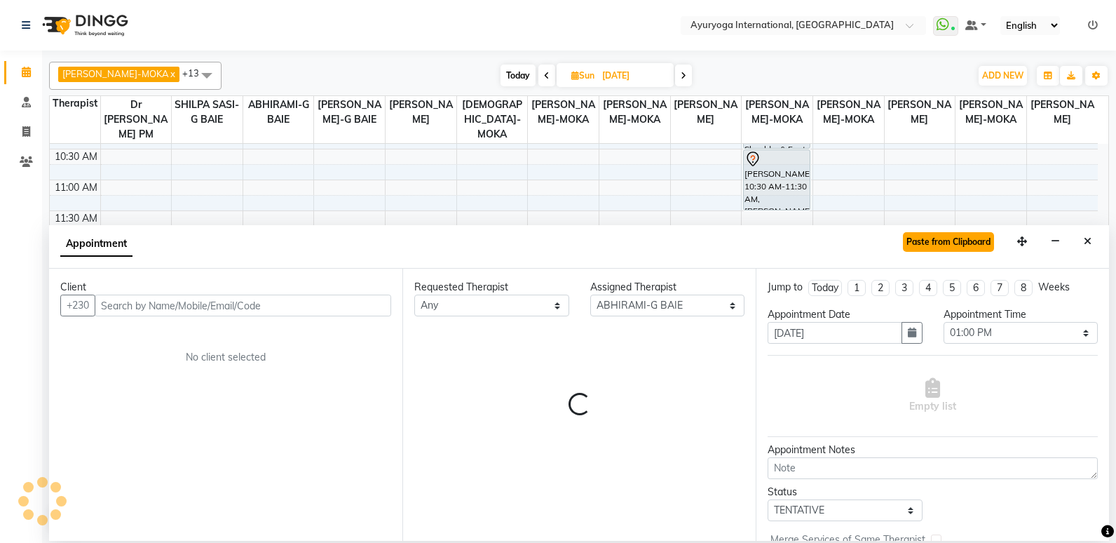
select select "1141"
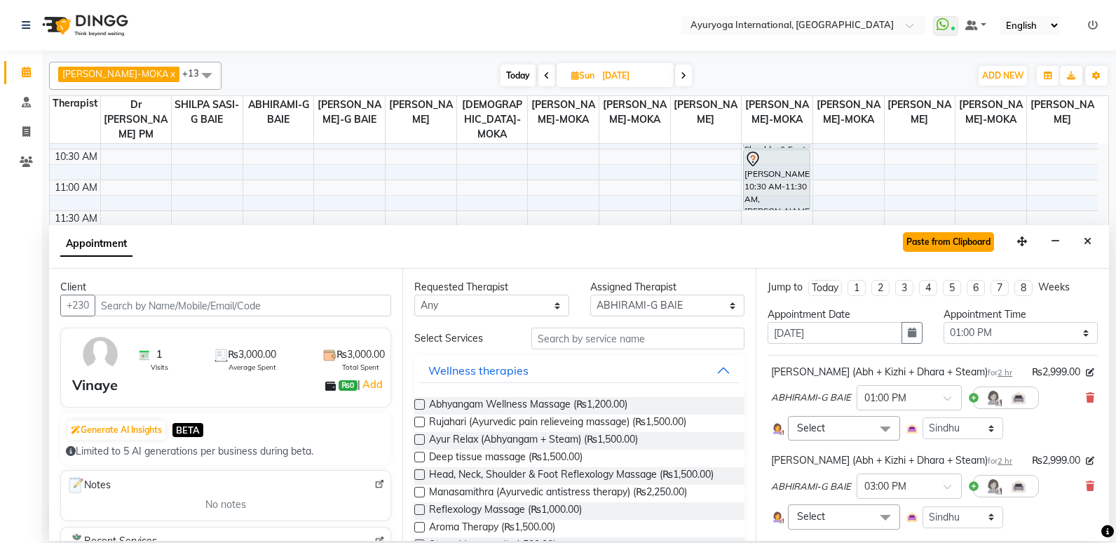
click at [916, 243] on button "Paste from Clipboard" at bounding box center [948, 242] width 91 height 20
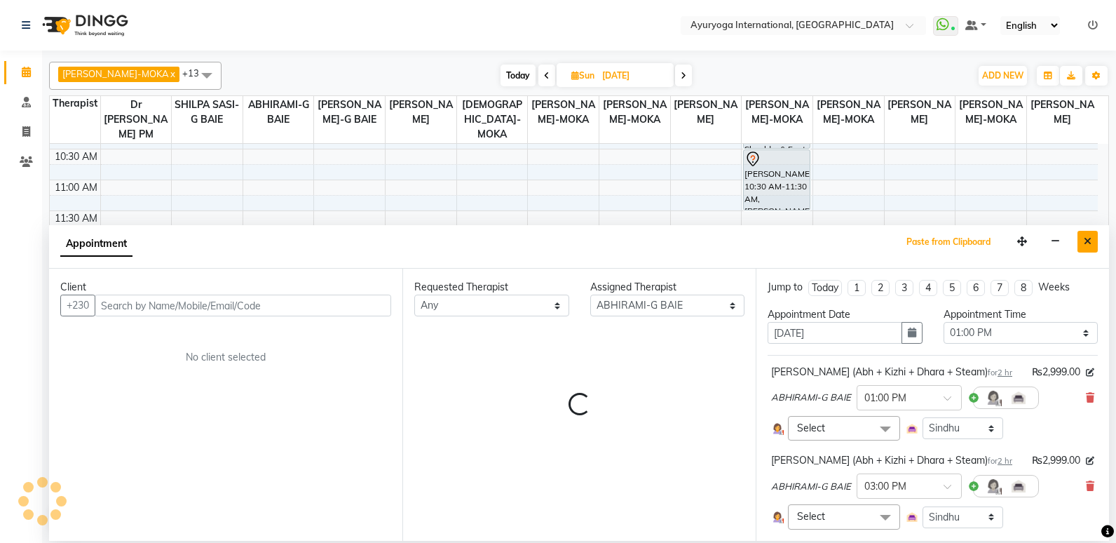
select select "1141"
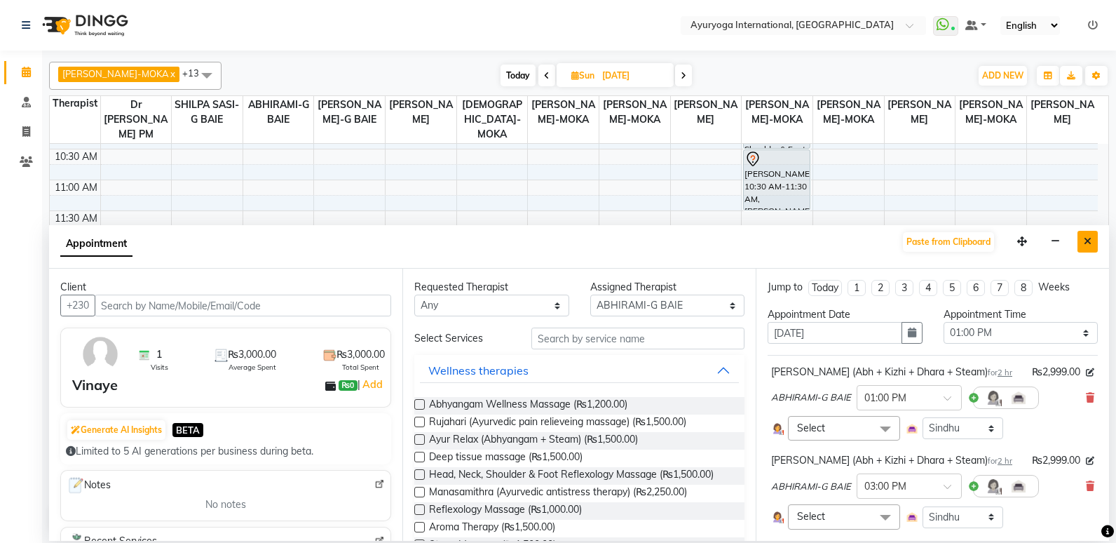
click at [1083, 238] on button "Close" at bounding box center [1088, 242] width 20 height 22
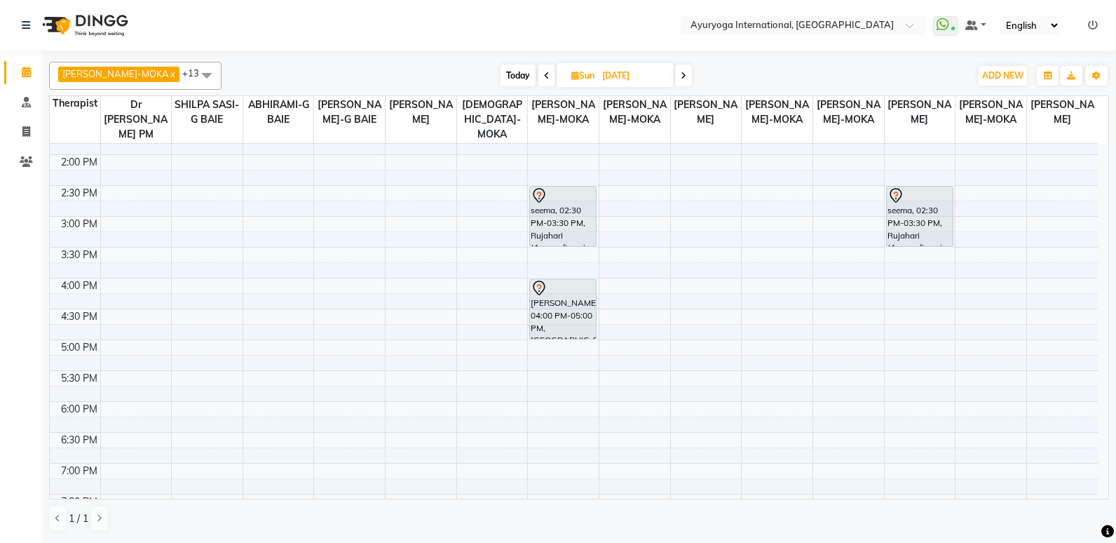
scroll to position [508, 0]
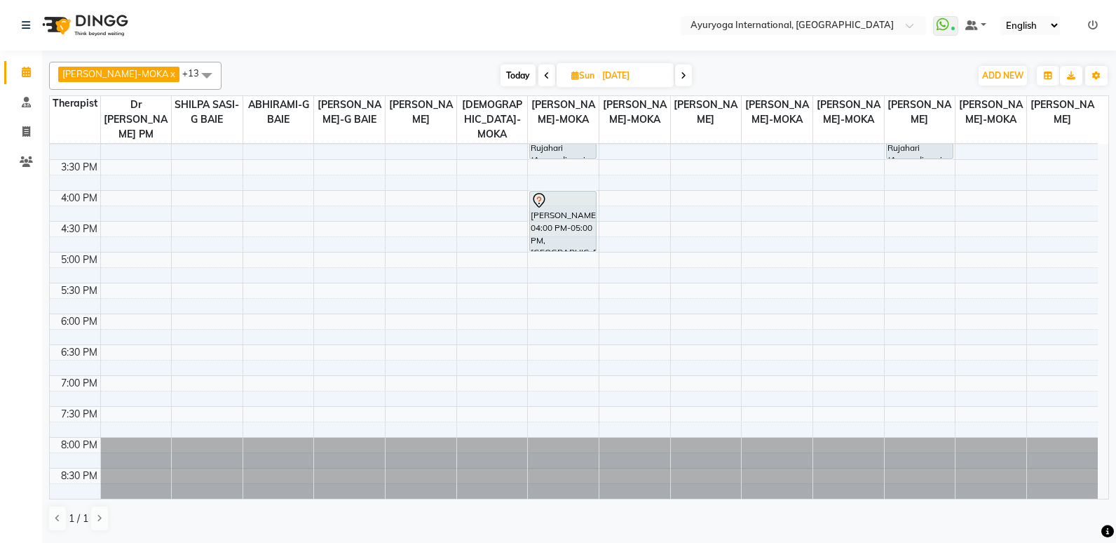
click at [501, 73] on span "Today" at bounding box center [518, 76] width 35 height 22
type input "04-10-2025"
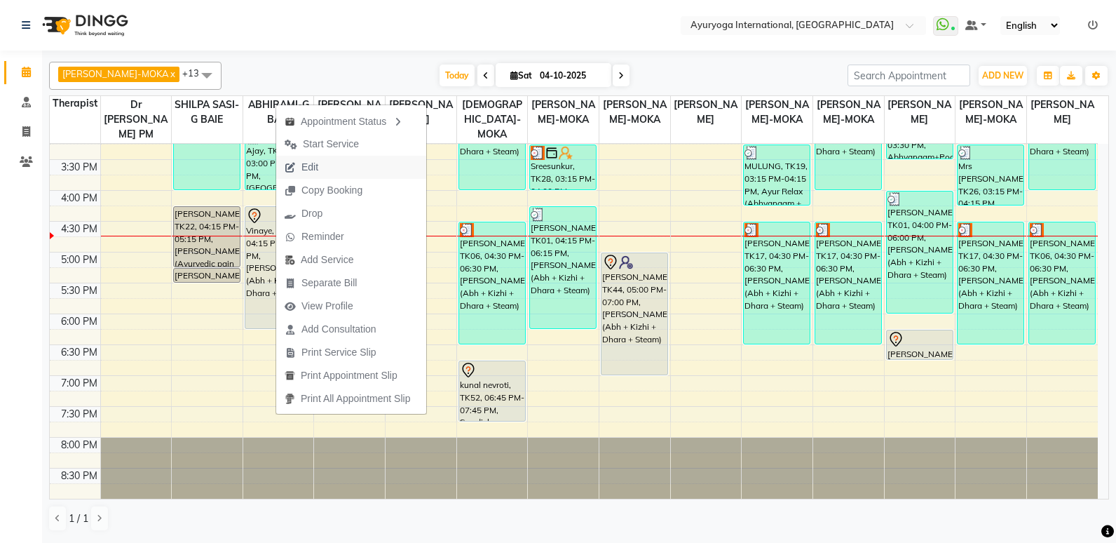
click at [328, 170] on button "Edit" at bounding box center [351, 167] width 150 height 23
select select "tentative"
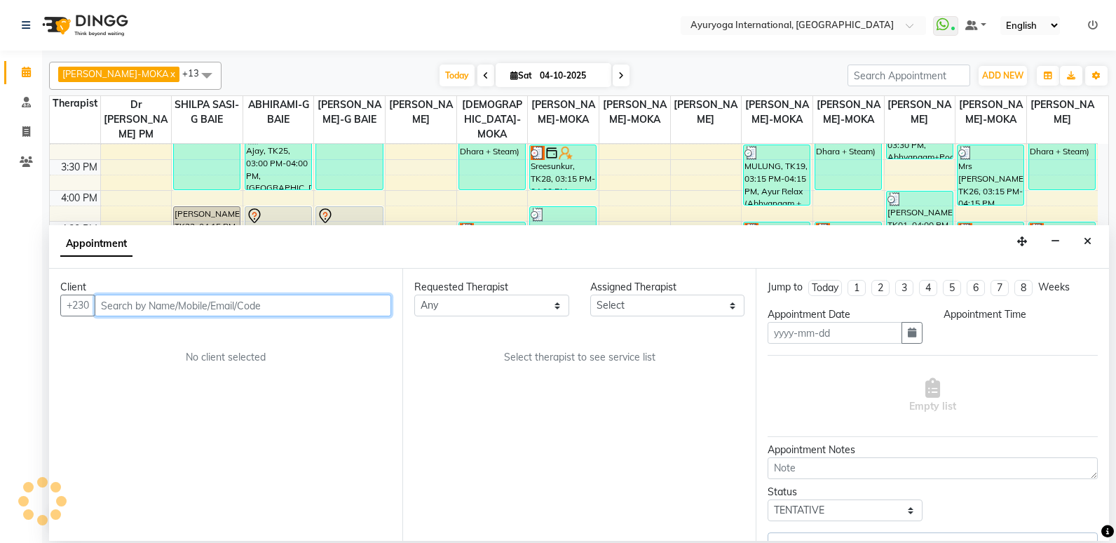
type input "04-10-2025"
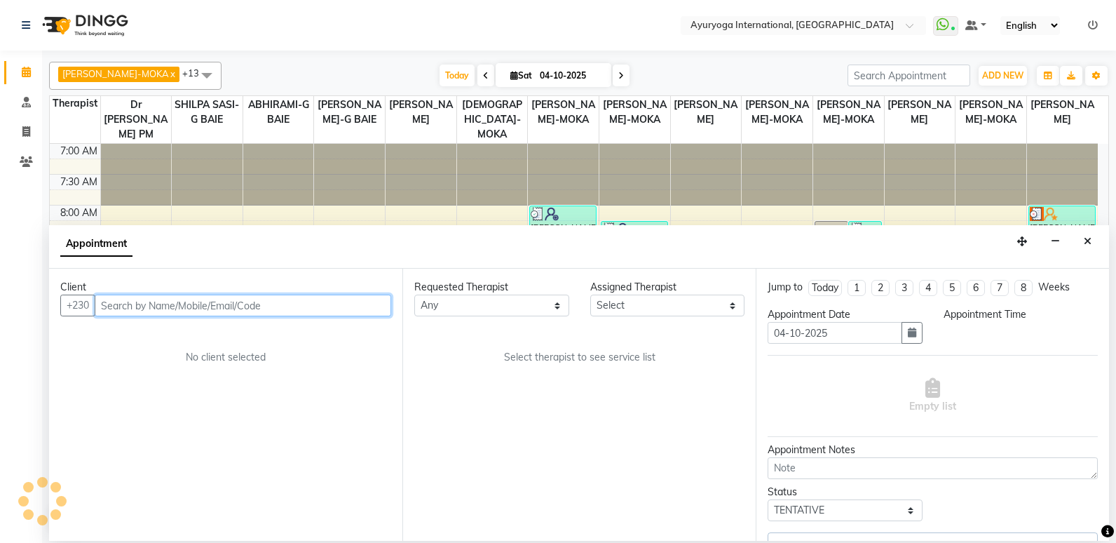
select select "975"
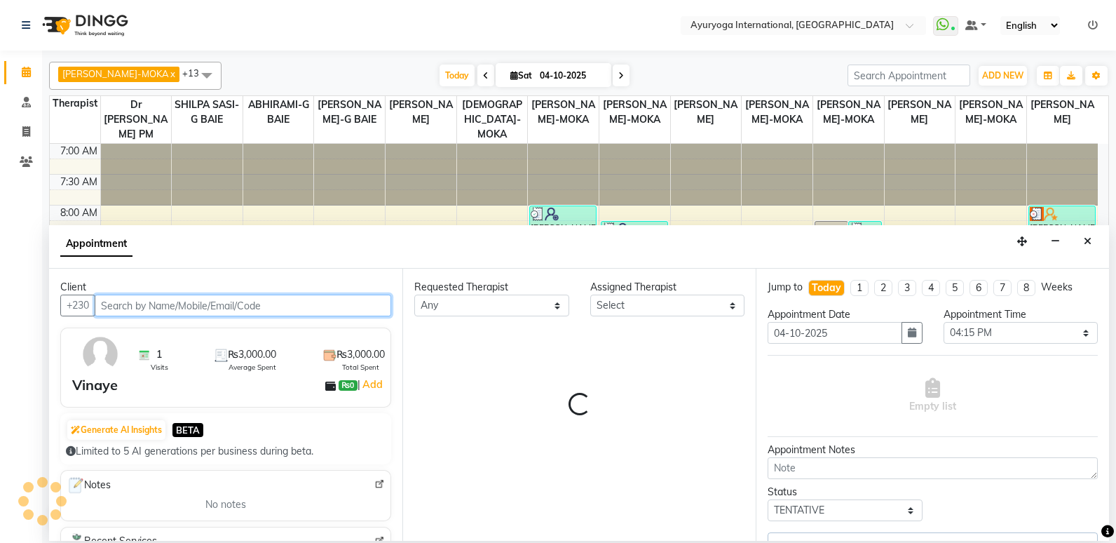
select select "70418"
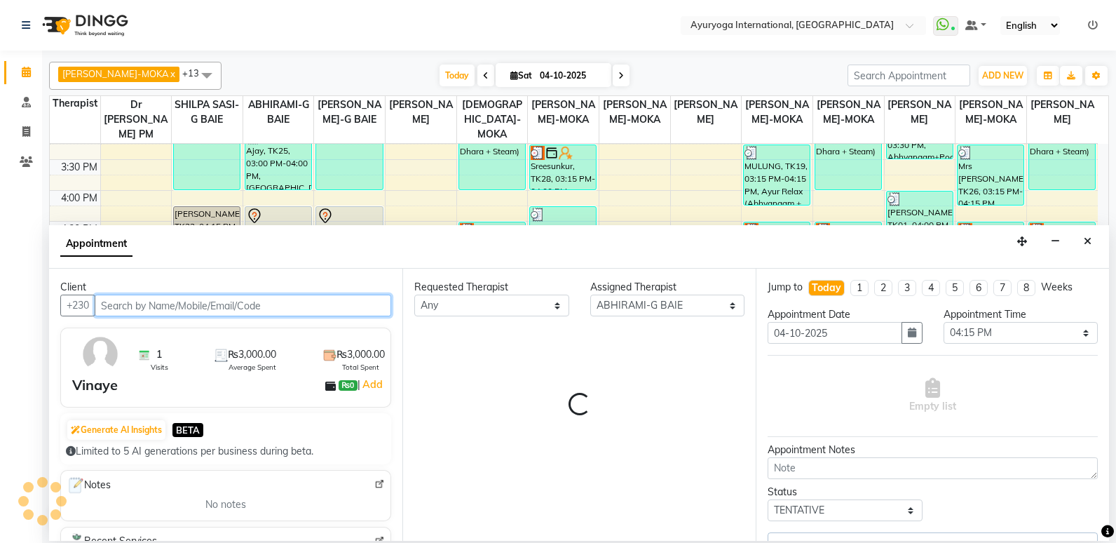
select select "1141"
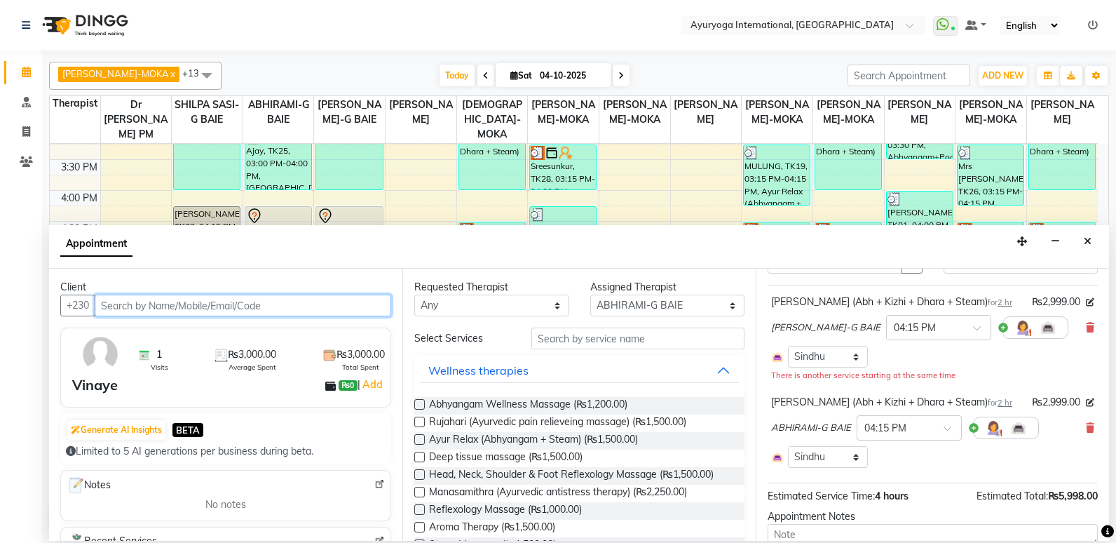
scroll to position [0, 0]
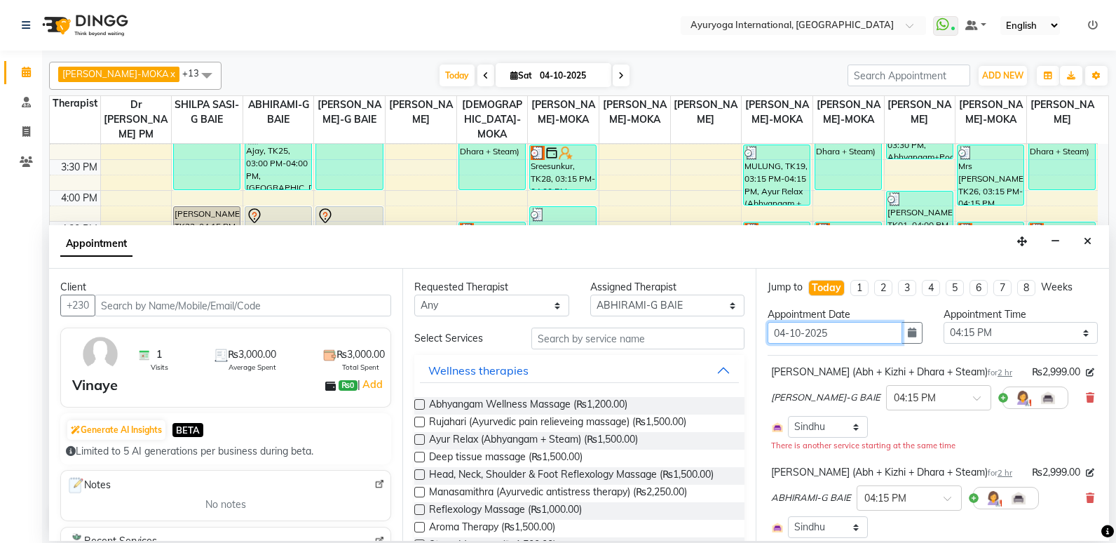
click at [856, 332] on input "04-10-2025" at bounding box center [835, 333] width 135 height 22
click at [785, 330] on input "04-10-2025" at bounding box center [835, 333] width 135 height 22
type input "-10-2025"
type input "01-10-2025"
type input "[DATE]"
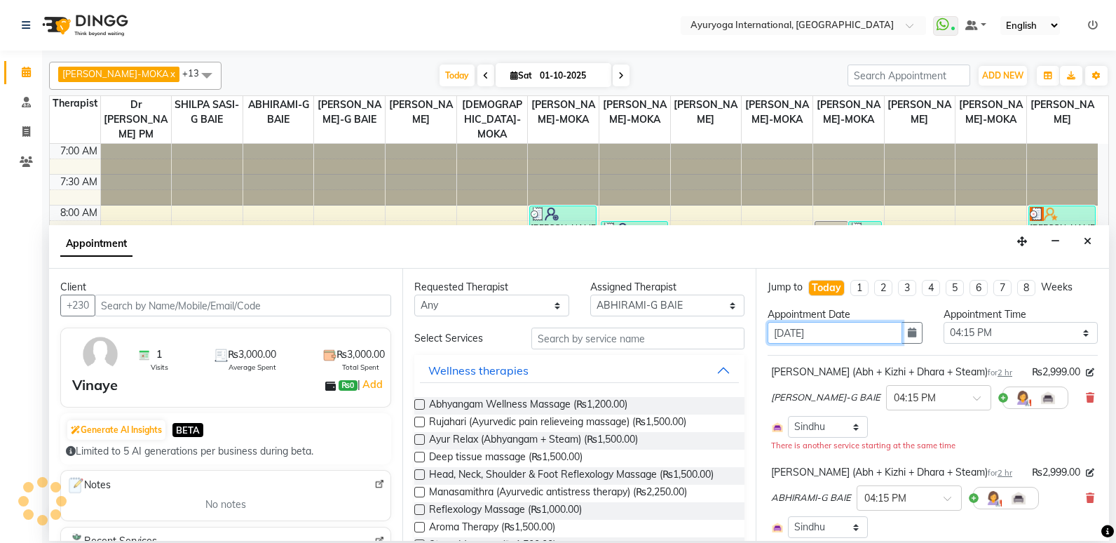
select select "975"
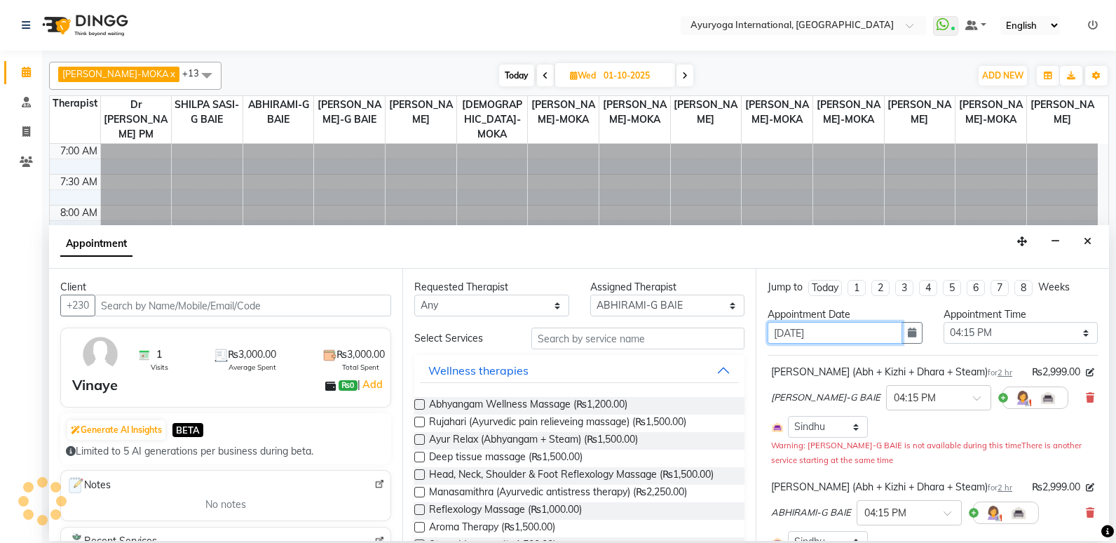
type input "[DATE]"
select select "975"
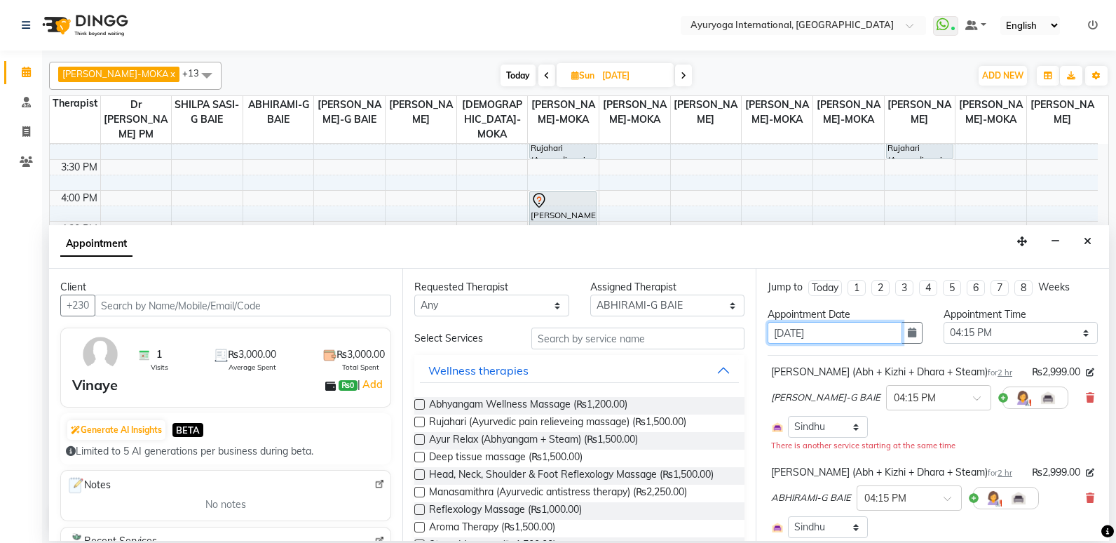
type input "[DATE]"
click at [1027, 337] on select "Select 08:00 AM 08:15 AM 08:30 AM 08:45 AM 09:00 AM 09:15 AM 09:30 AM 09:45 AM …" at bounding box center [1021, 333] width 155 height 22
select select "780"
click at [944, 322] on select "Select 08:00 AM 08:15 AM 08:30 AM 08:45 AM 09:00 AM 09:15 AM 09:30 AM 09:45 AM …" at bounding box center [1021, 333] width 155 height 22
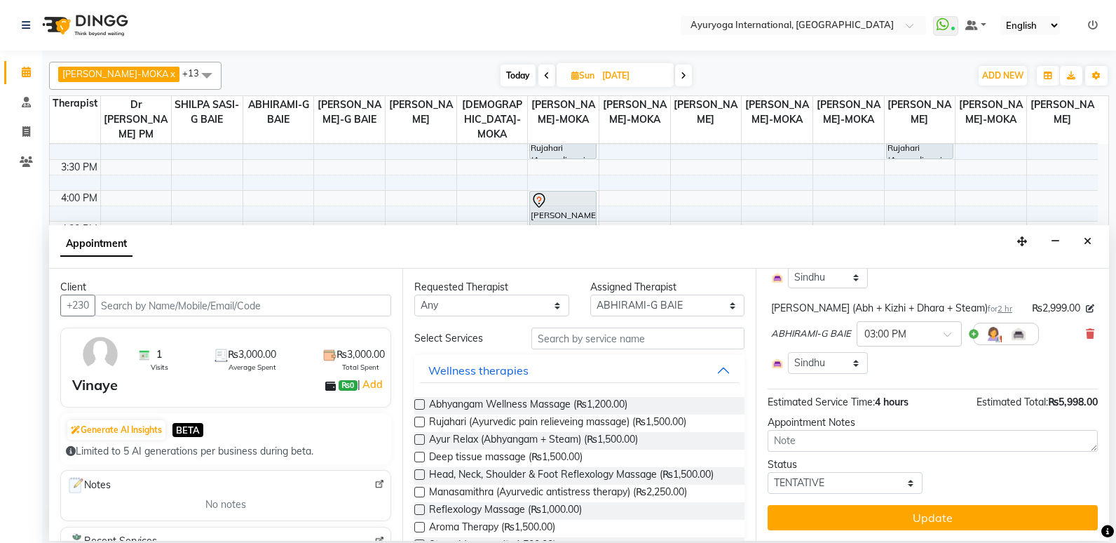
scroll to position [152, 0]
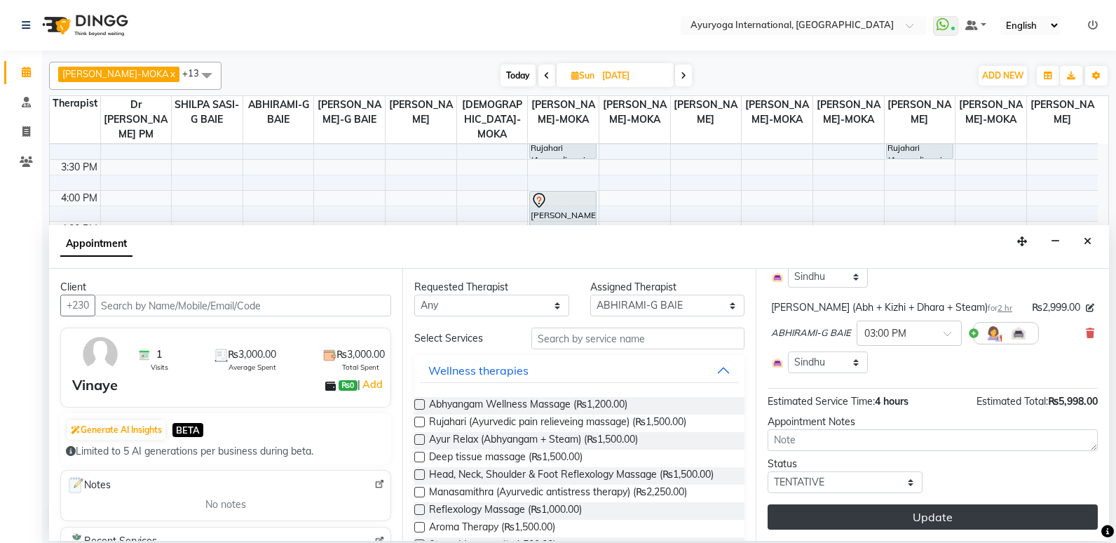
click at [926, 520] on button "Update" at bounding box center [933, 516] width 330 height 25
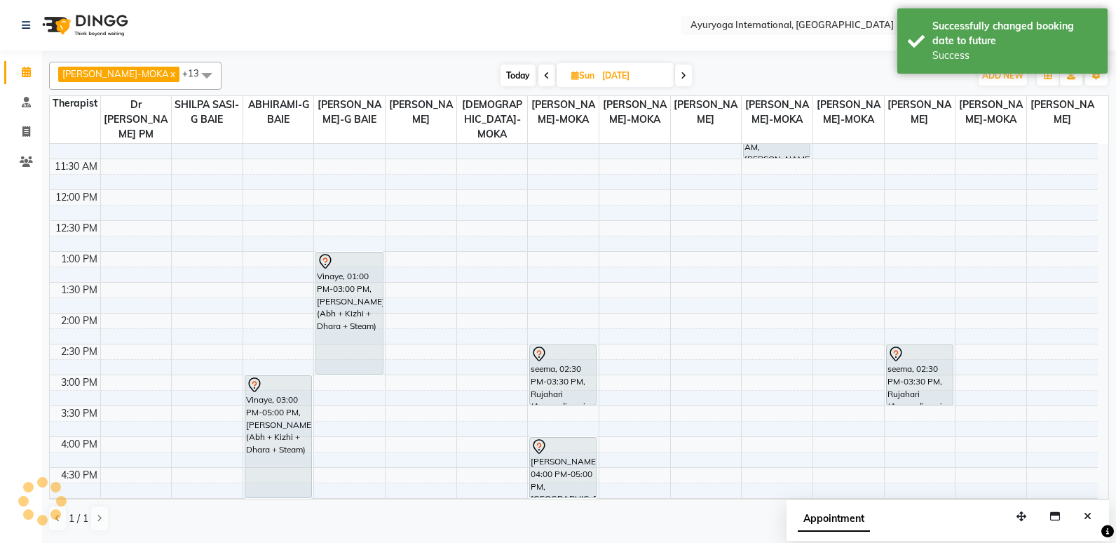
scroll to position [228, 0]
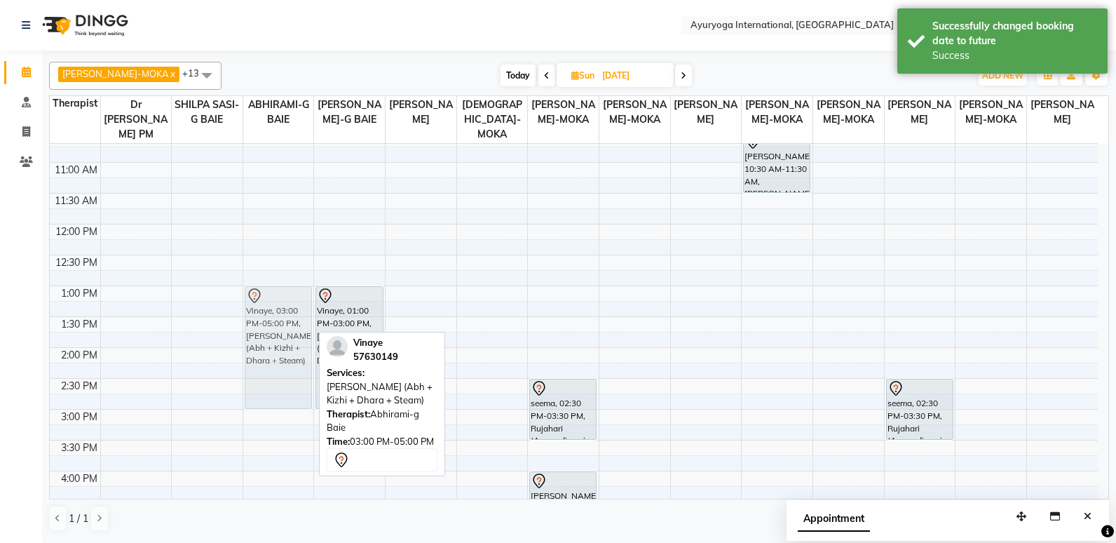
drag, startPoint x: 276, startPoint y: 471, endPoint x: 291, endPoint y: 349, distance: 123.0
click at [291, 349] on div "Vinaye, 03:00 PM-05:00 PM, [PERSON_NAME] (Abh + Kizhi + Dhara + Steam) [GEOGRAP…" at bounding box center [278, 347] width 71 height 863
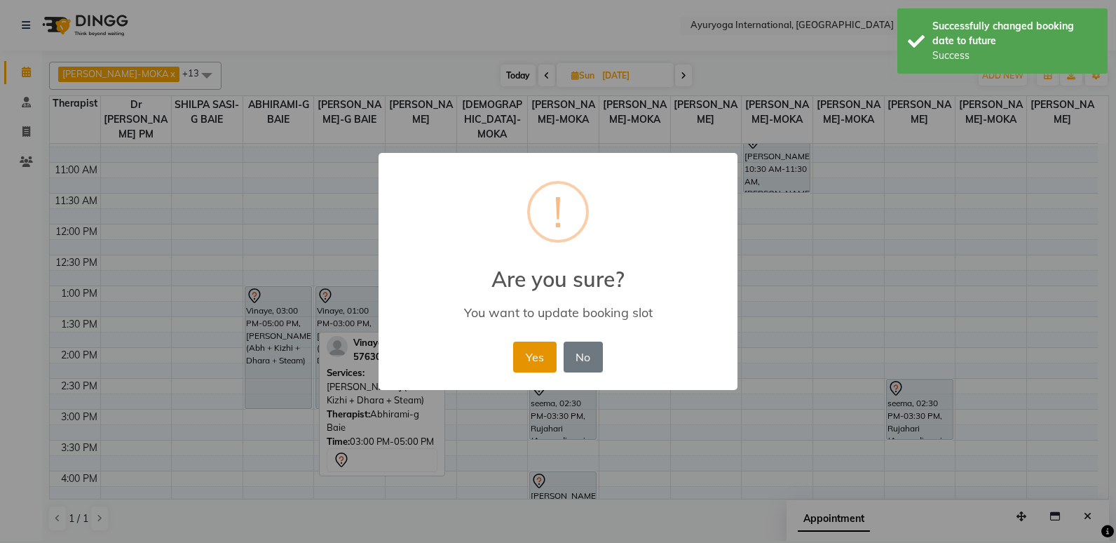
click at [527, 356] on button "Yes" at bounding box center [534, 356] width 43 height 31
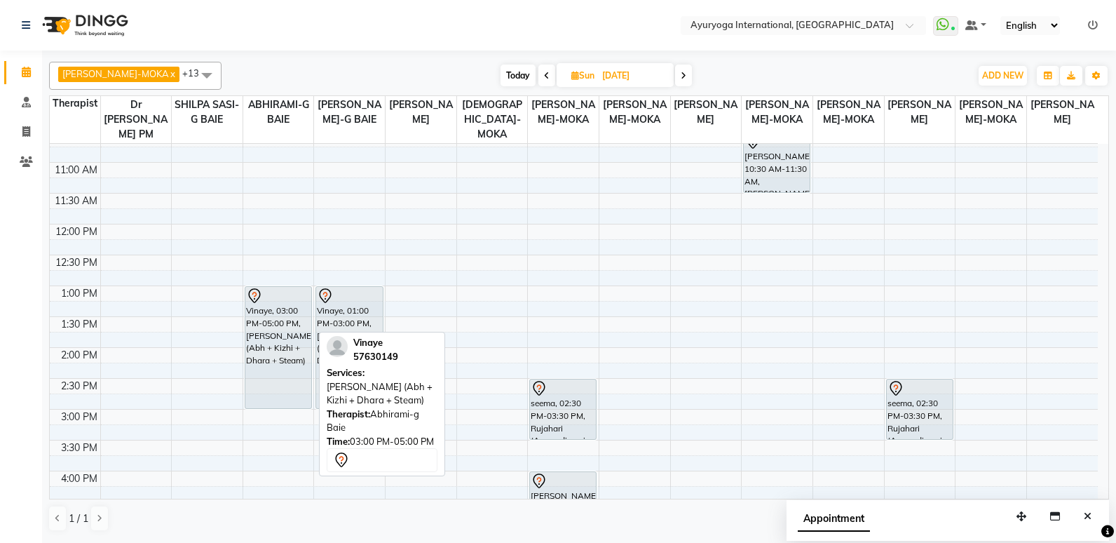
click at [501, 78] on span "Today" at bounding box center [518, 76] width 35 height 22
type input "04-10-2025"
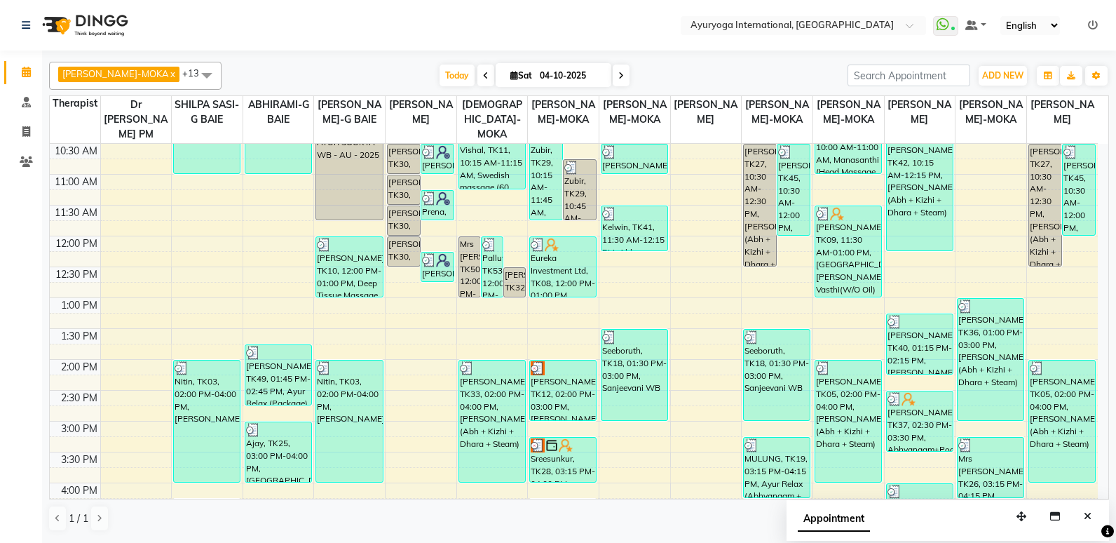
scroll to position [298, 0]
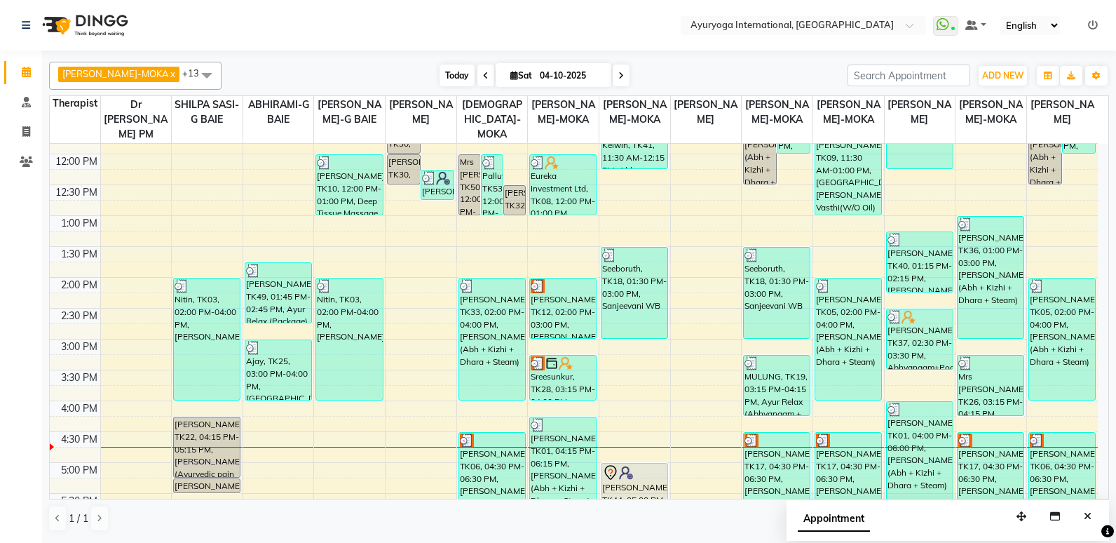
click at [440, 73] on span "Today" at bounding box center [457, 76] width 35 height 22
click at [546, 78] on input "04-10-2025" at bounding box center [571, 75] width 70 height 21
select select "10"
select select "2025"
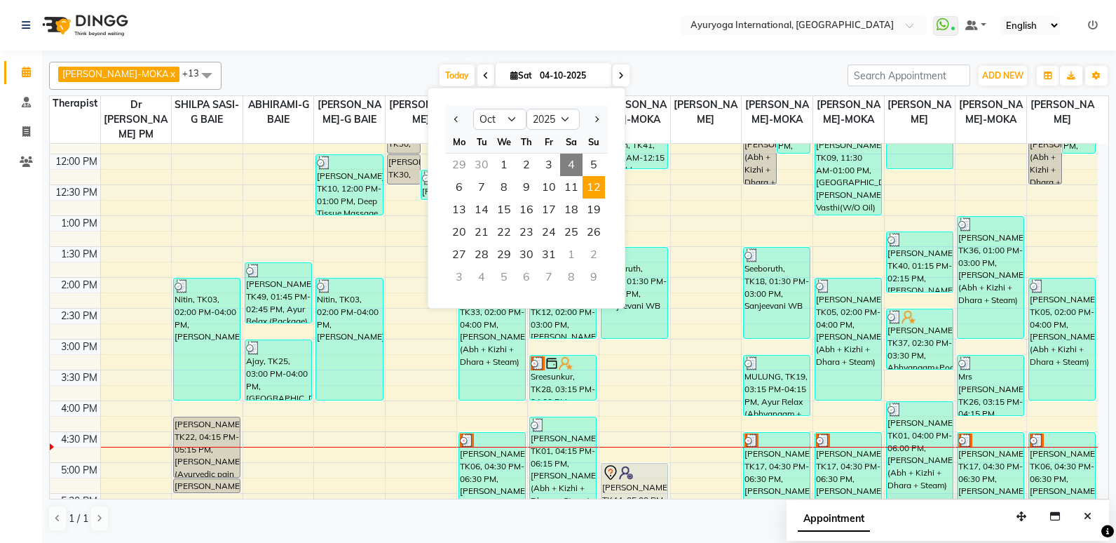
click at [602, 187] on span "12" at bounding box center [594, 187] width 22 height 22
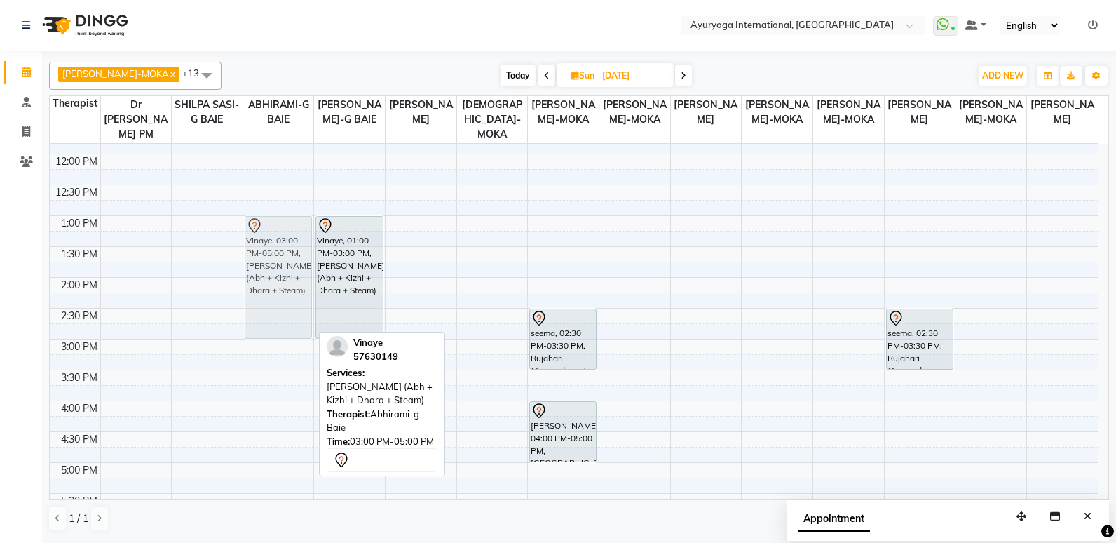
drag, startPoint x: 259, startPoint y: 384, endPoint x: 255, endPoint y: 259, distance: 124.2
click at [255, 259] on div "Vinaye, 03:00 PM-05:00 PM, [PERSON_NAME] (Abh + Kizhi + Dhara + Steam) [GEOGRAP…" at bounding box center [278, 277] width 71 height 863
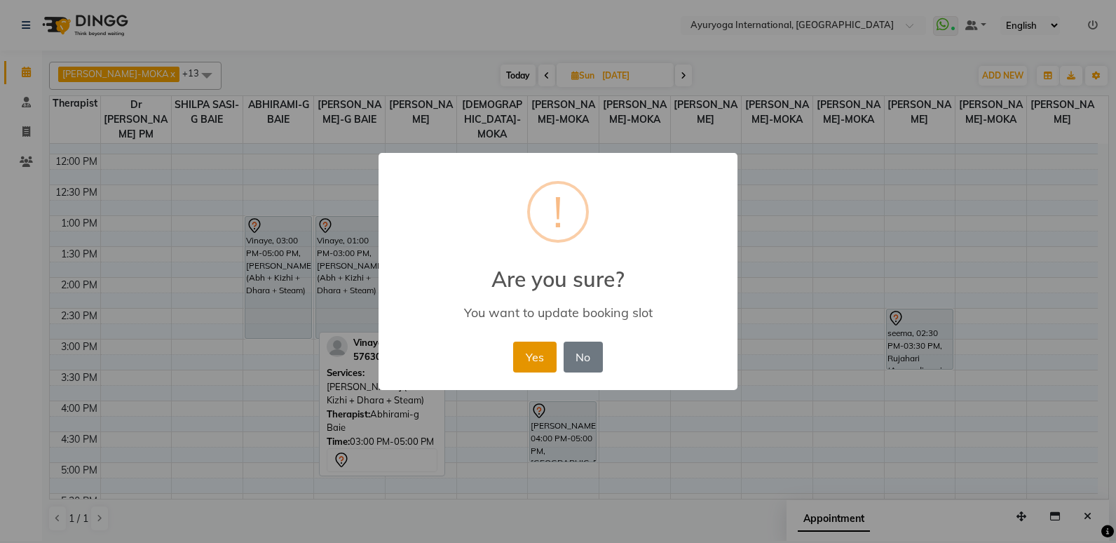
click at [543, 345] on button "Yes" at bounding box center [534, 356] width 43 height 31
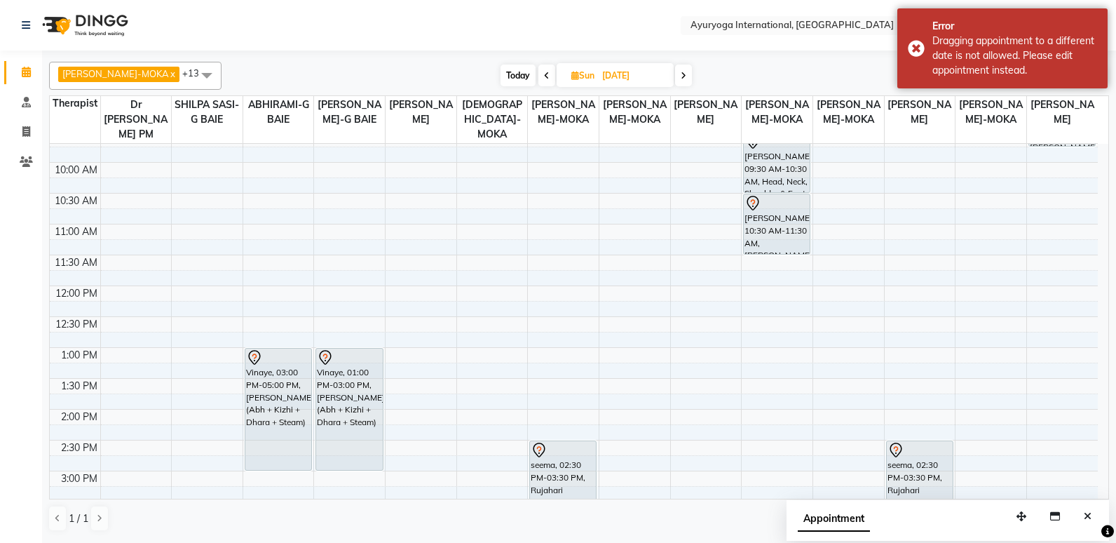
scroll to position [351, 0]
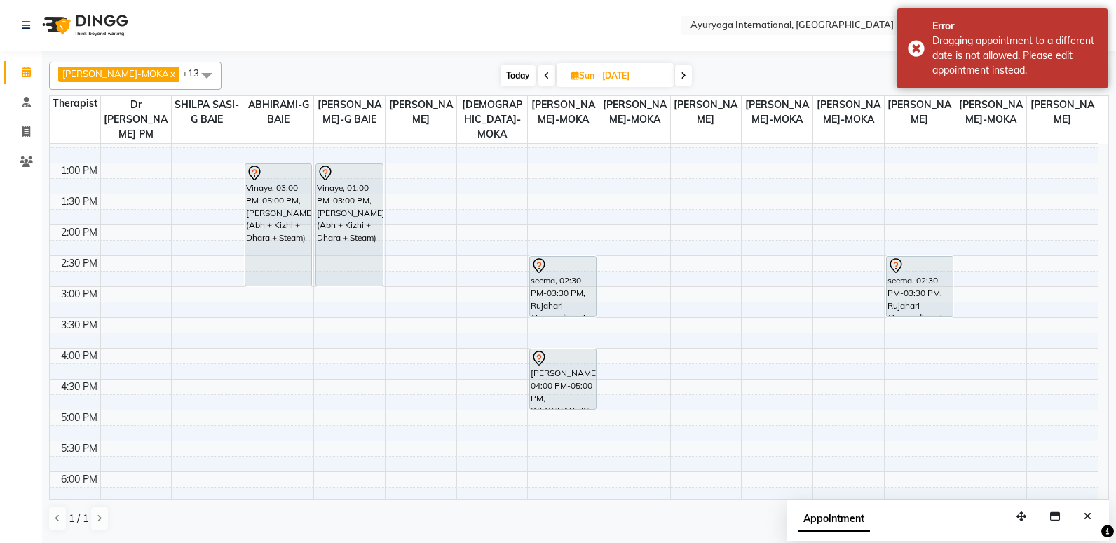
click at [501, 76] on span "Today" at bounding box center [518, 76] width 35 height 22
type input "04-10-2025"
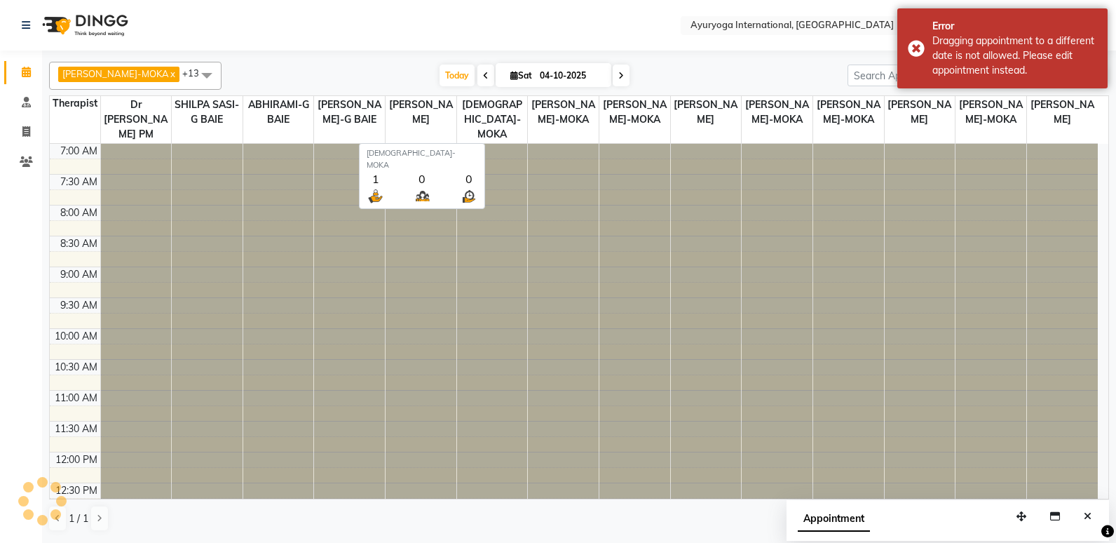
scroll to position [508, 0]
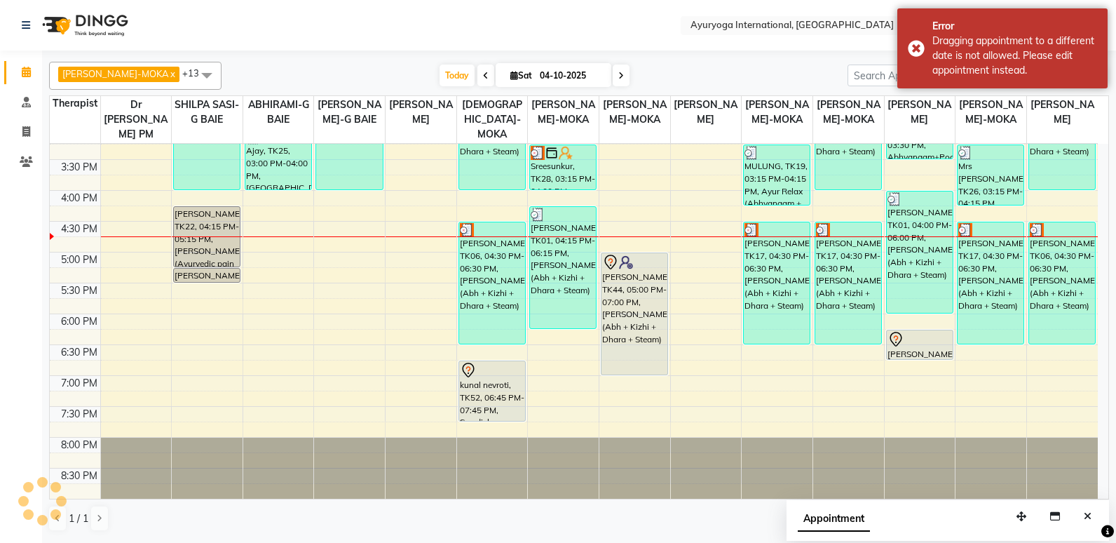
click at [536, 79] on input "04-10-2025" at bounding box center [571, 75] width 70 height 21
select select "10"
select select "2025"
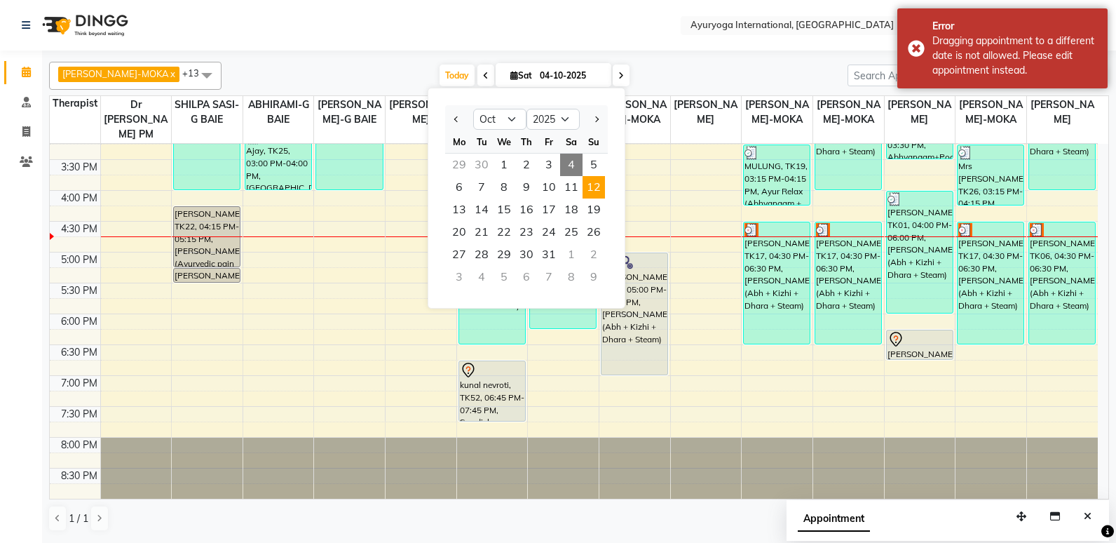
click at [603, 187] on span "12" at bounding box center [594, 187] width 22 height 22
type input "[DATE]"
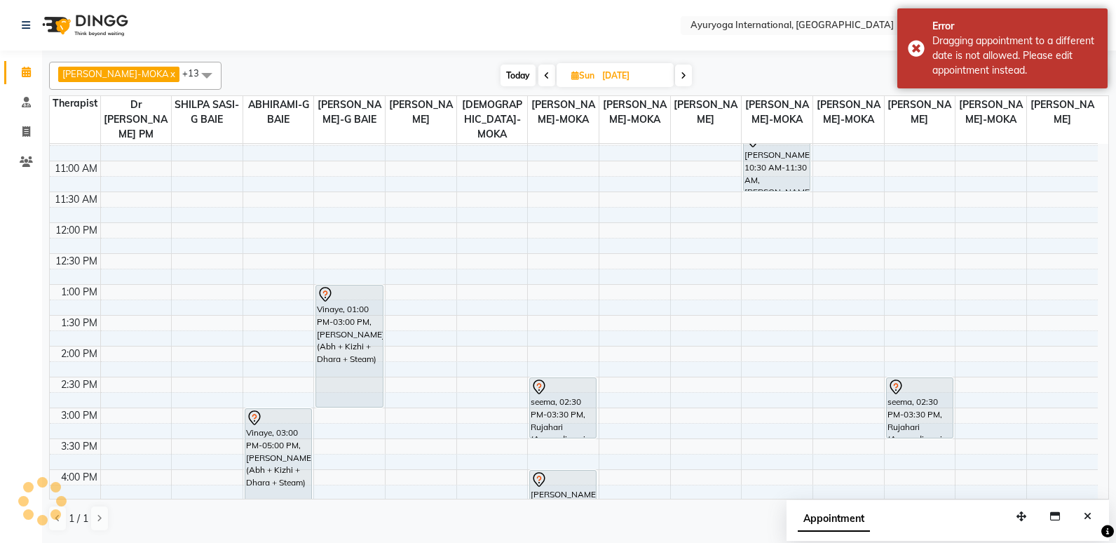
scroll to position [228, 0]
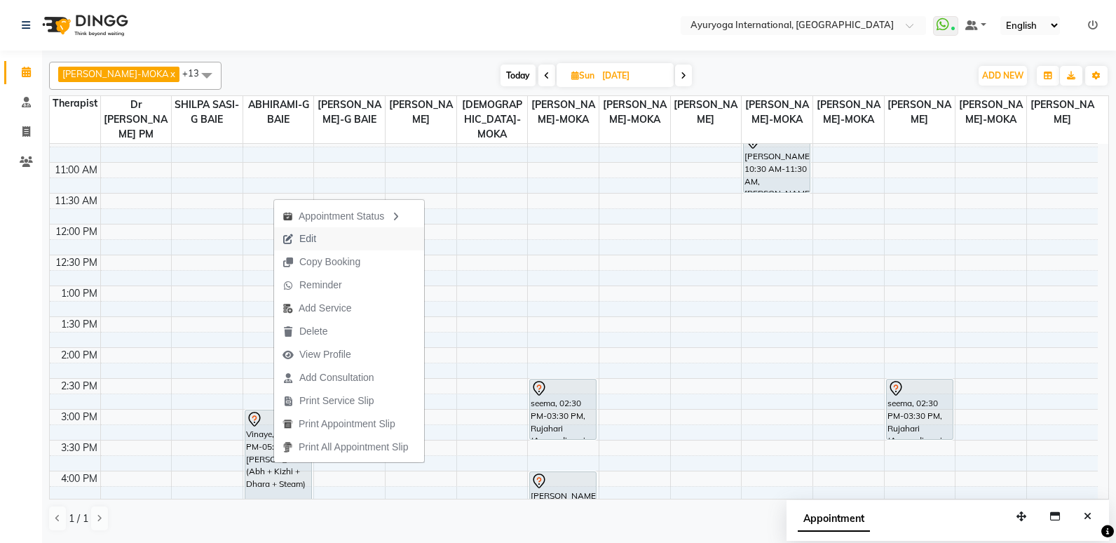
click at [327, 238] on button "Edit" at bounding box center [349, 238] width 150 height 23
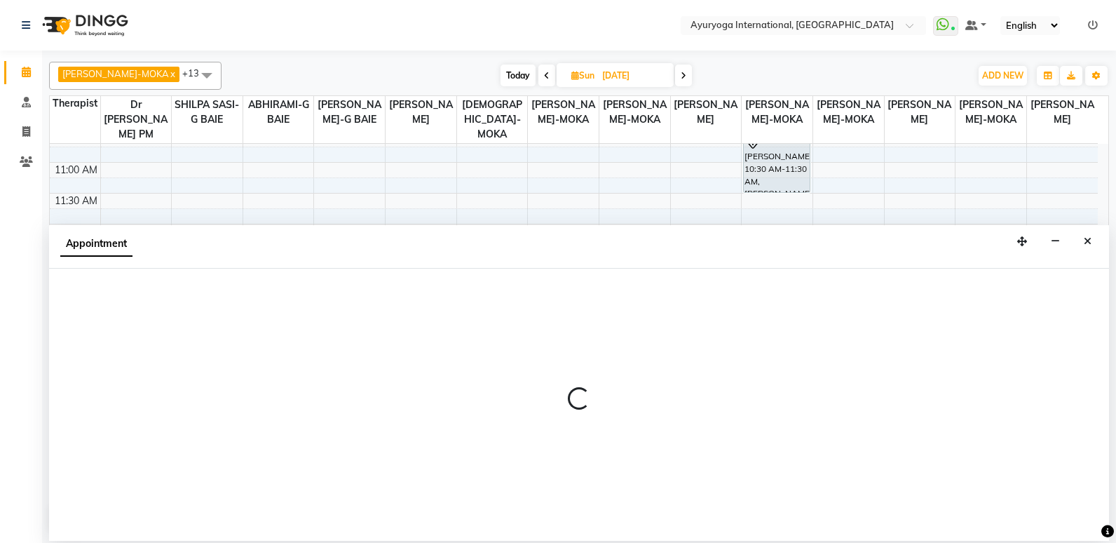
select select "tentative"
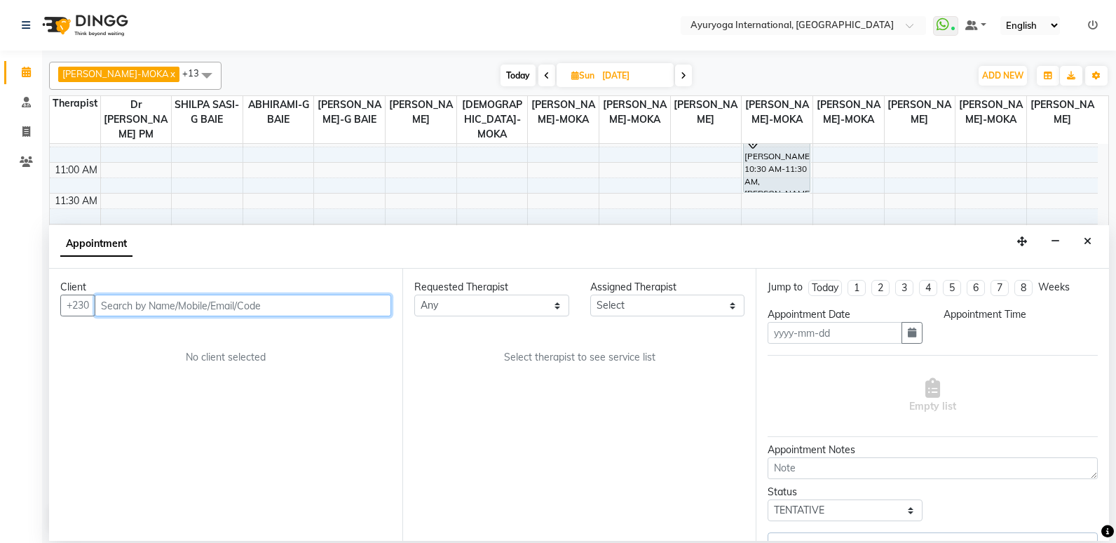
type input "[DATE]"
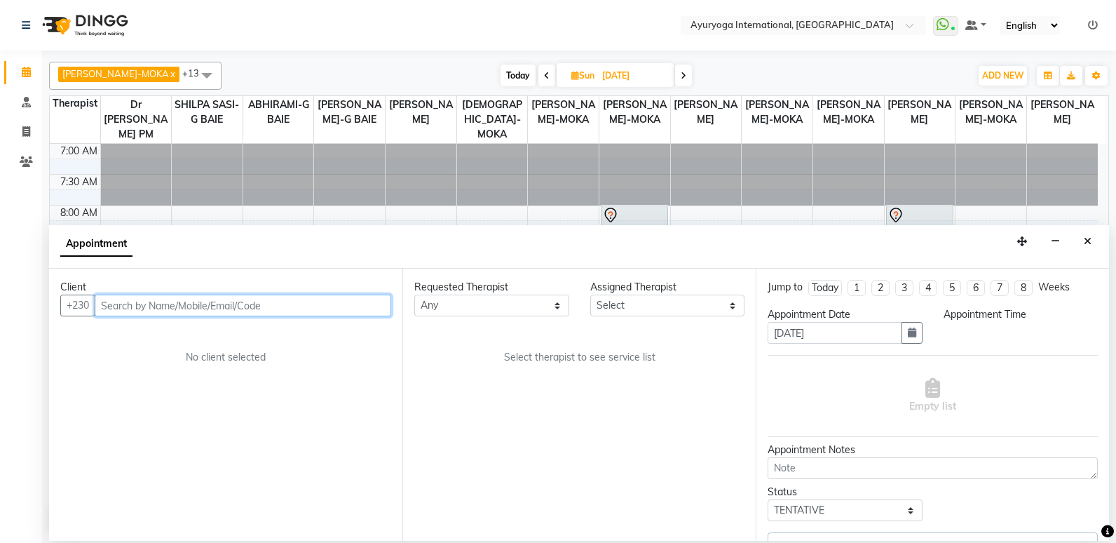
select select "780"
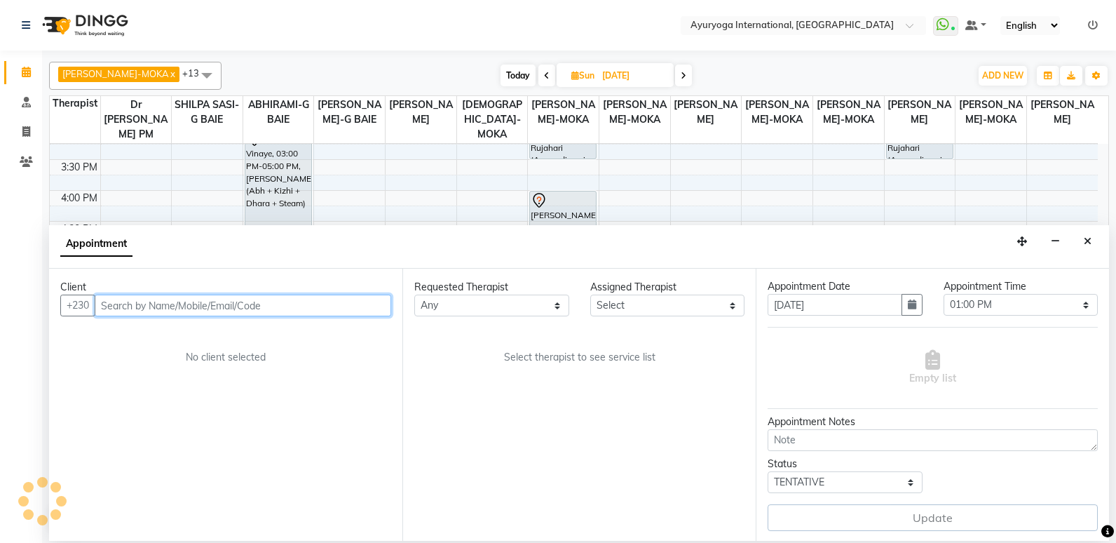
select select "70418"
select select "1141"
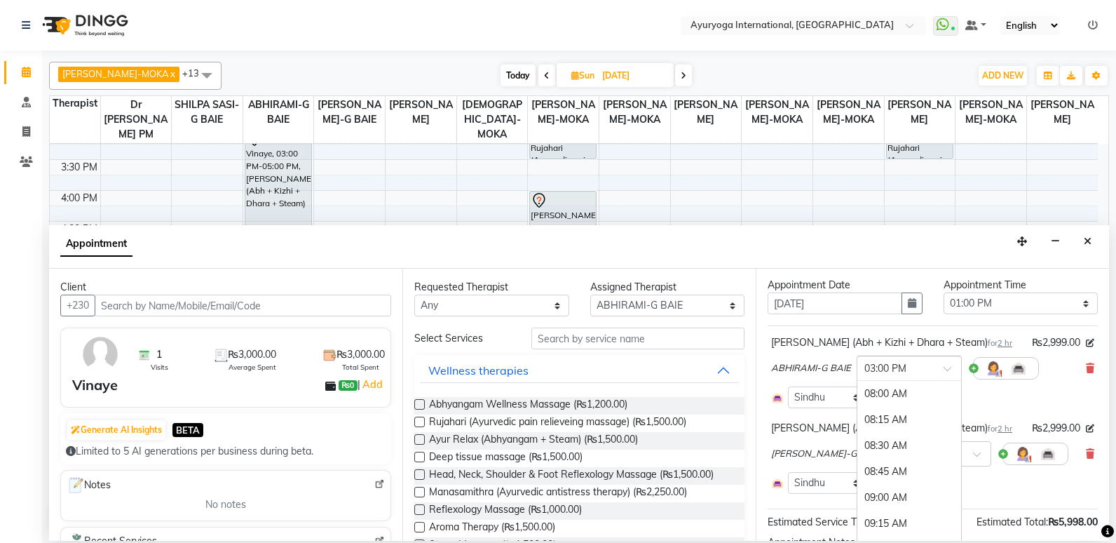
click at [944, 372] on span at bounding box center [953, 372] width 18 height 15
click at [895, 462] on div "01:00 PM" at bounding box center [910, 467] width 104 height 26
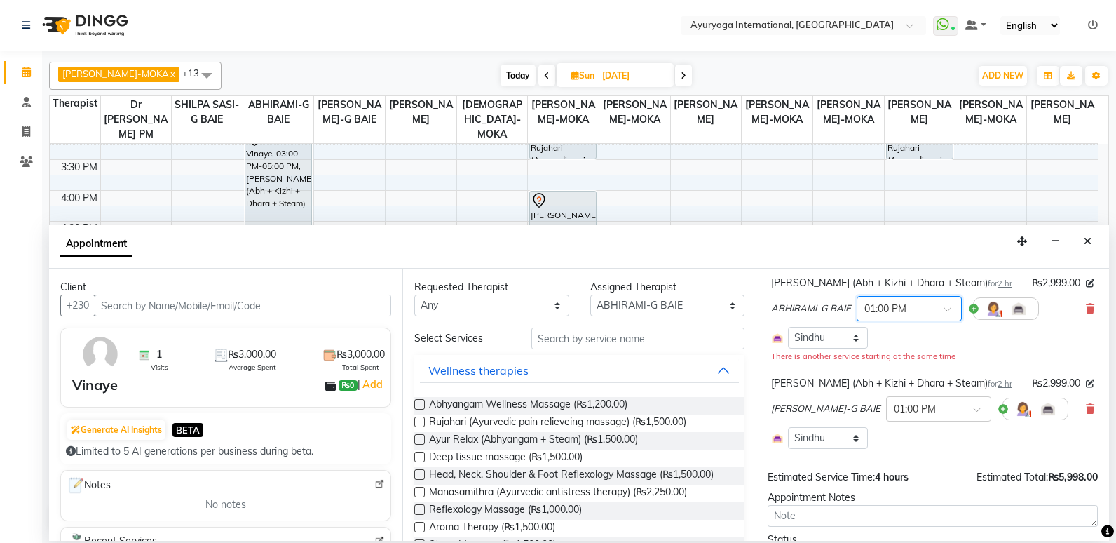
scroll to position [167, 0]
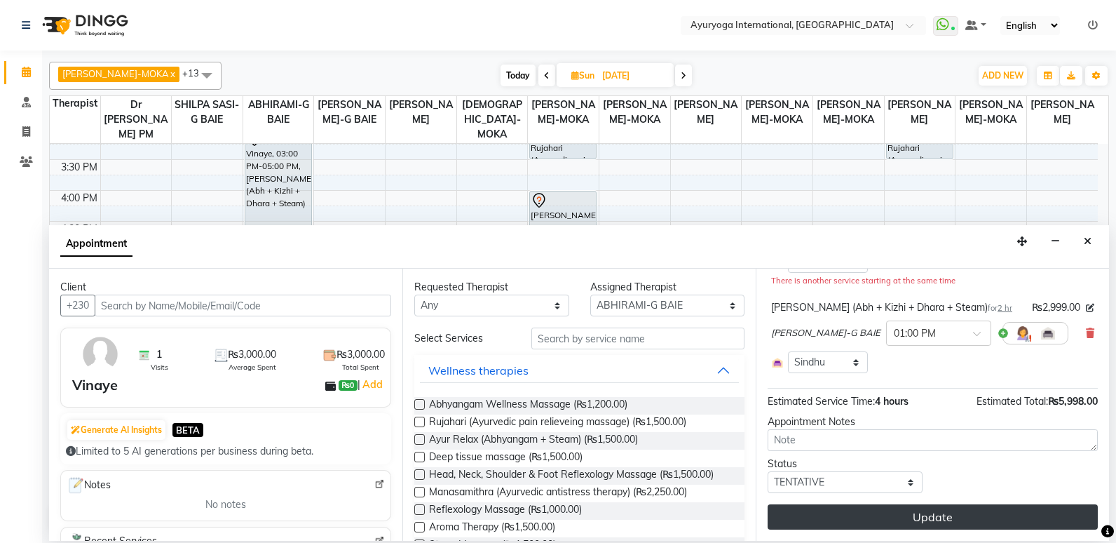
click at [975, 523] on button "Update" at bounding box center [933, 516] width 330 height 25
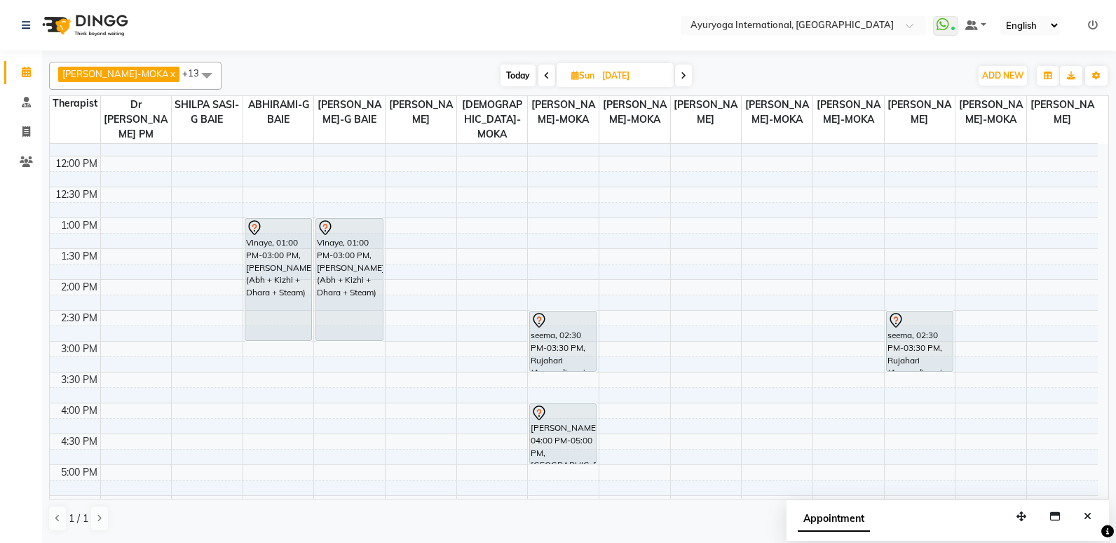
scroll to position [298, 0]
